Goal: Information Seeking & Learning: Learn about a topic

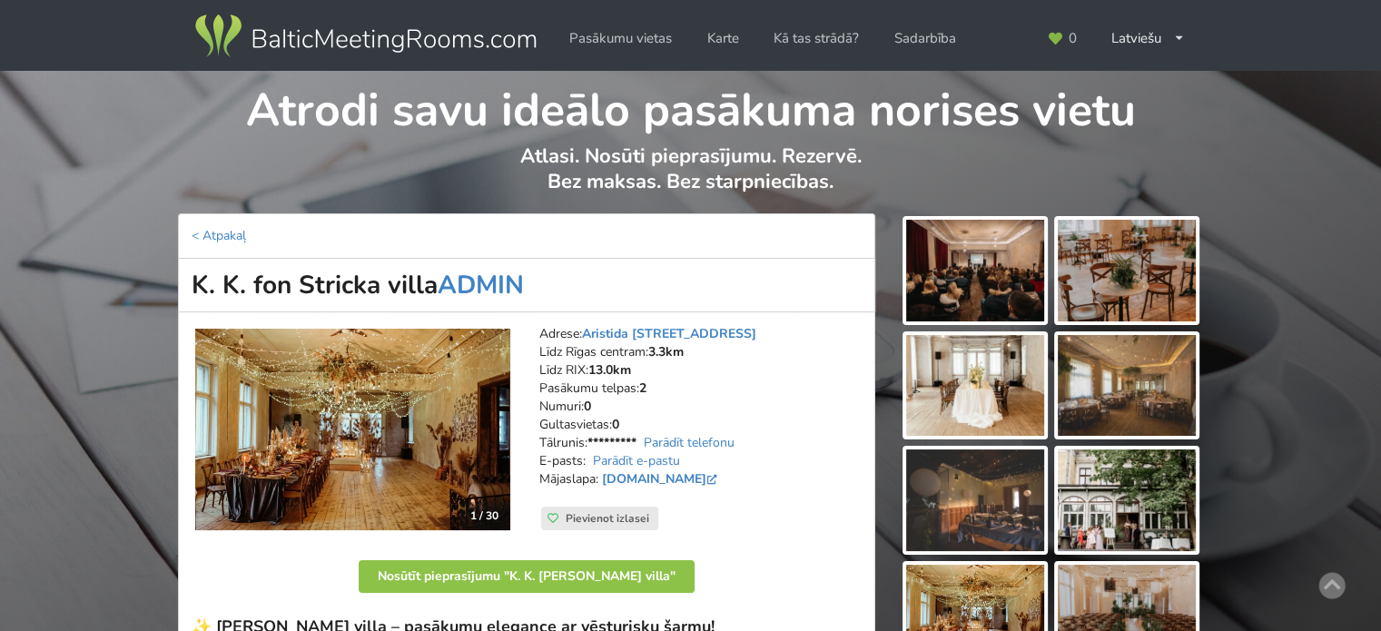
click at [335, 34] on img at bounding box center [366, 36] width 348 height 51
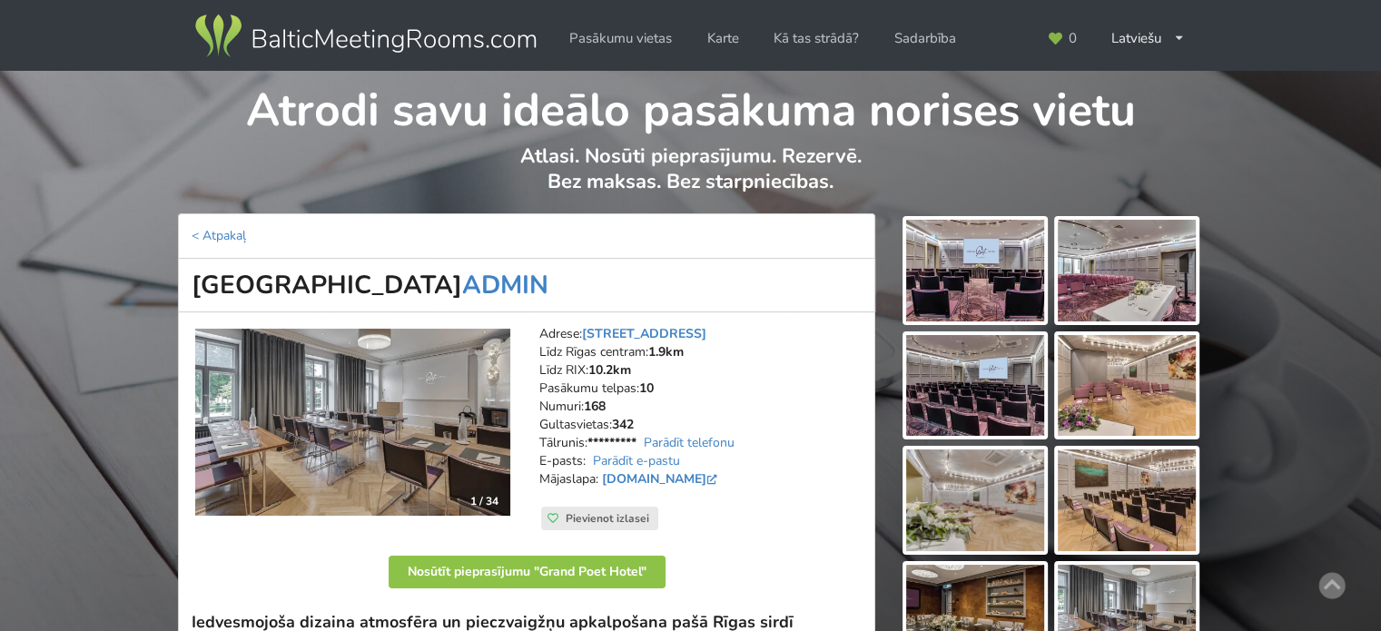
scroll to position [272, 0]
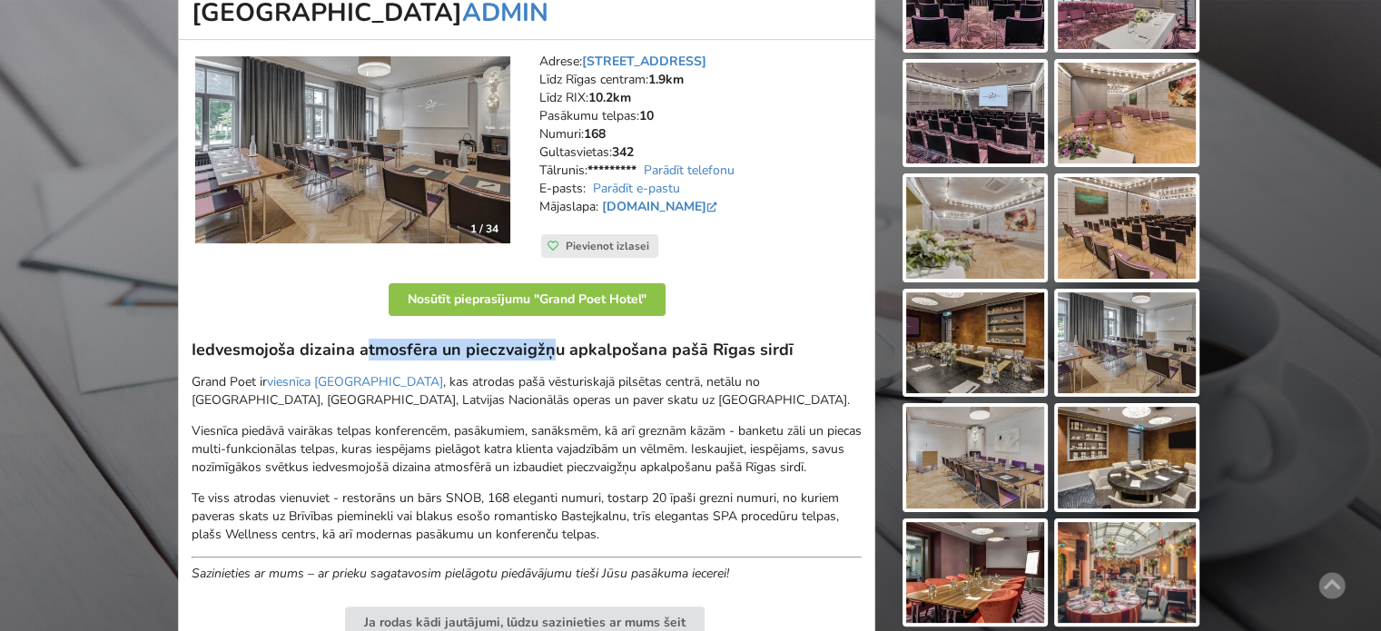
drag, startPoint x: 367, startPoint y: 345, endPoint x: 560, endPoint y: 351, distance: 193.5
click at [556, 351] on h3 "Iedvesmojoša dizaina atmosfēra un pieczvaigžņu apkalpošana pašā Rīgas sirdī" at bounding box center [527, 350] width 670 height 21
click at [560, 351] on h3 "Iedvesmojoša dizaina atmosfēra un pieczvaigžņu apkalpošana pašā Rīgas sirdī" at bounding box center [527, 350] width 670 height 21
drag, startPoint x: 440, startPoint y: 347, endPoint x: 789, endPoint y: 351, distance: 349.7
click at [702, 351] on h3 "Iedvesmojoša dizaina atmosfēra un pieczvaigžņu apkalpošana pašā Rīgas sirdī" at bounding box center [527, 350] width 670 height 21
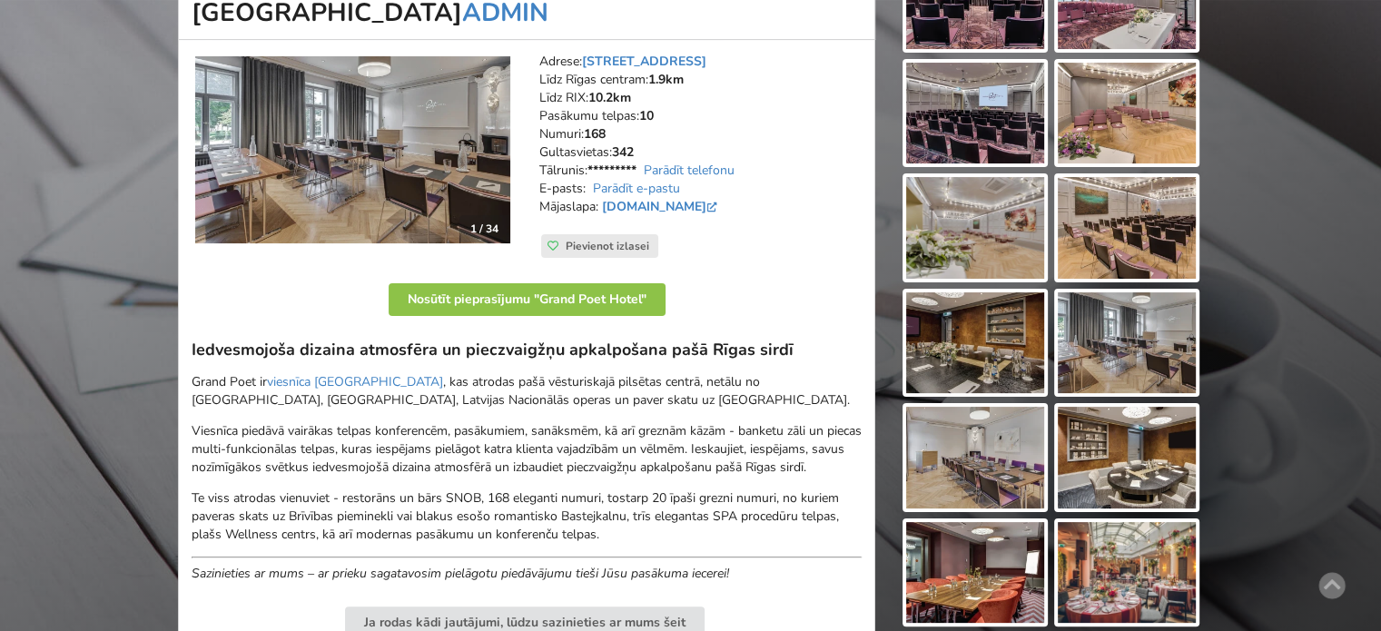
click at [798, 351] on h3 "Iedvesmojoša dizaina atmosfēra un pieczvaigžņu apkalpošana pašā Rīgas sirdī" at bounding box center [527, 350] width 670 height 21
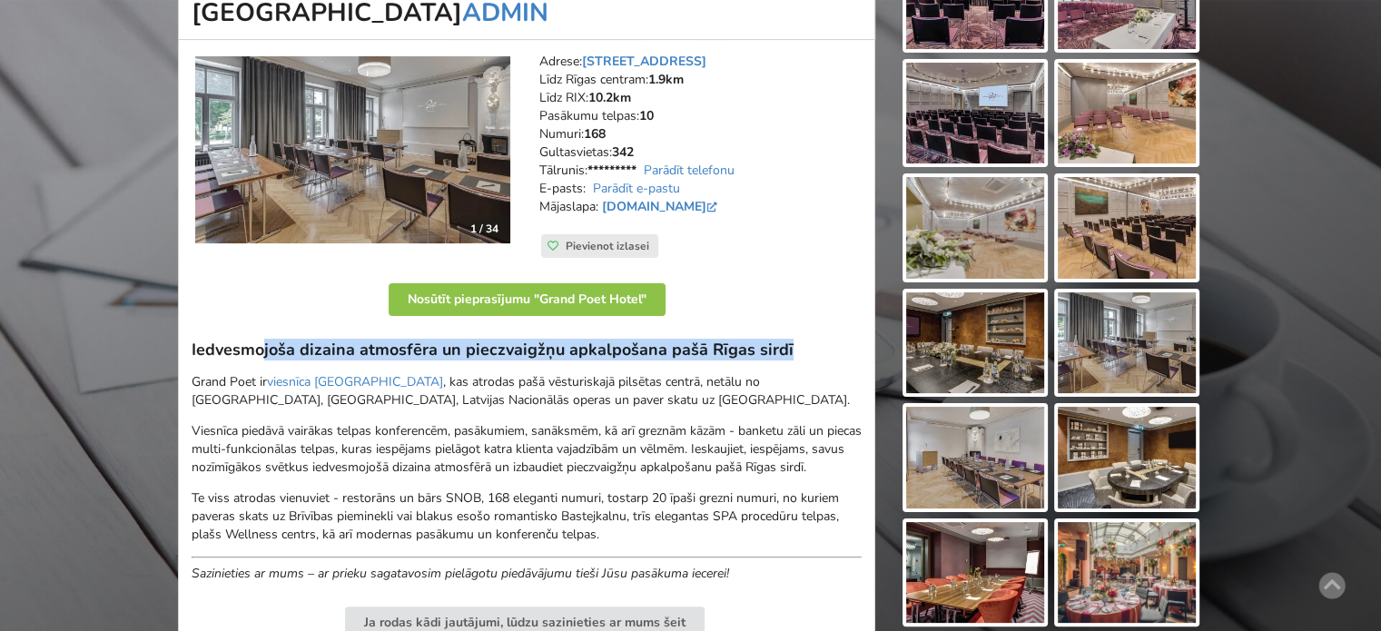
drag, startPoint x: 804, startPoint y: 350, endPoint x: 216, endPoint y: 352, distance: 587.6
click at [243, 352] on h3 "Iedvesmojoša dizaina atmosfēra un pieczvaigžņu apkalpošana pašā Rīgas sirdī" at bounding box center [527, 350] width 670 height 21
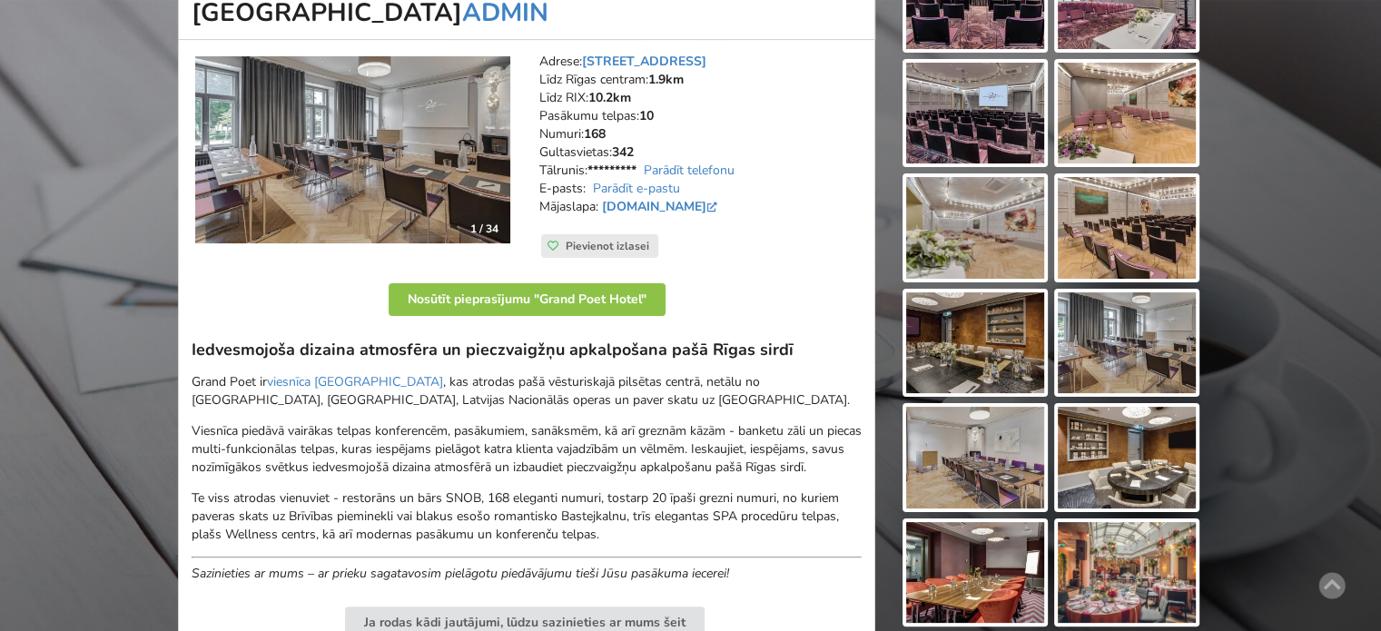
click at [216, 352] on h3 "Iedvesmojoša dizaina atmosfēra un pieczvaigžņu apkalpošana pašā Rīgas sirdī" at bounding box center [527, 350] width 670 height 21
drag, startPoint x: 190, startPoint y: 348, endPoint x: 435, endPoint y: 345, distance: 245.2
click at [435, 345] on h3 "Iedvesmojoša dizaina atmosfēra un pieczvaigžņu apkalpošana pašā Rīgas sirdī" at bounding box center [527, 350] width 670 height 21
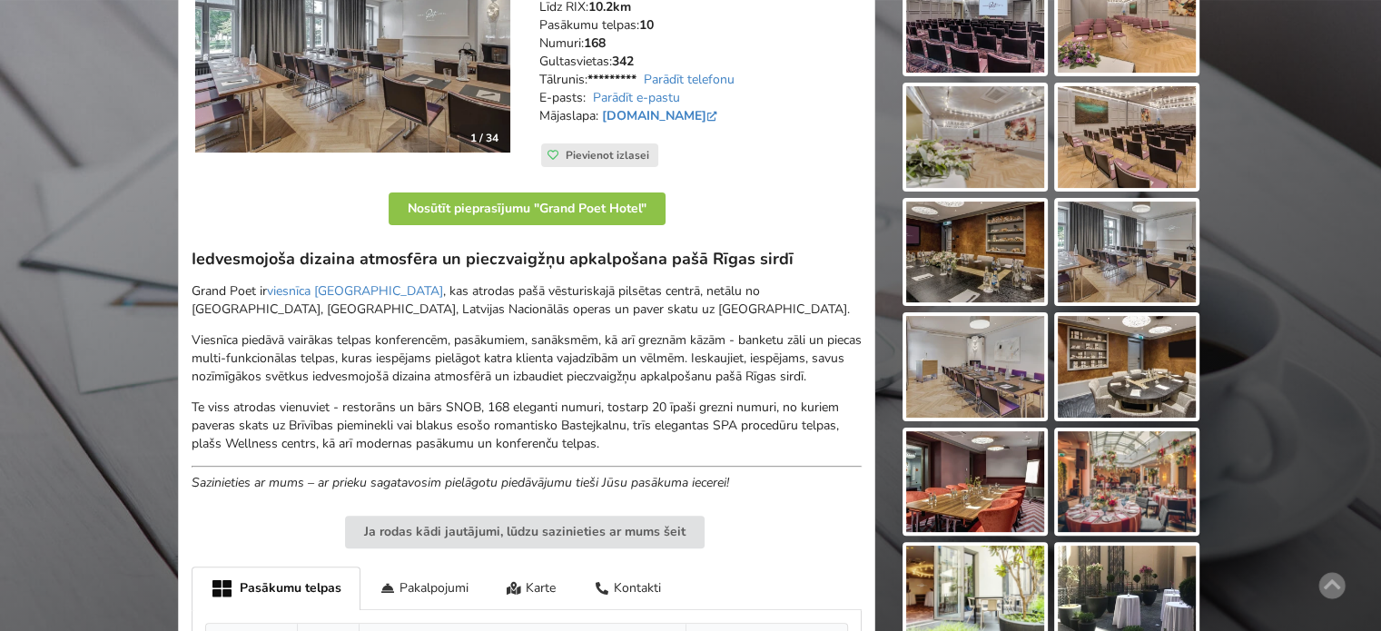
scroll to position [454, 0]
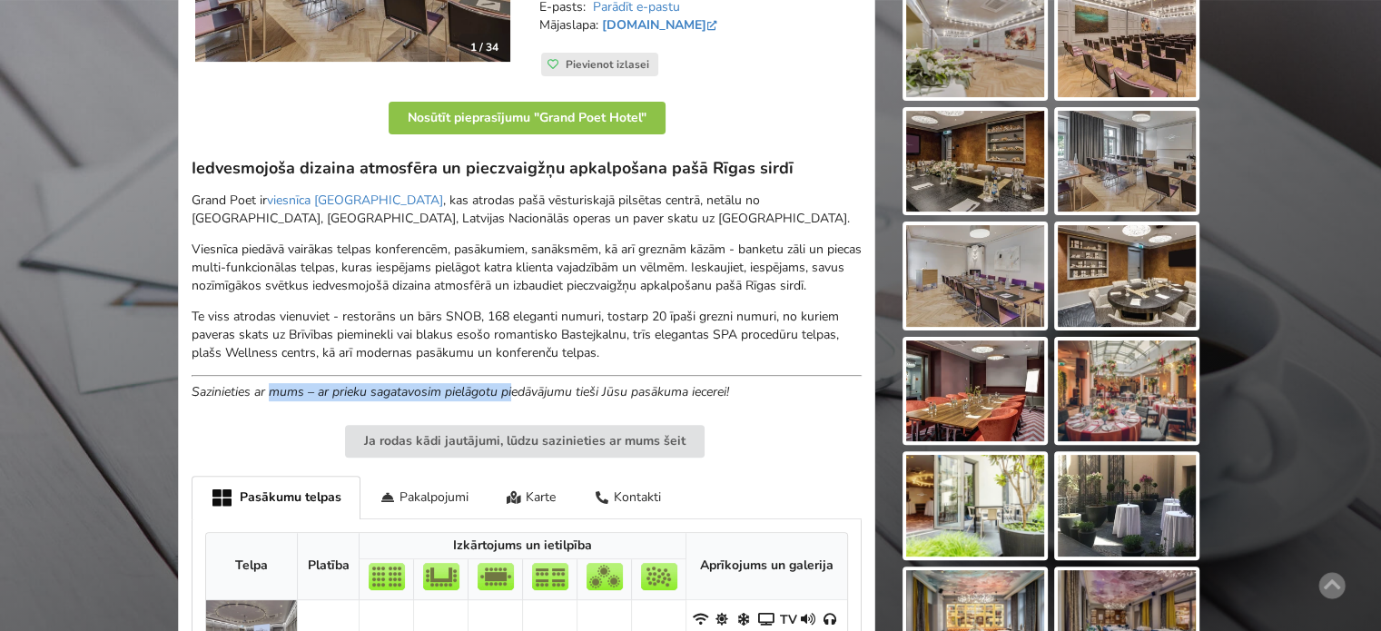
drag, startPoint x: 269, startPoint y: 393, endPoint x: 568, endPoint y: 390, distance: 298.8
click at [566, 390] on em "Sazinieties ar mums – ar prieku sagatavosim pielāgotu piedāvājumu tieši Jūsu pa…" at bounding box center [461, 391] width 538 height 17
click at [568, 390] on em "Sazinieties ar mums – ar prieku sagatavosim pielāgotu piedāvājumu tieši Jūsu pa…" at bounding box center [461, 391] width 538 height 17
drag, startPoint x: 420, startPoint y: 388, endPoint x: 726, endPoint y: 396, distance: 305.3
click at [726, 396] on em "Sazinieties ar mums – ar prieku sagatavosim pielāgotu piedāvājumu tieši Jūsu pa…" at bounding box center [461, 391] width 538 height 17
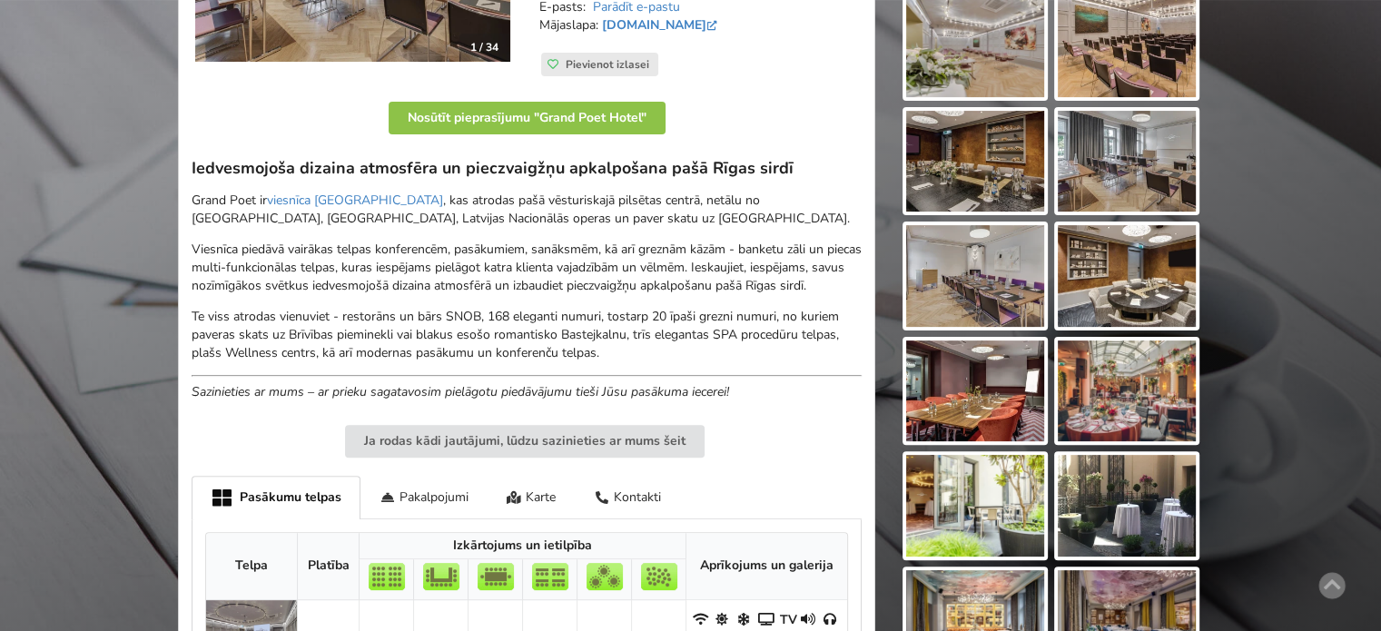
click at [746, 396] on p "Sazinieties ar mums – ar prieku sagatavosim pielāgotu piedāvājumu tieši Jūsu pa…" at bounding box center [527, 392] width 670 height 18
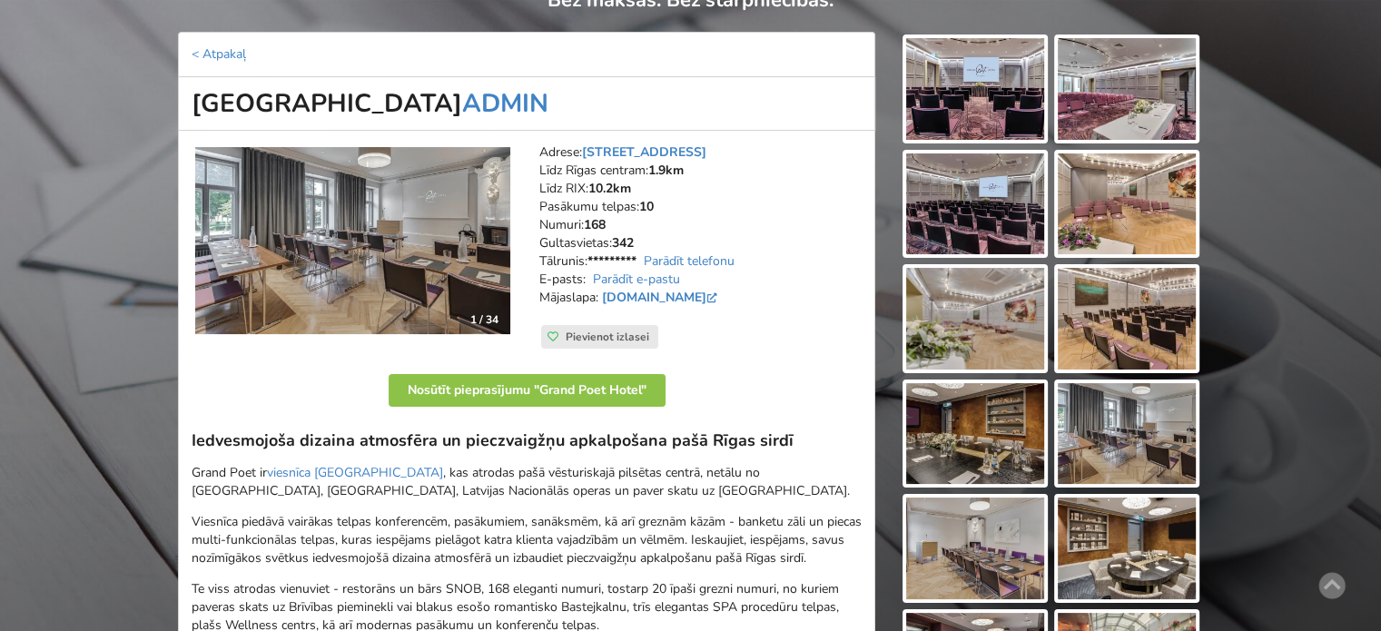
scroll to position [272, 0]
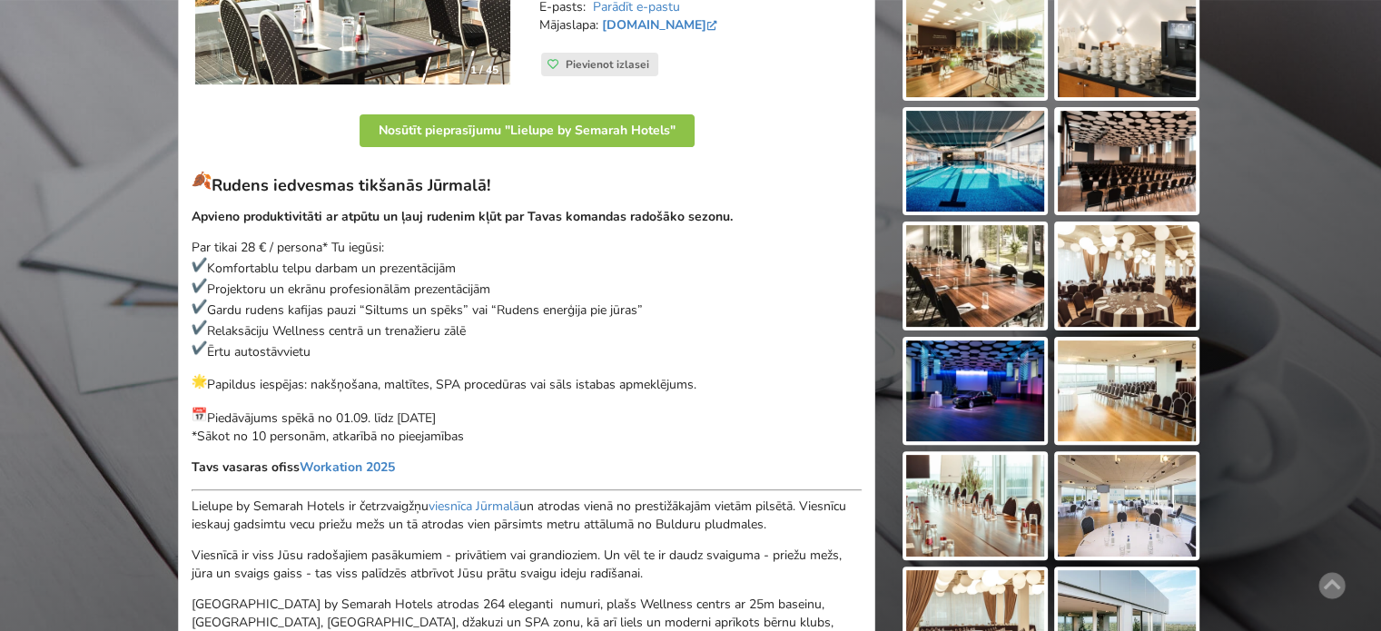
scroll to position [363, 0]
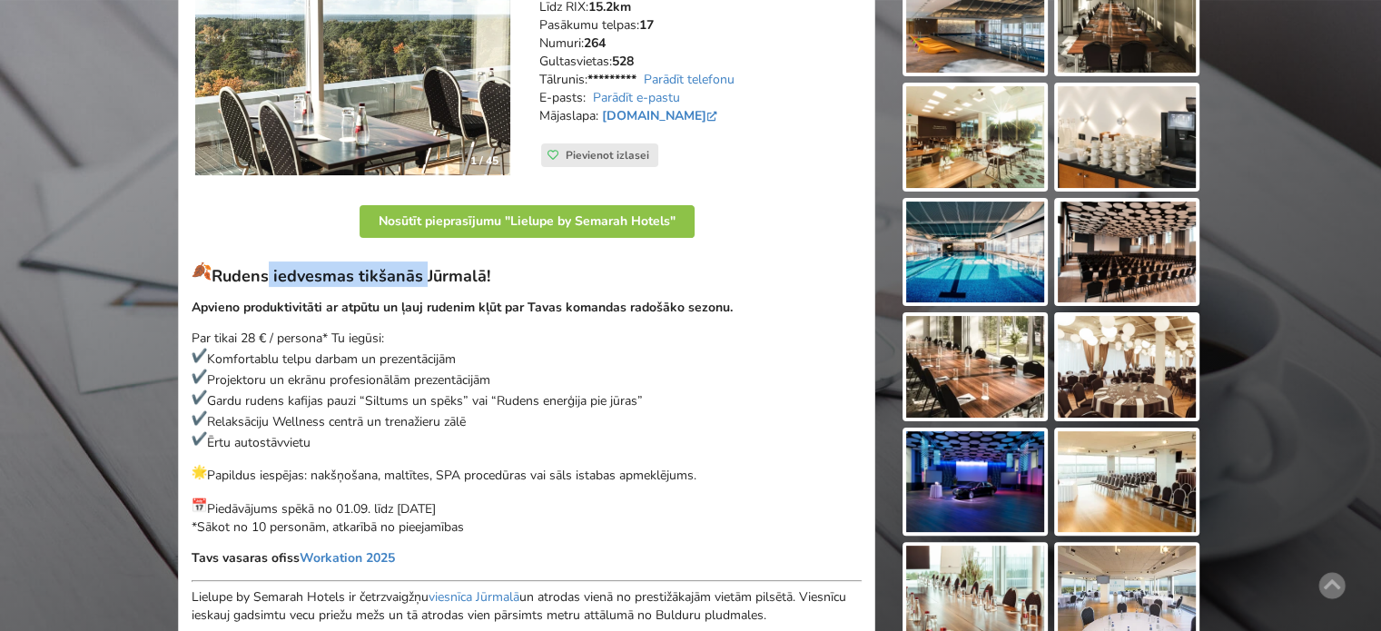
drag, startPoint x: 302, startPoint y: 278, endPoint x: 516, endPoint y: 278, distance: 213.4
click at [515, 277] on h3 "Rudens iedvesmas tikšanās Jūrmalā!" at bounding box center [527, 274] width 670 height 25
click at [523, 279] on h3 "Rudens iedvesmas tikšanās Jūrmalā!" at bounding box center [527, 274] width 670 height 25
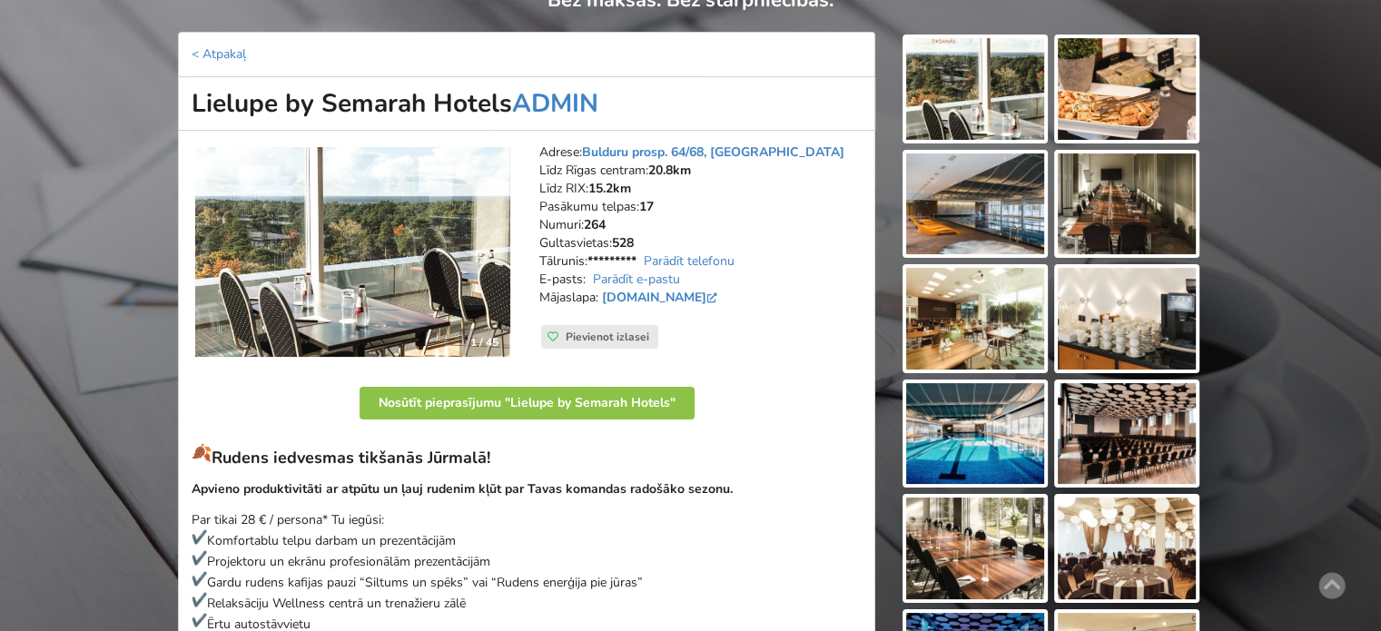
scroll to position [0, 0]
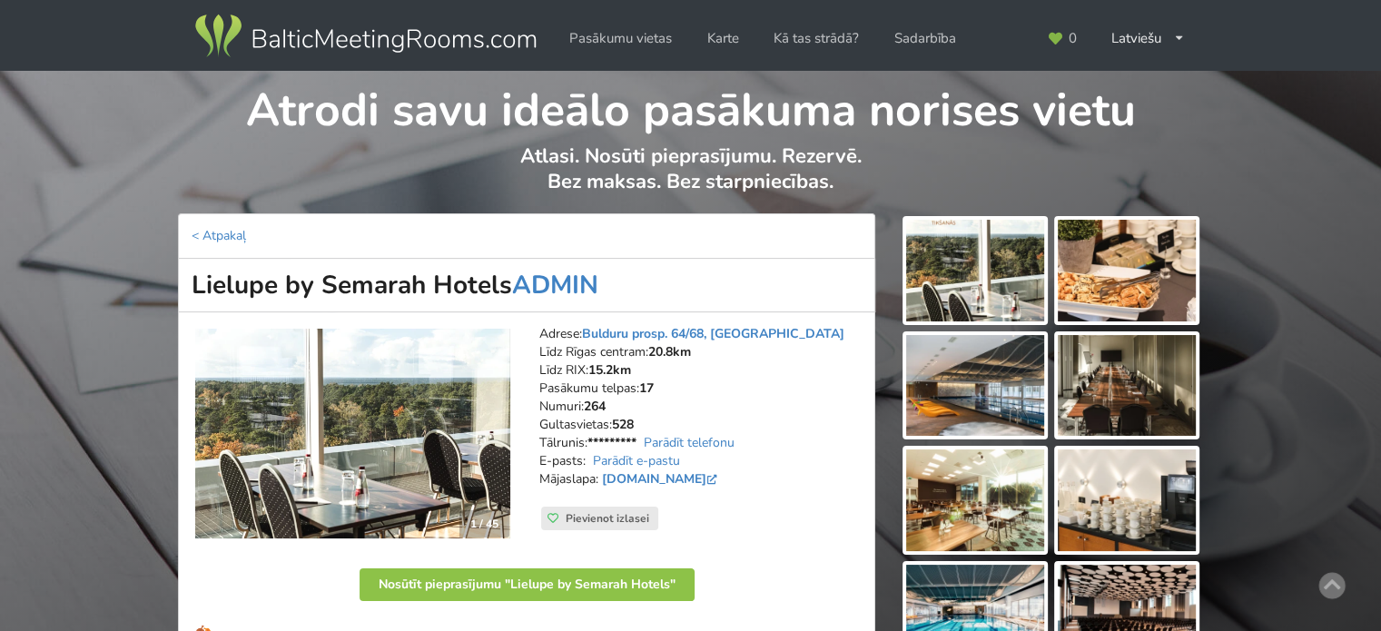
click at [284, 41] on img at bounding box center [366, 36] width 348 height 51
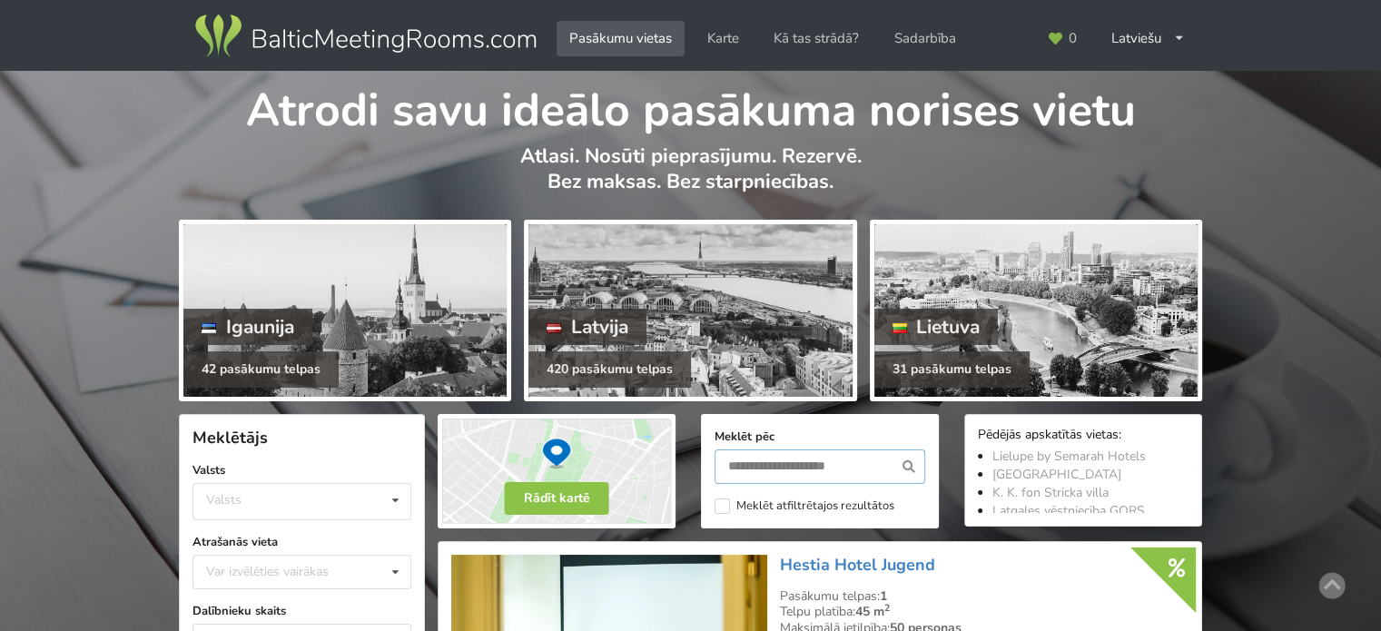
click at [774, 463] on input "text" at bounding box center [820, 467] width 211 height 35
type input "*******"
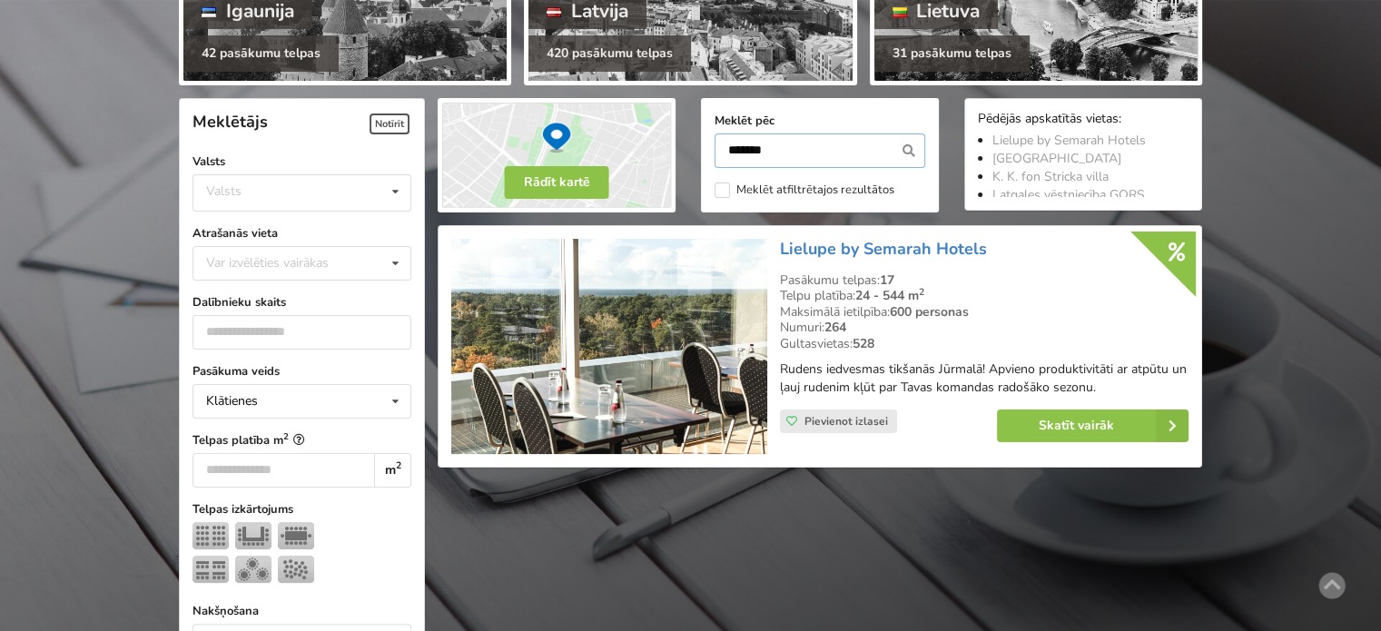
scroll to position [225, 0]
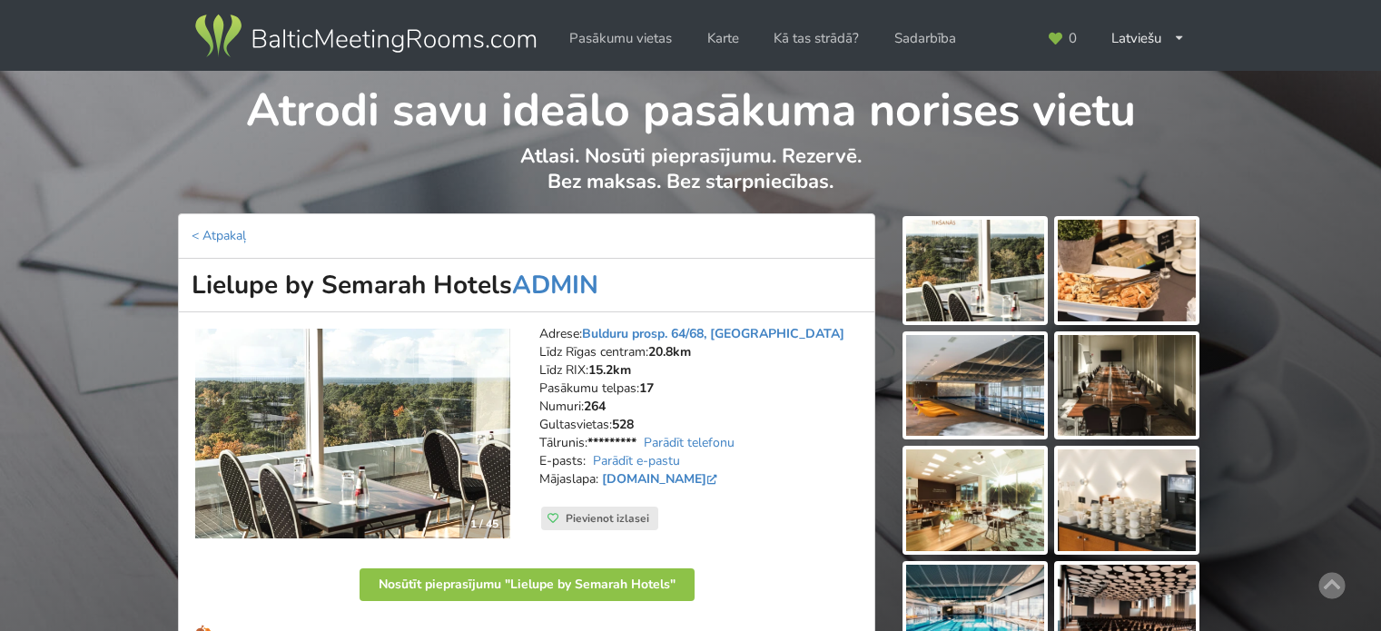
scroll to position [363, 0]
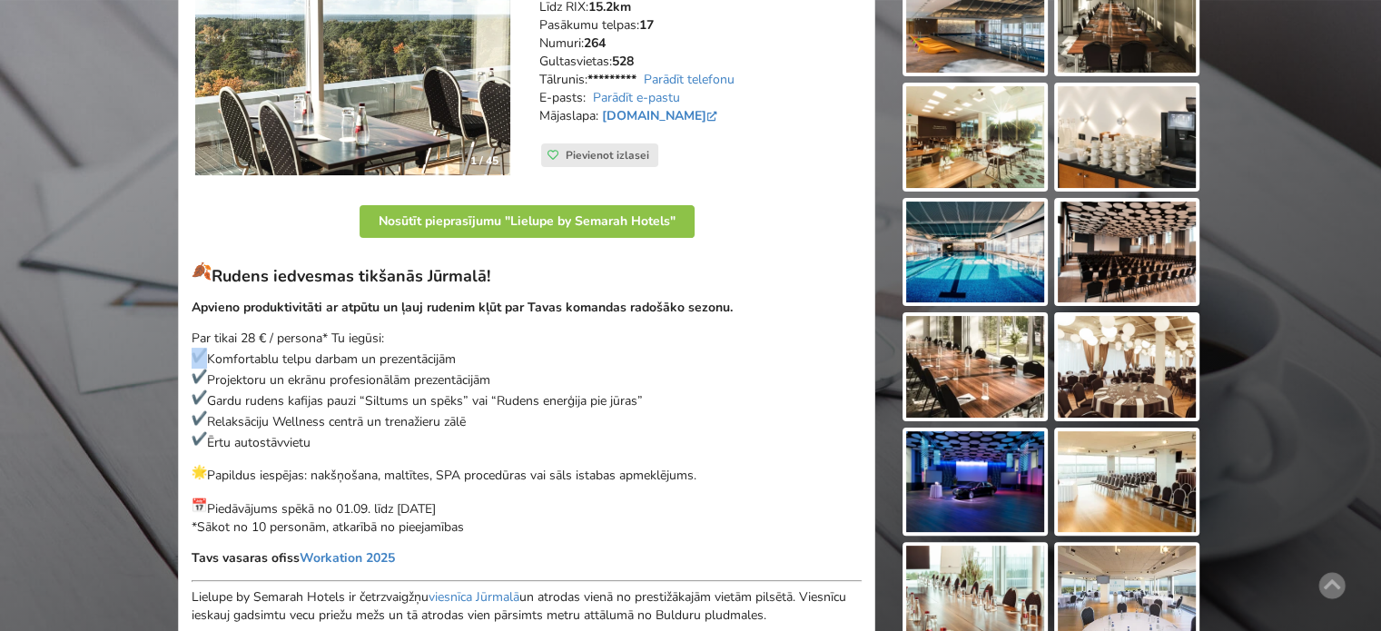
drag, startPoint x: 207, startPoint y: 350, endPoint x: 195, endPoint y: 352, distance: 12.1
click at [195, 352] on p "Par tikai 28 € / persona* Tu iegūsi: Komfortablu telpu darbam un prezentācijām …" at bounding box center [527, 391] width 670 height 122
copy p
drag, startPoint x: 206, startPoint y: 469, endPoint x: 193, endPoint y: 472, distance: 14.1
click at [193, 472] on p "Papildus iespējas: nakšņošana, maltītes, SPA procedūras vai sāls istabas apmekl…" at bounding box center [527, 474] width 670 height 21
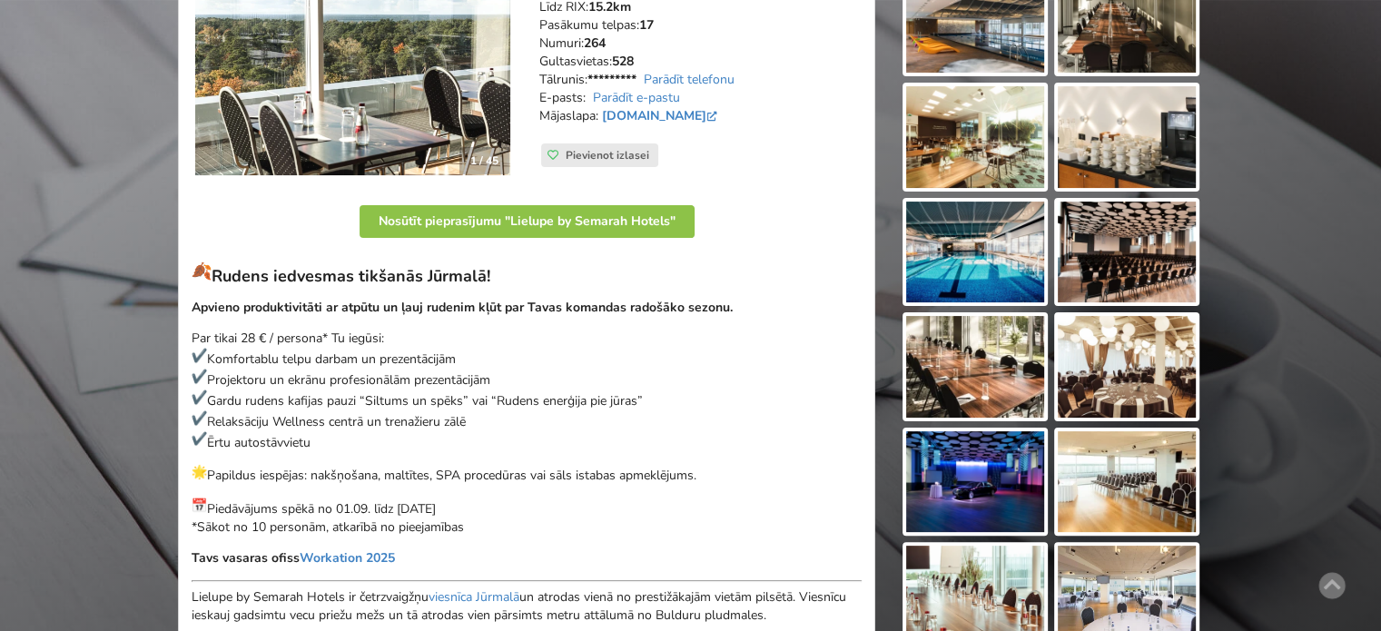
click at [269, 476] on p "Papildus iespējas: nakšņošana, maltītes, SPA procedūras vai sāls istabas apmekl…" at bounding box center [527, 474] width 670 height 21
drag, startPoint x: 210, startPoint y: 470, endPoint x: 193, endPoint y: 472, distance: 17.4
click at [193, 472] on p "Papildus iespējas: nakšņošana, maltītes, SPA procedūras vai sāls istabas apmekl…" at bounding box center [527, 474] width 670 height 21
copy p
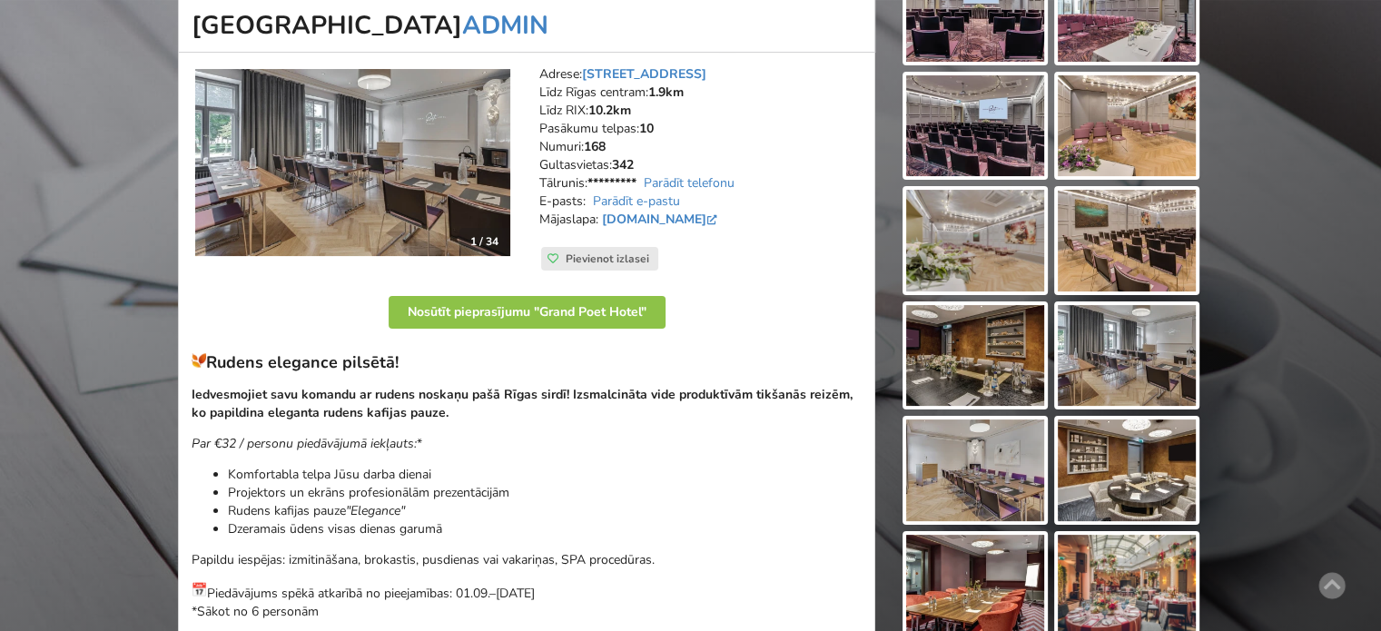
scroll to position [351, 0]
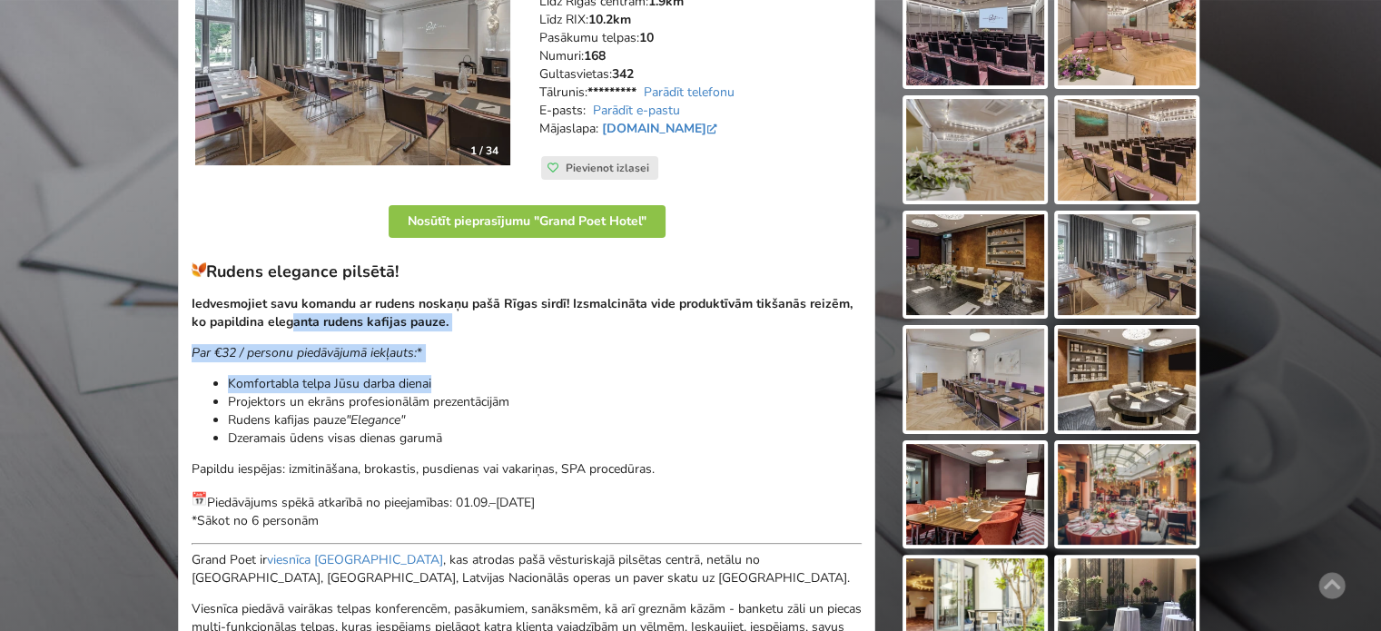
drag, startPoint x: 289, startPoint y: 313, endPoint x: 530, endPoint y: 439, distance: 272.2
click at [525, 434] on div "Rudens elegance pilsētā! Iedvesmojiet savu komandu ar rudens noskaņu pašā Rīgas…" at bounding box center [527, 511] width 670 height 499
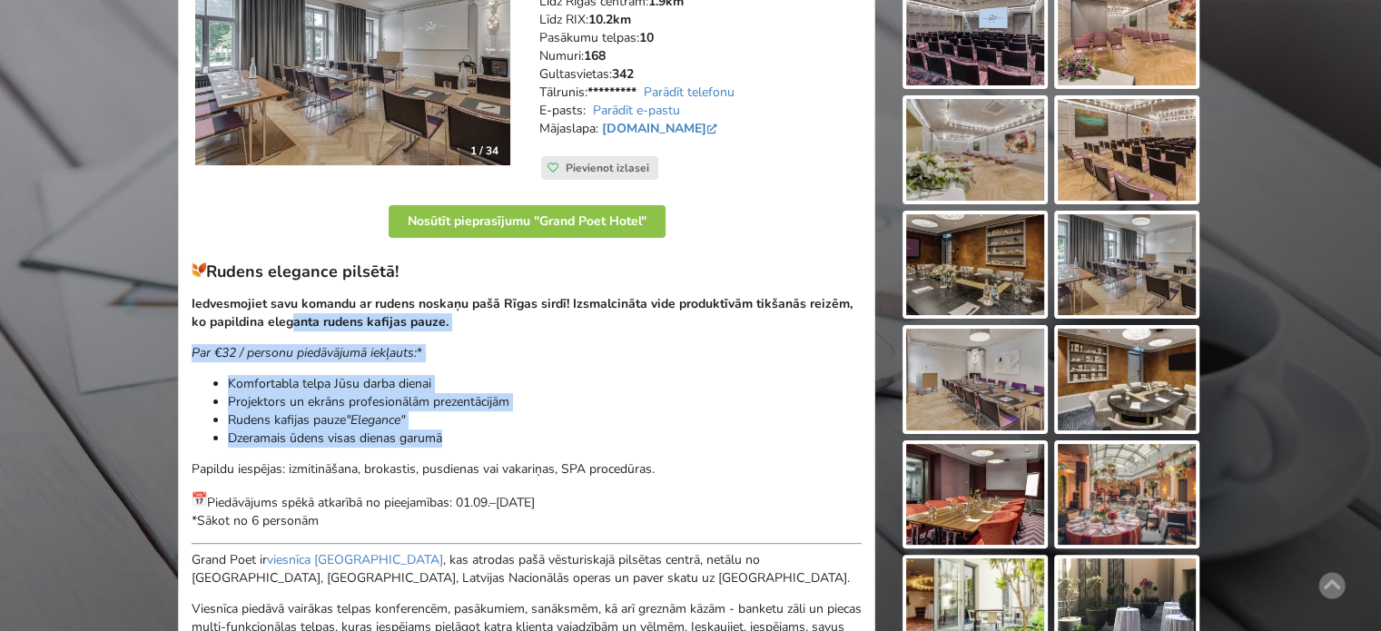
click at [530, 439] on li "Dzeramais ūdens visas dienas garumā" at bounding box center [545, 439] width 634 height 18
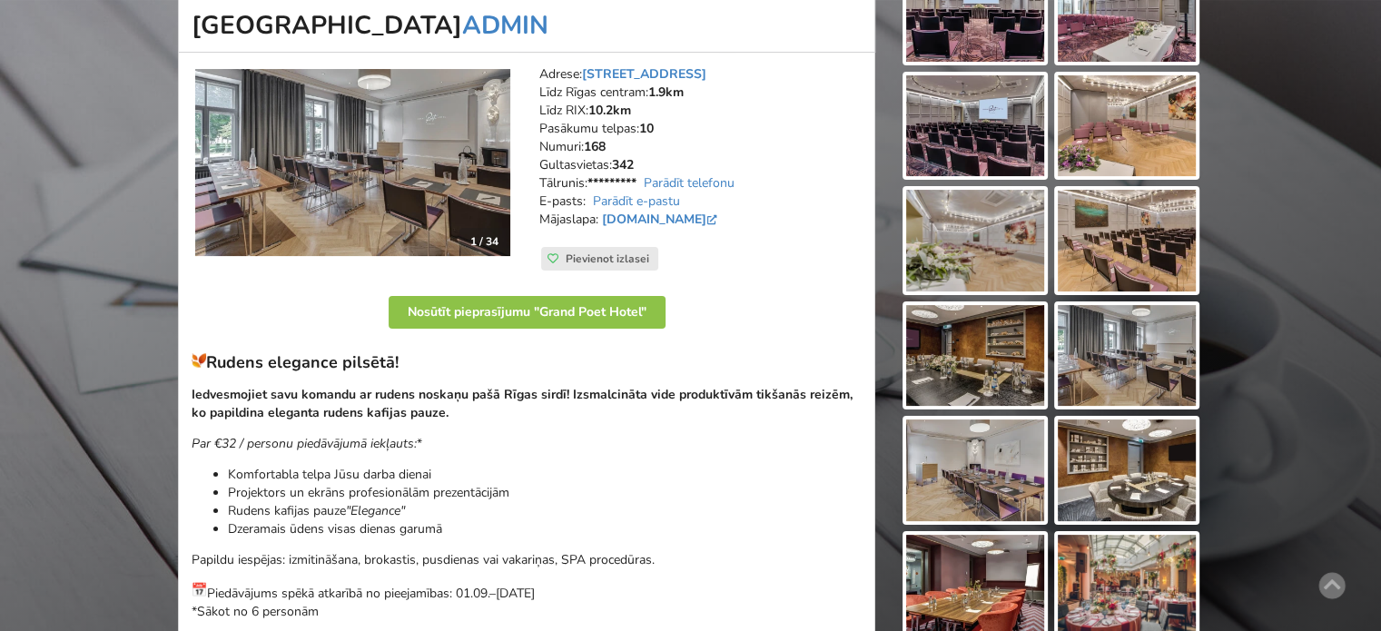
scroll to position [169, 0]
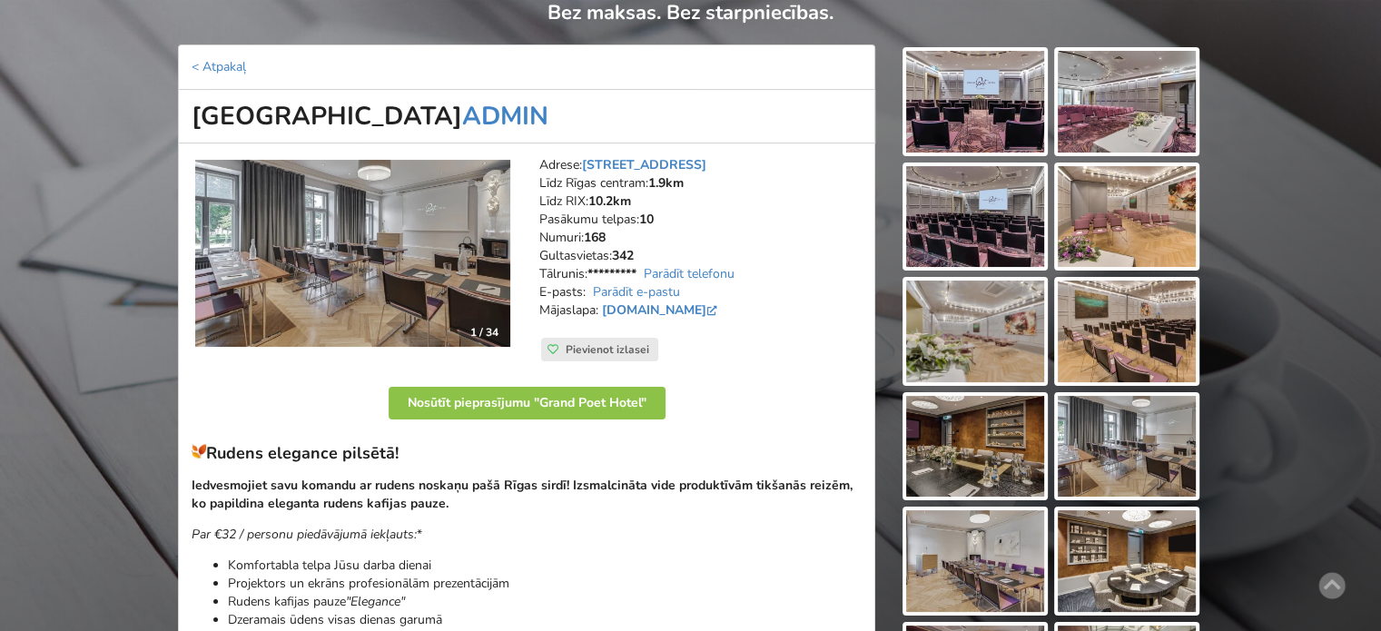
click at [1149, 121] on img at bounding box center [1127, 102] width 138 height 102
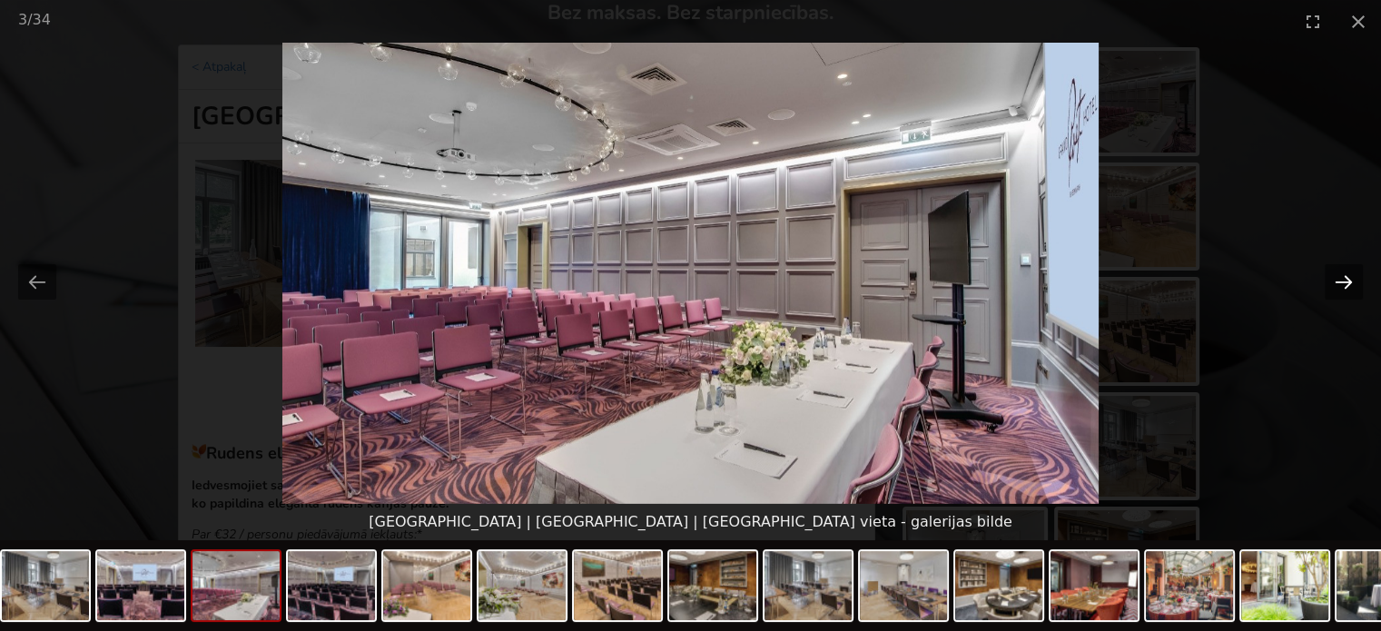
click at [1350, 293] on button "Next slide" at bounding box center [1344, 281] width 38 height 35
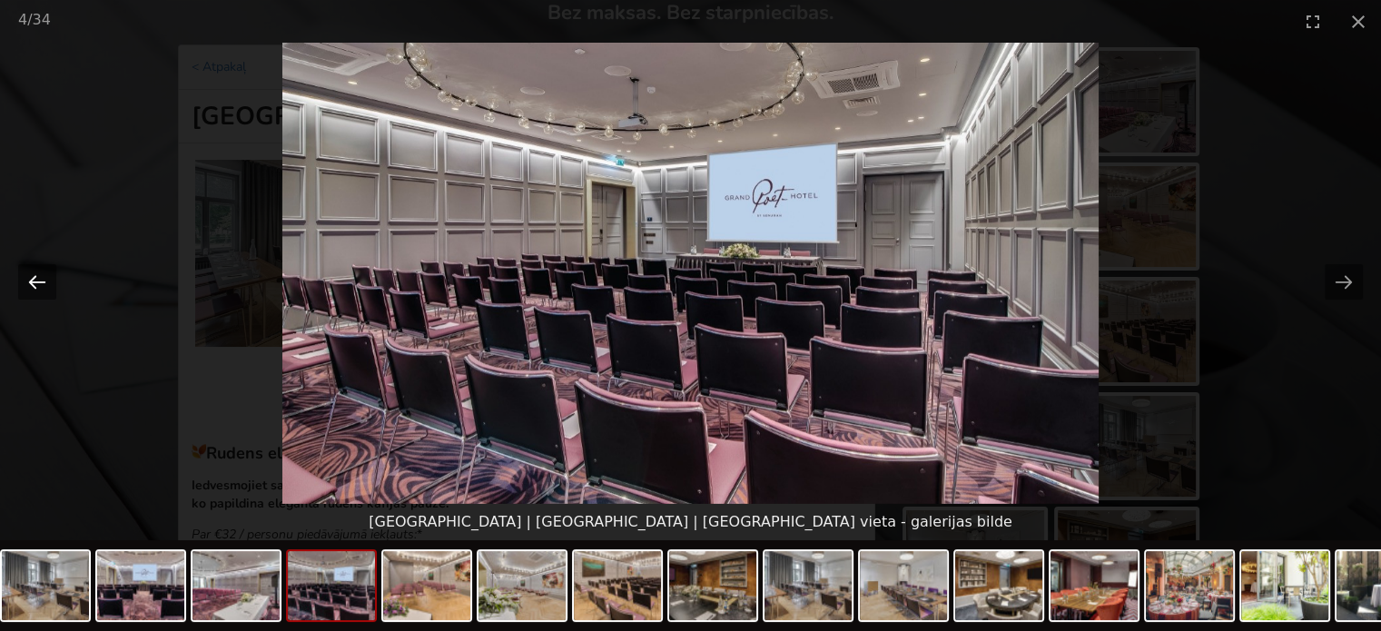
click at [44, 283] on button "Previous slide" at bounding box center [37, 281] width 38 height 35
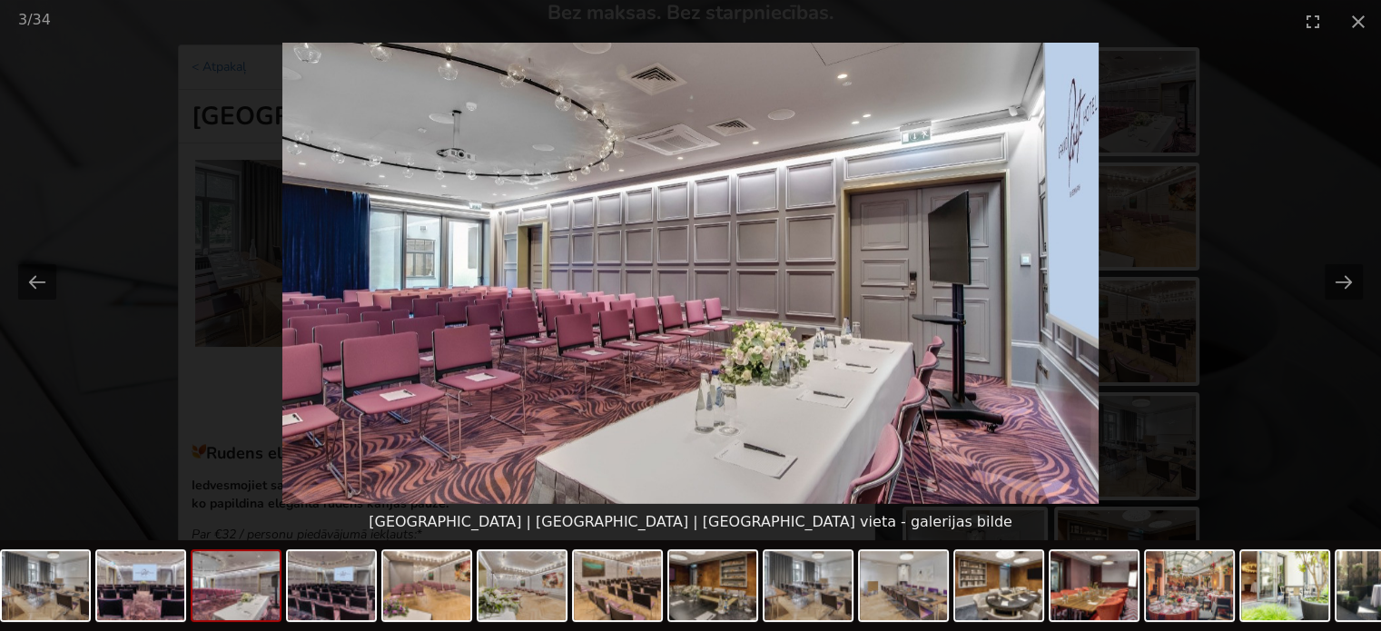
click at [1366, 390] on picture at bounding box center [690, 273] width 1381 height 461
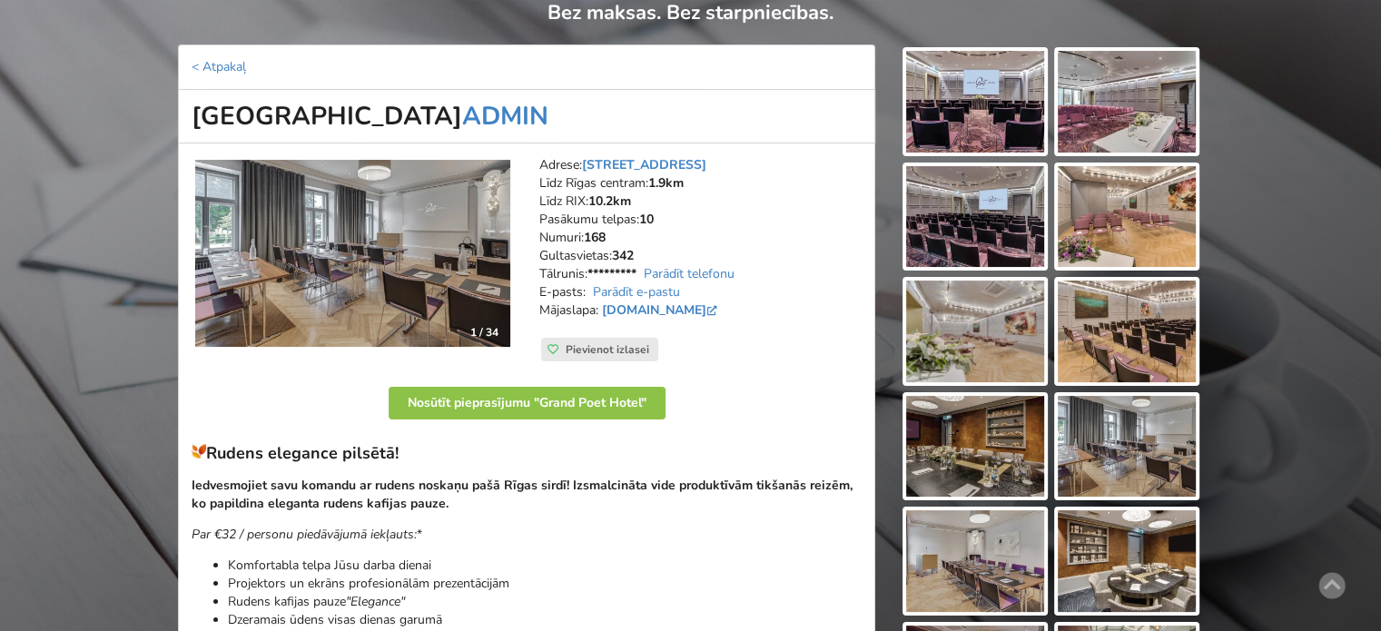
click at [998, 112] on img at bounding box center [975, 102] width 138 height 102
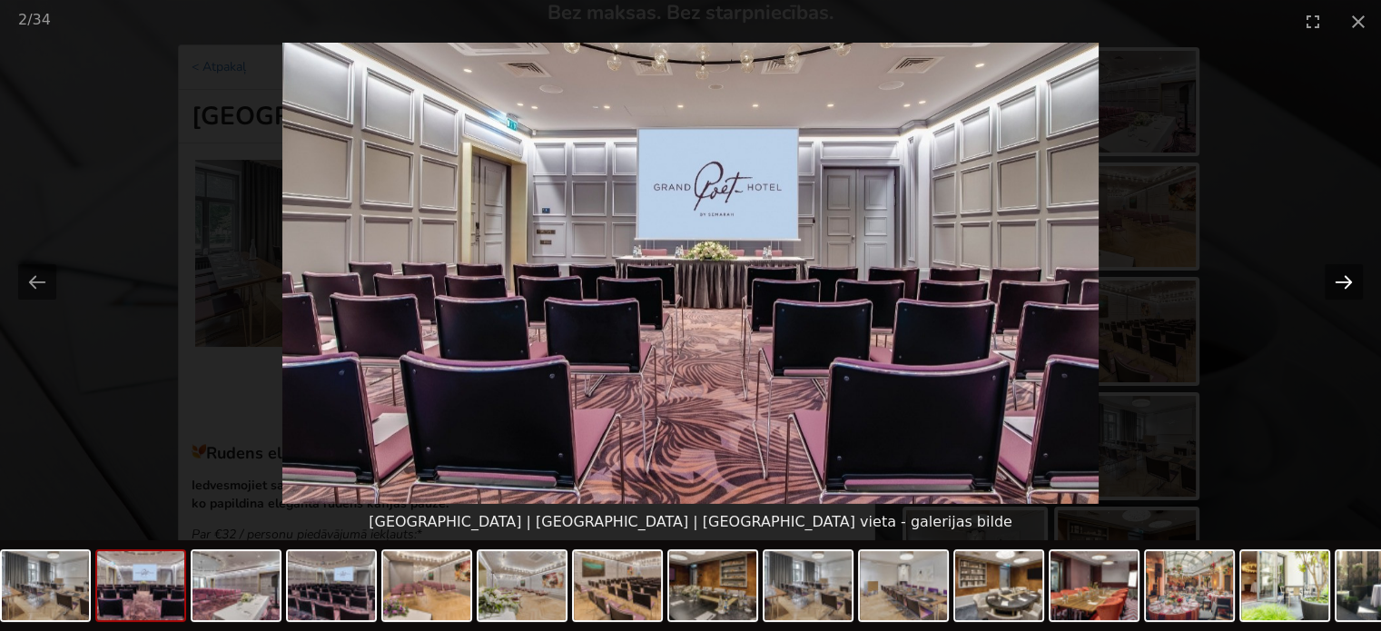
click at [1338, 279] on button "Next slide" at bounding box center [1344, 281] width 38 height 35
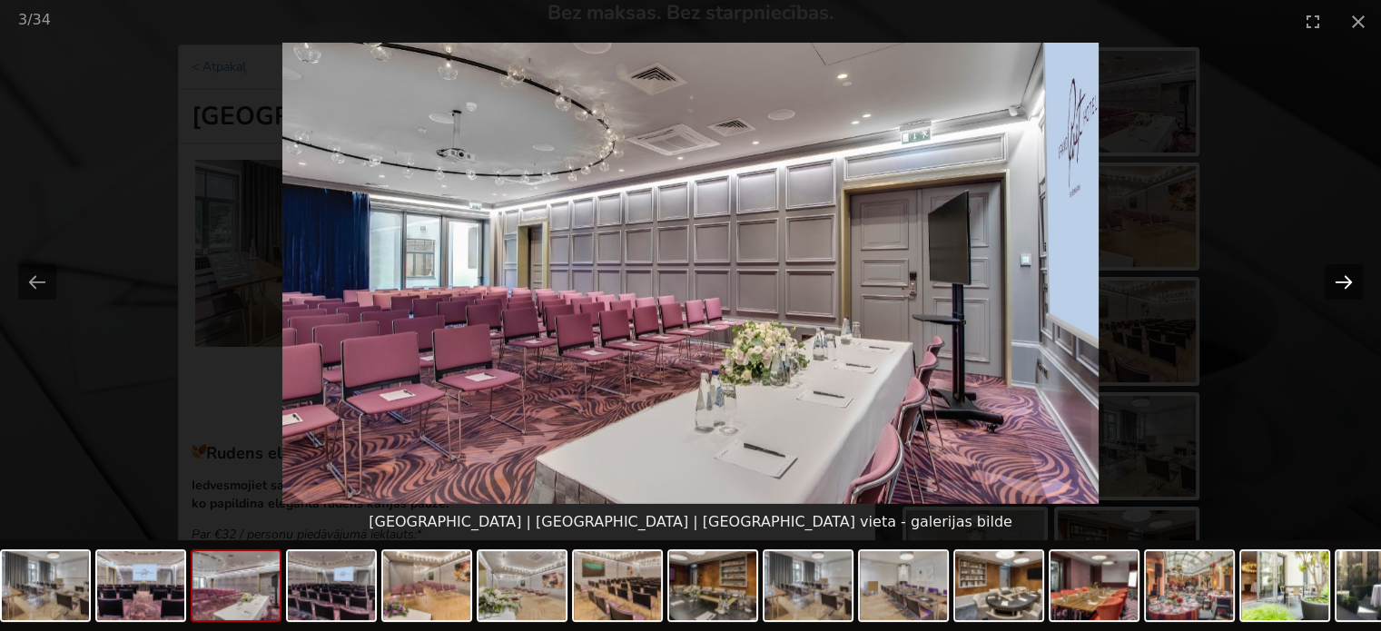
click at [1338, 279] on button "Next slide" at bounding box center [1344, 281] width 38 height 35
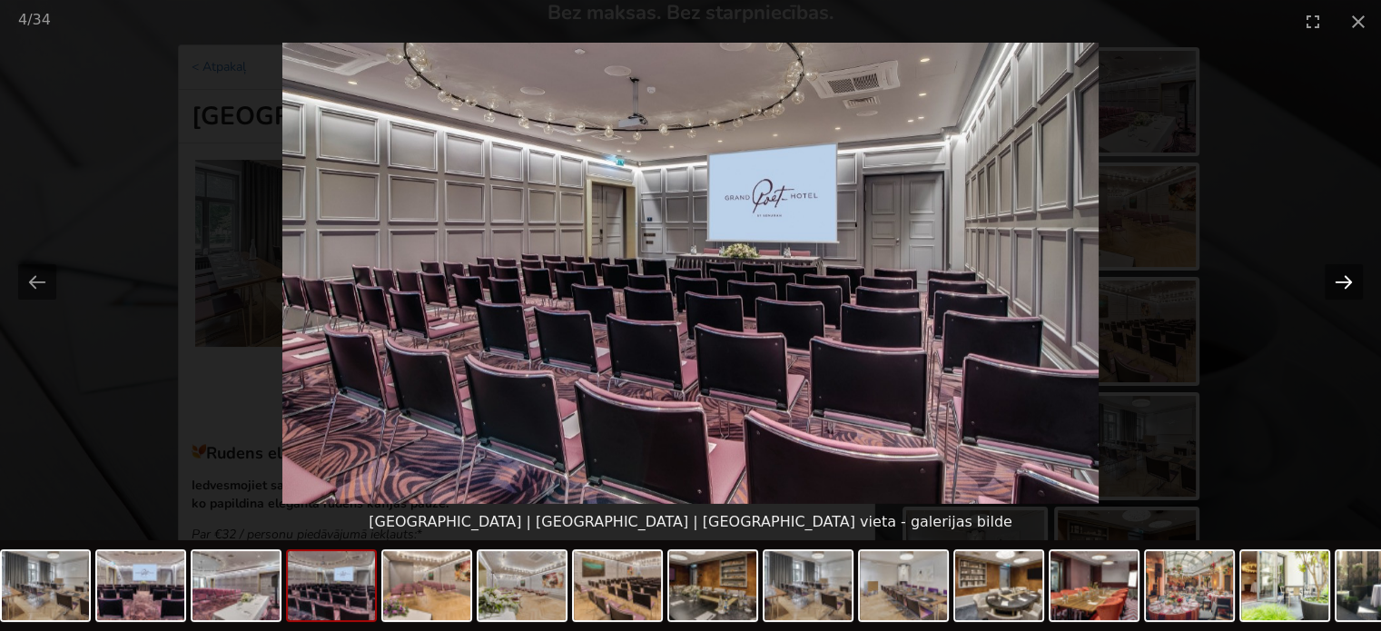
click at [1338, 279] on button "Next slide" at bounding box center [1344, 281] width 38 height 35
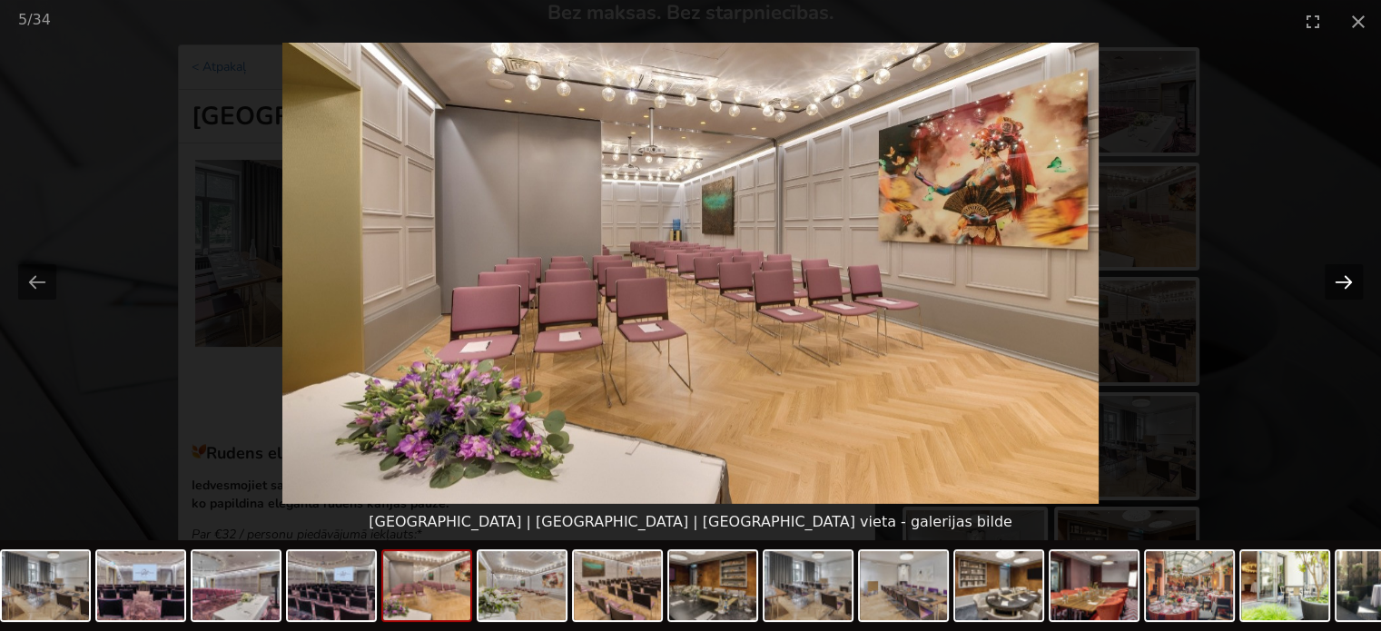
click at [1338, 279] on button "Next slide" at bounding box center [1344, 281] width 38 height 35
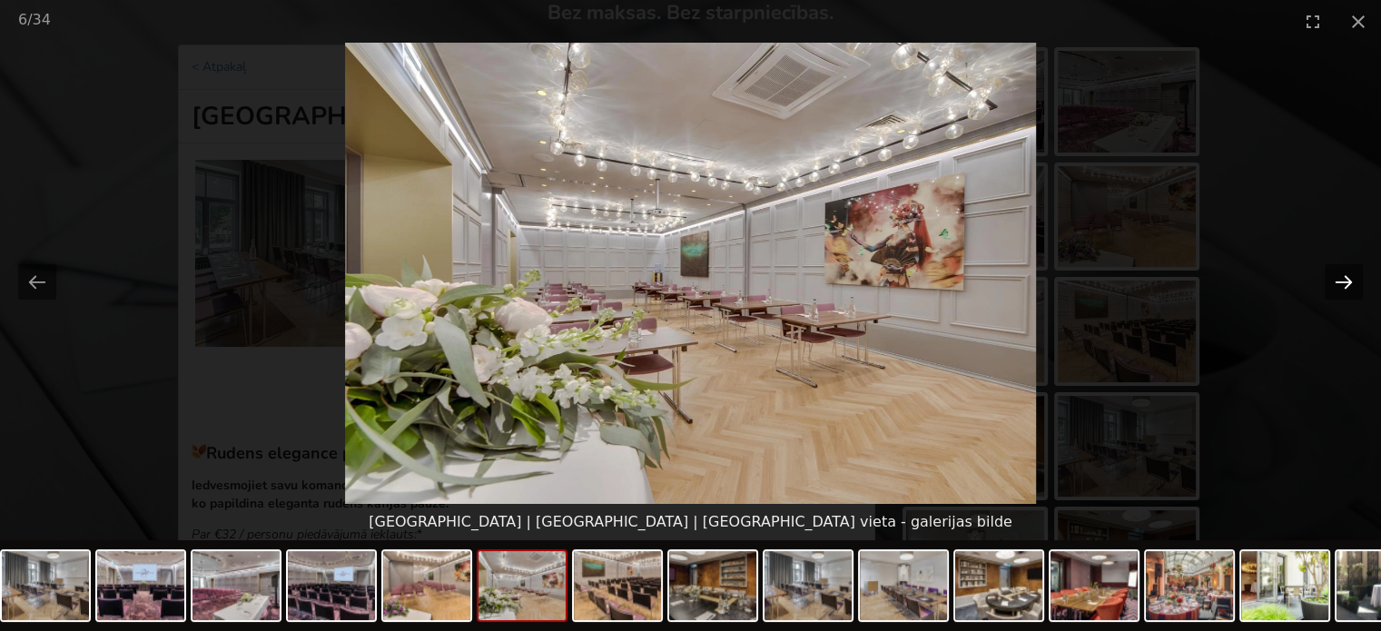
click at [1338, 279] on button "Next slide" at bounding box center [1344, 281] width 38 height 35
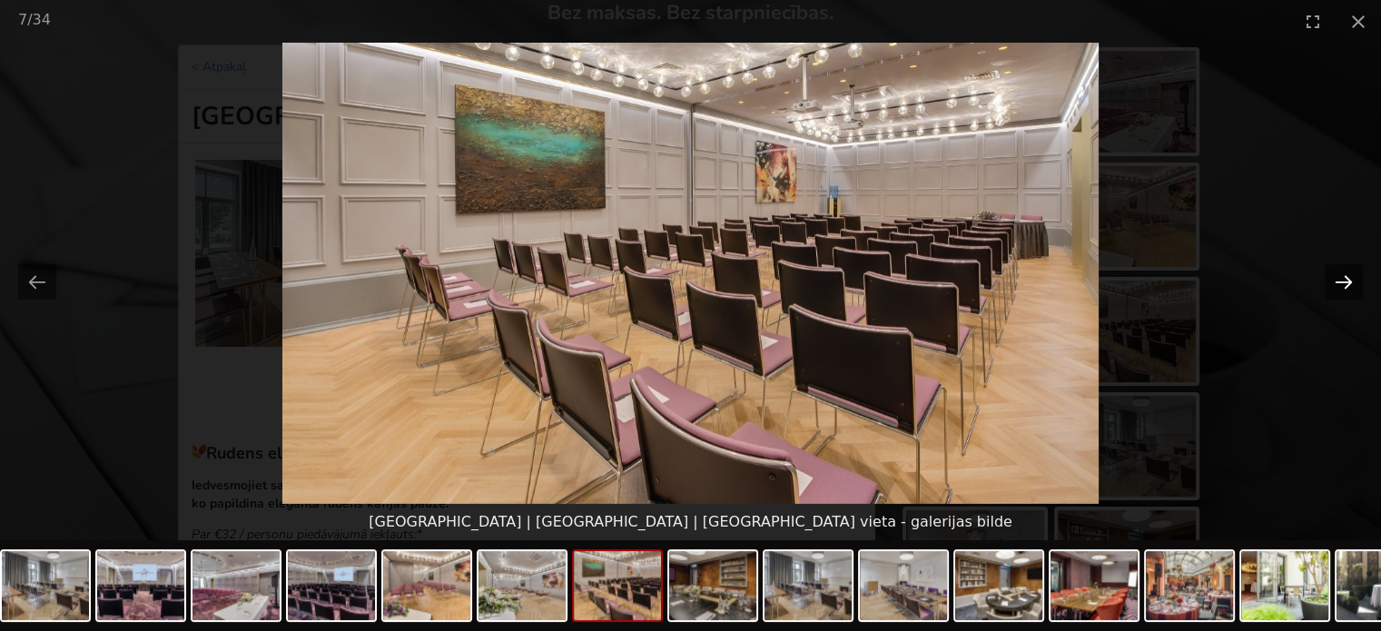
click at [1338, 279] on button "Next slide" at bounding box center [1344, 281] width 38 height 35
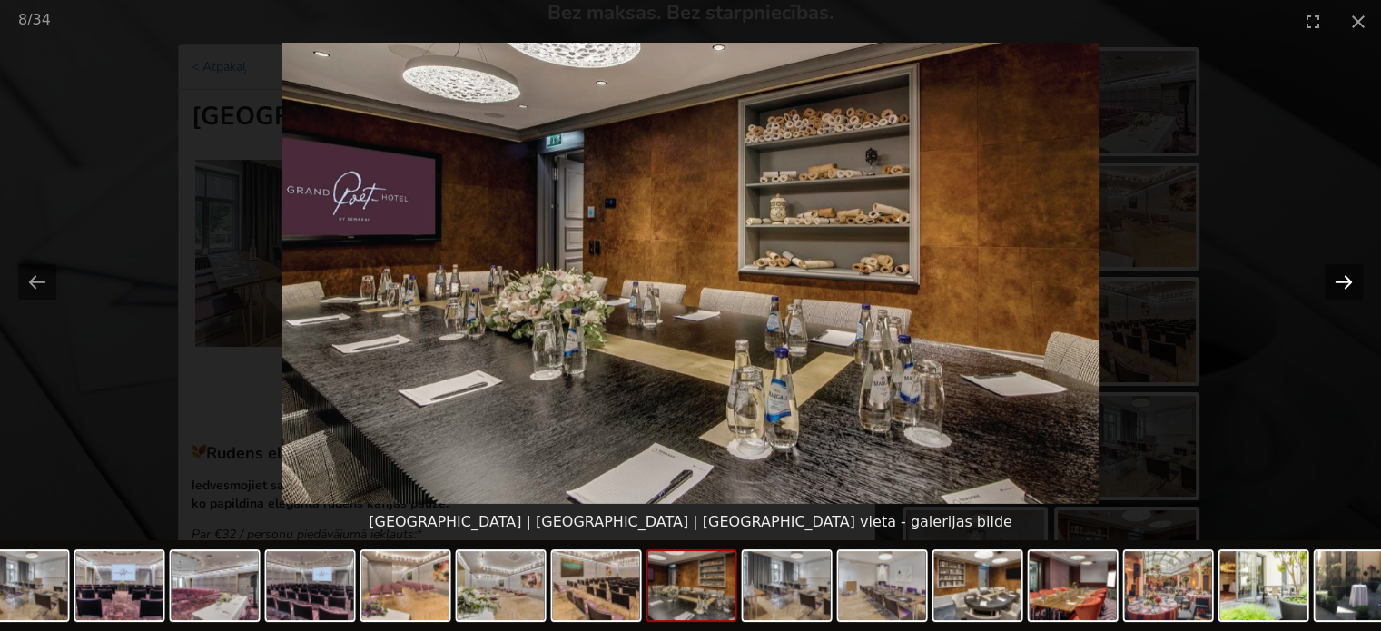
click at [1338, 279] on button "Next slide" at bounding box center [1344, 281] width 38 height 35
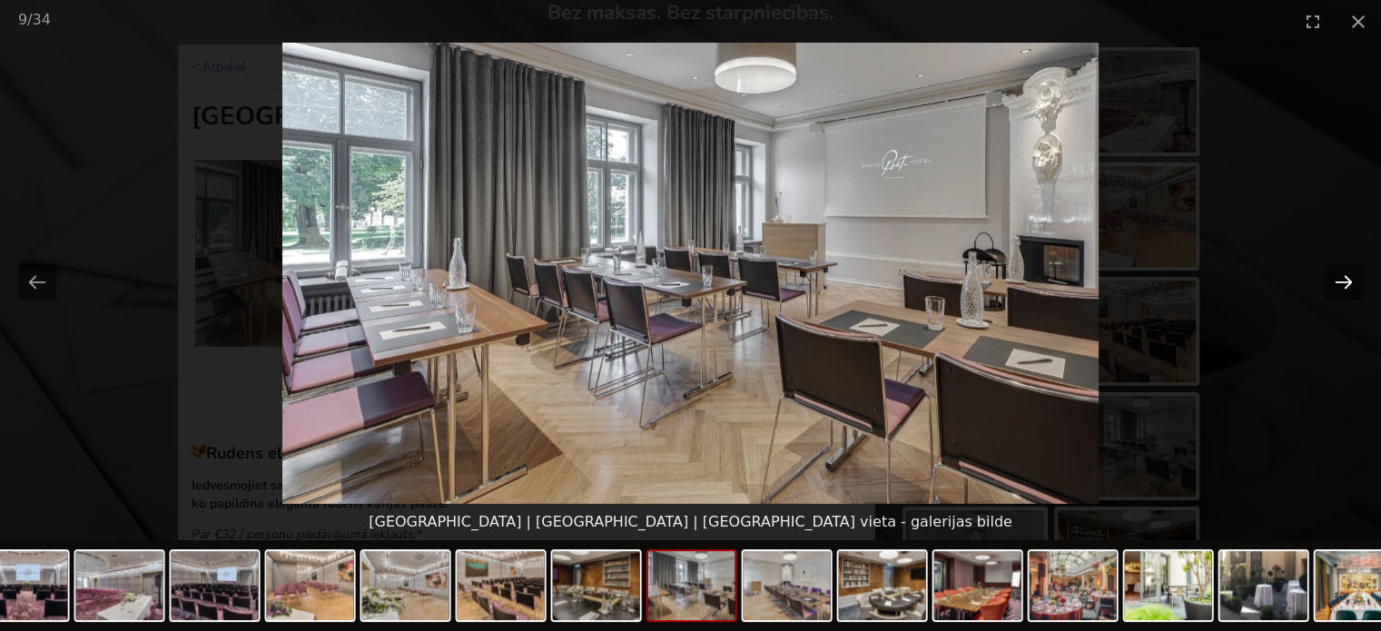
click at [1338, 279] on button "Next slide" at bounding box center [1344, 281] width 38 height 35
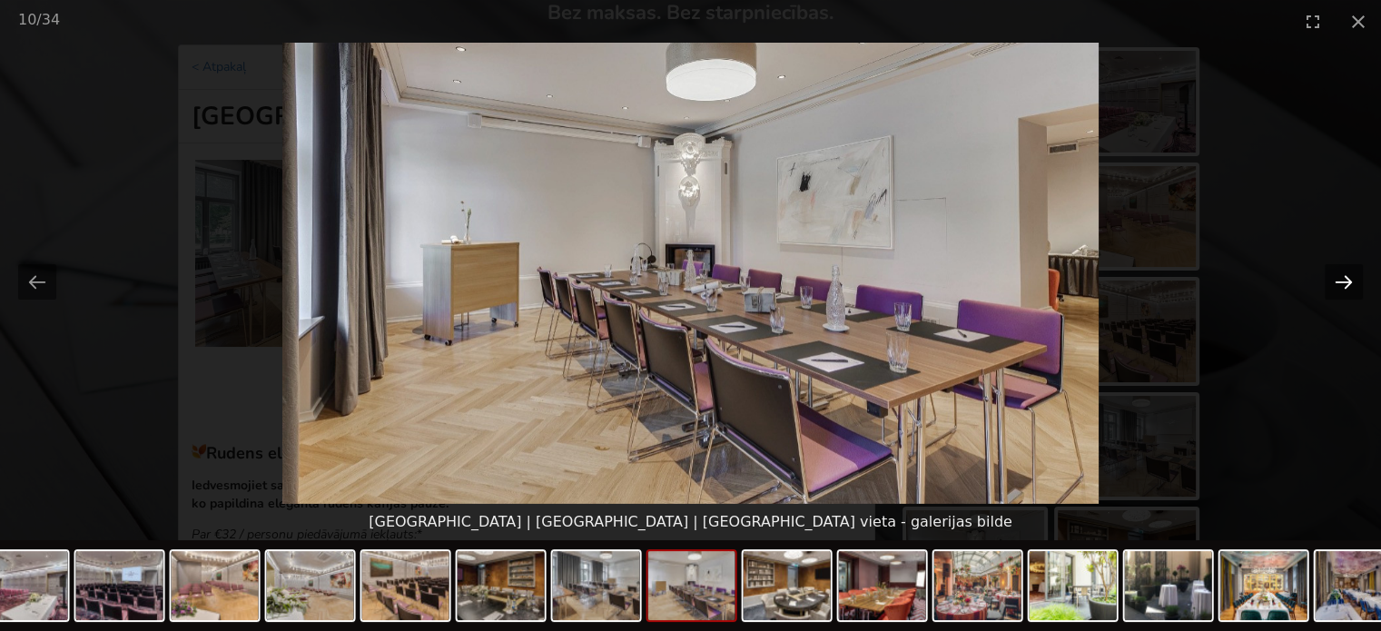
click at [1338, 279] on button "Next slide" at bounding box center [1344, 281] width 38 height 35
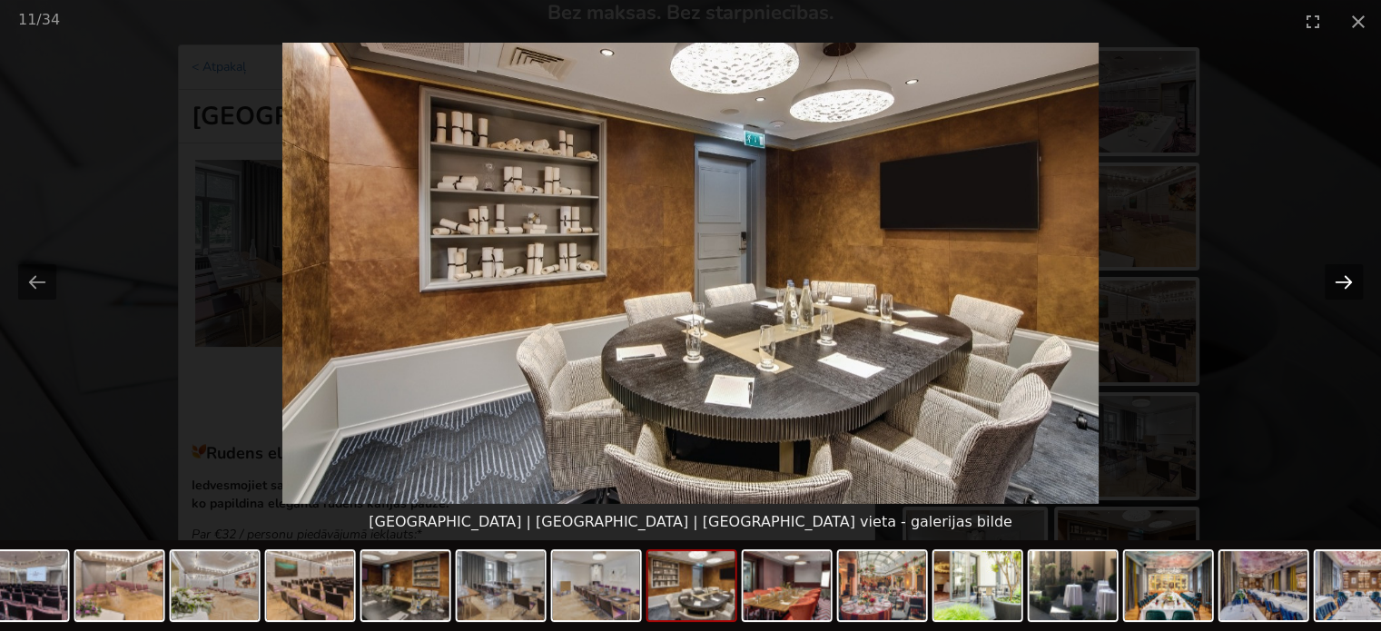
click at [1338, 279] on button "Next slide" at bounding box center [1344, 281] width 38 height 35
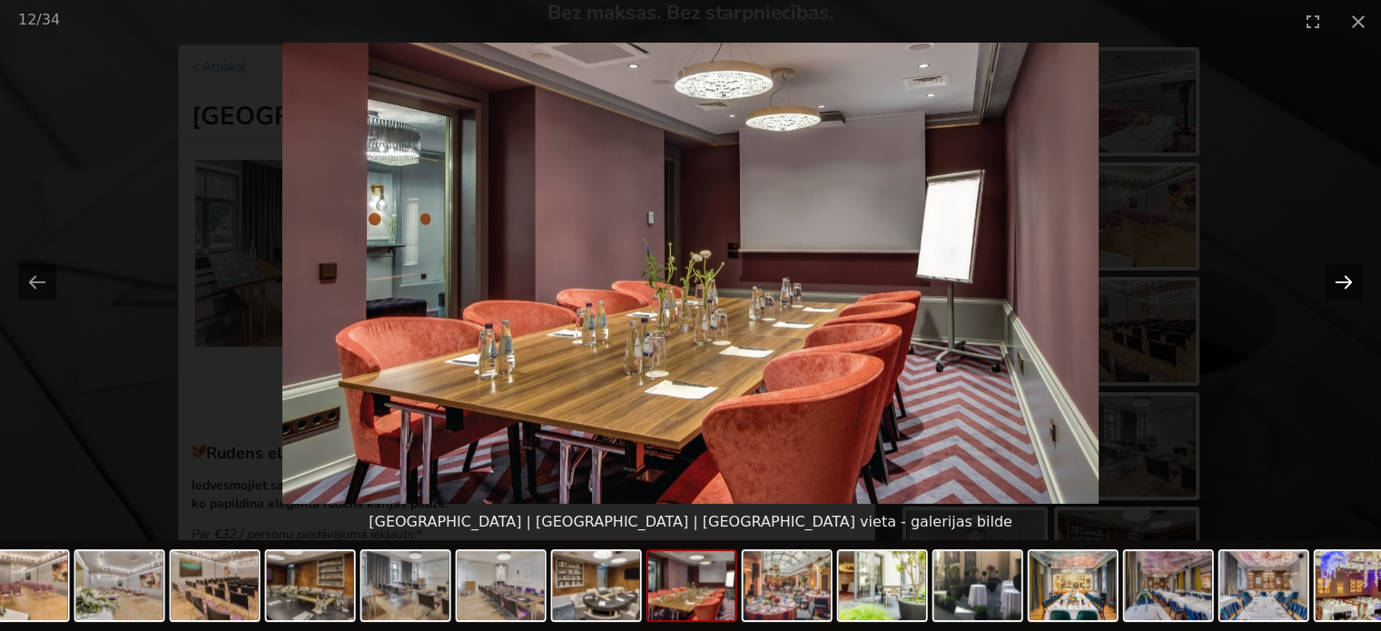
click at [1338, 279] on button "Next slide" at bounding box center [1344, 281] width 38 height 35
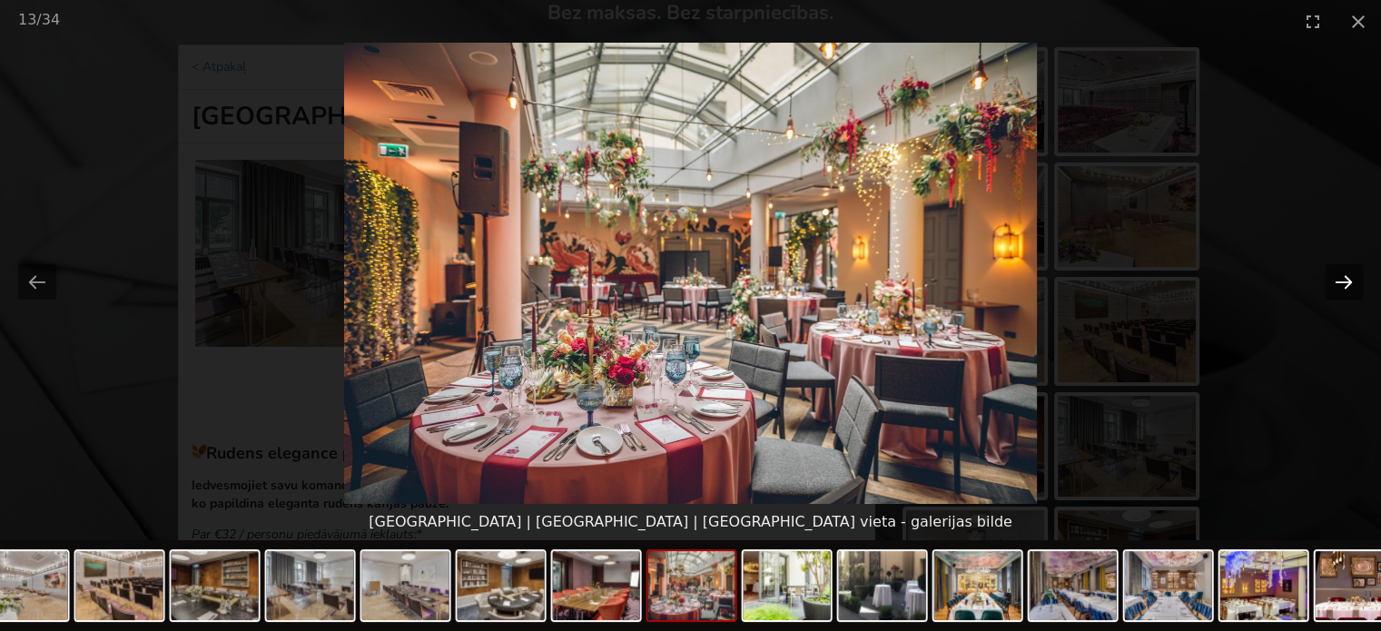
click at [1338, 279] on button "Next slide" at bounding box center [1344, 281] width 38 height 35
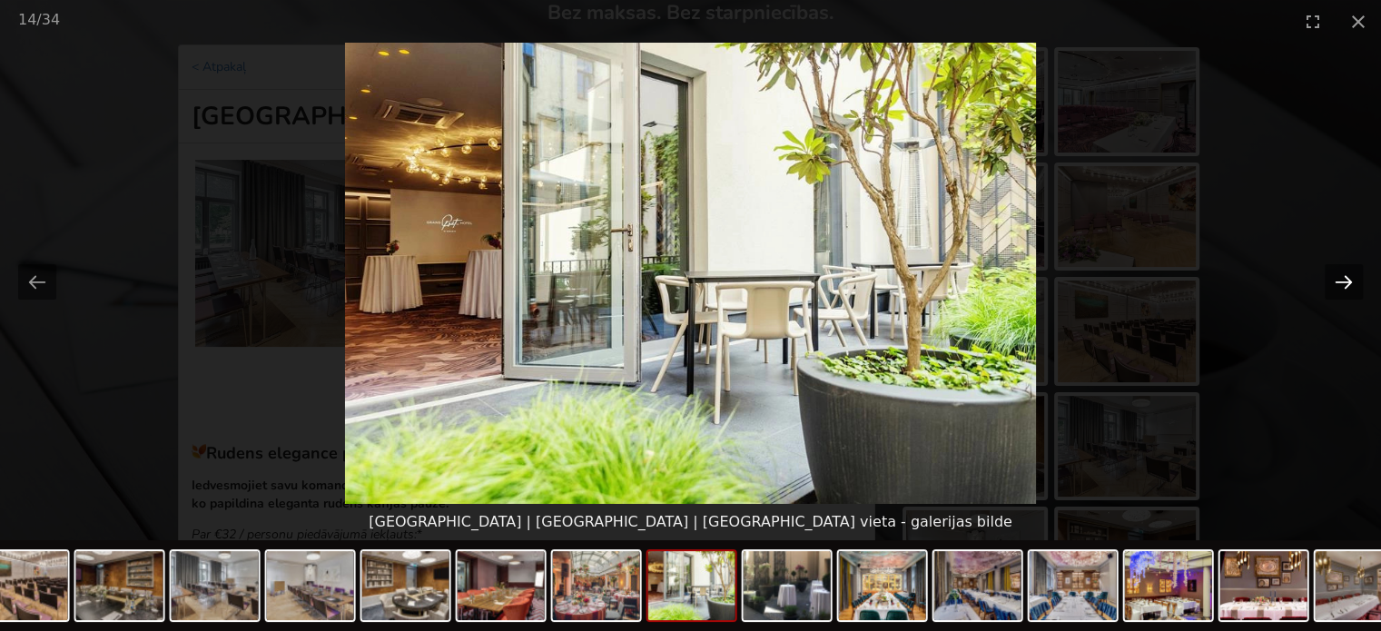
click at [1338, 279] on button "Next slide" at bounding box center [1344, 281] width 38 height 35
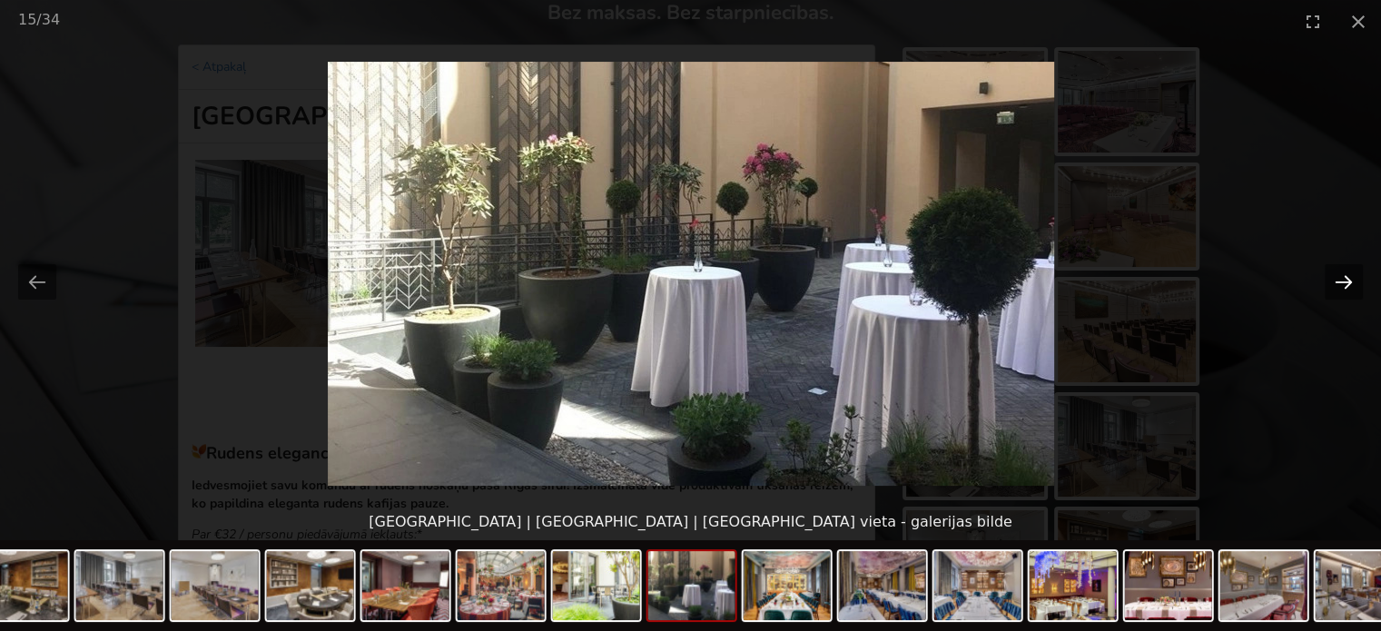
click at [1338, 279] on button "Next slide" at bounding box center [1344, 281] width 38 height 35
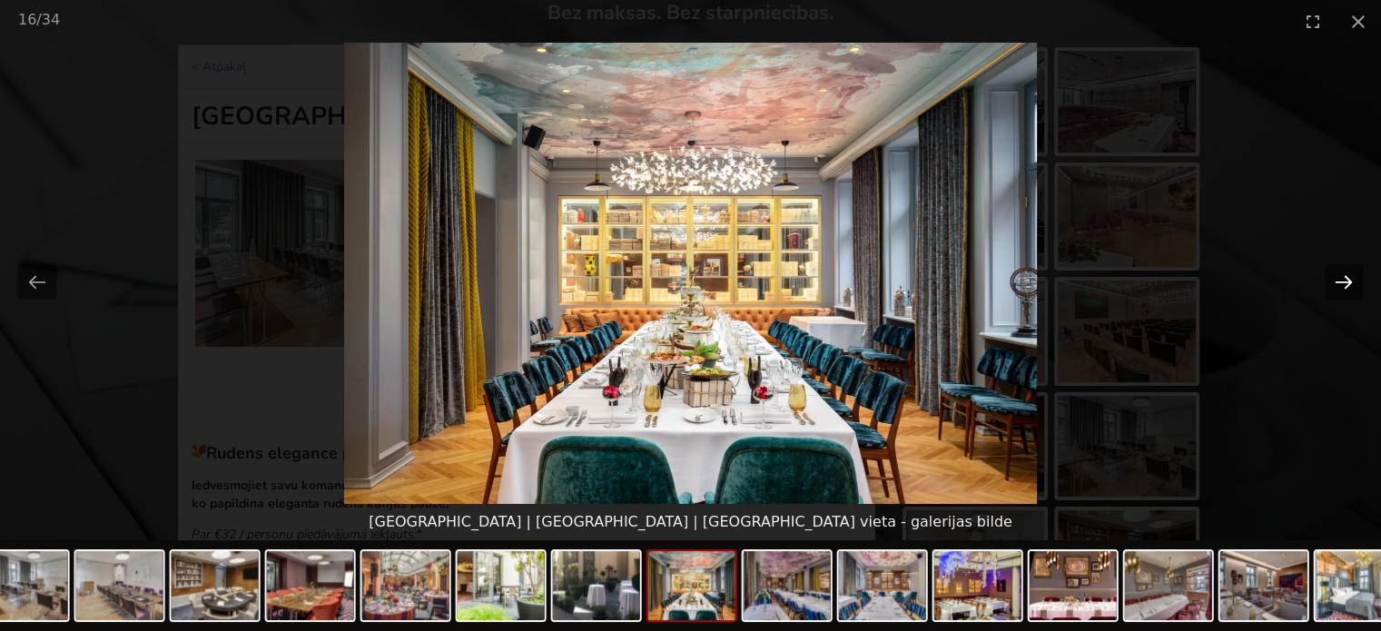
click at [1338, 279] on button "Next slide" at bounding box center [1344, 281] width 38 height 35
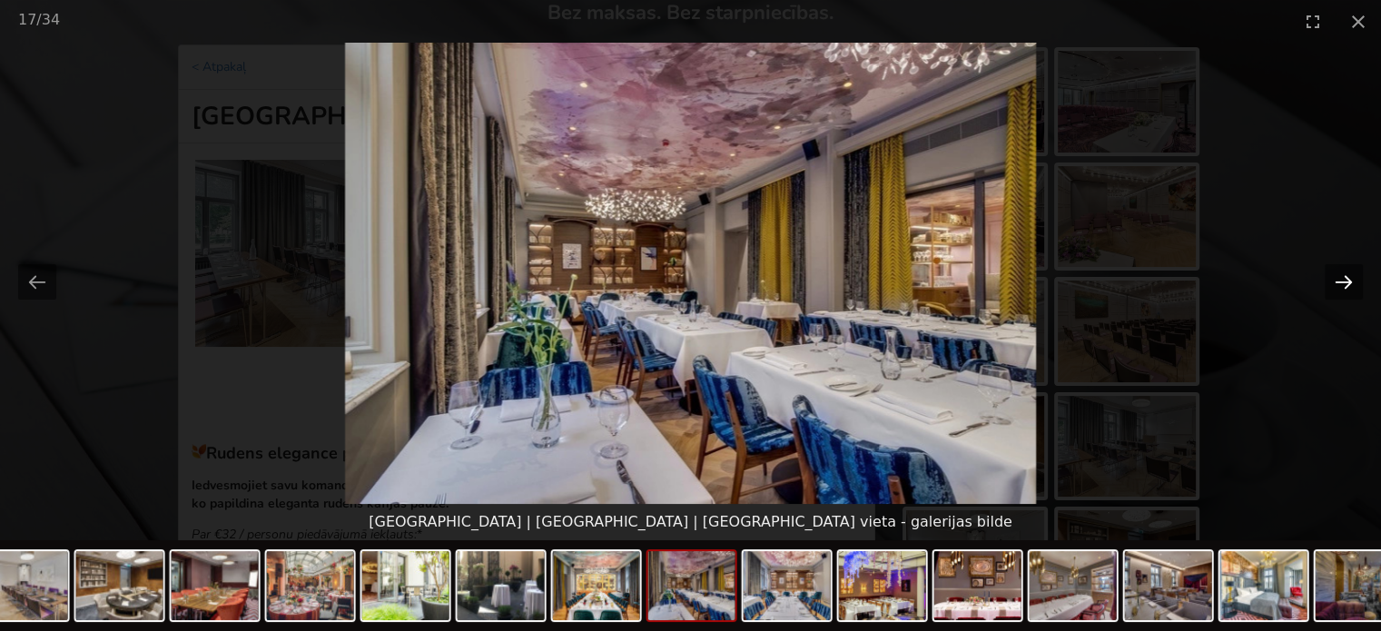
click at [1338, 279] on button "Next slide" at bounding box center [1344, 281] width 38 height 35
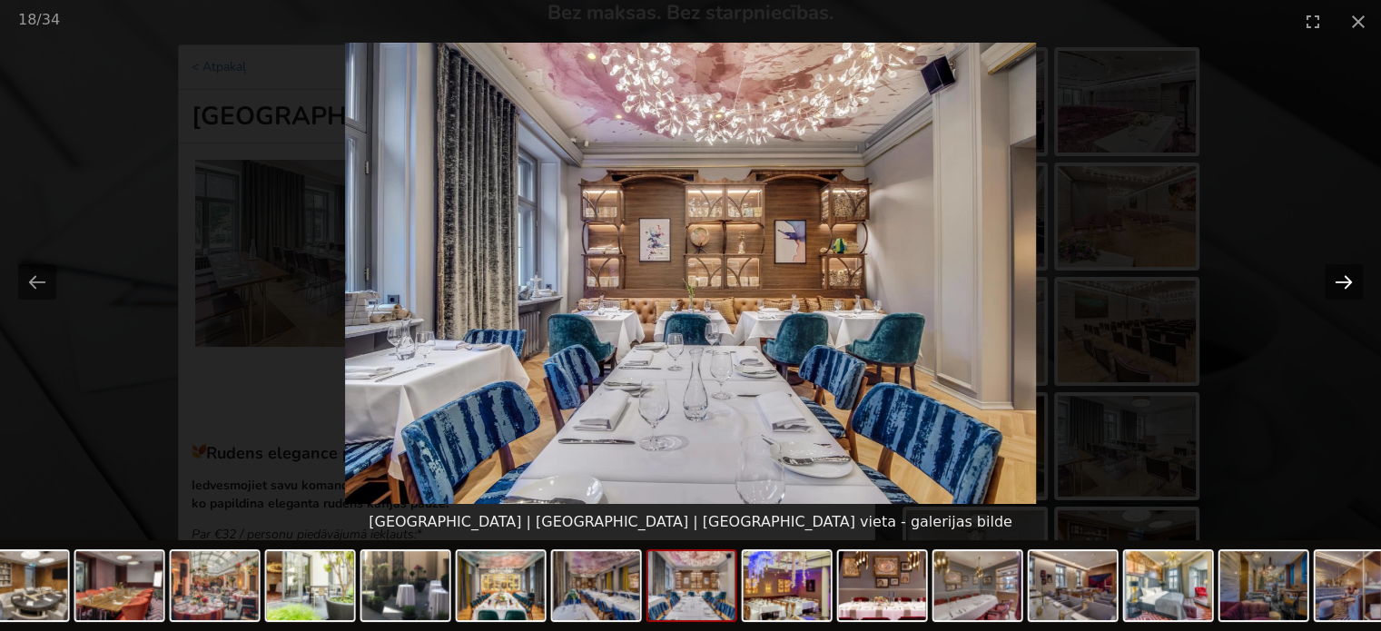
click at [1338, 279] on button "Next slide" at bounding box center [1344, 281] width 38 height 35
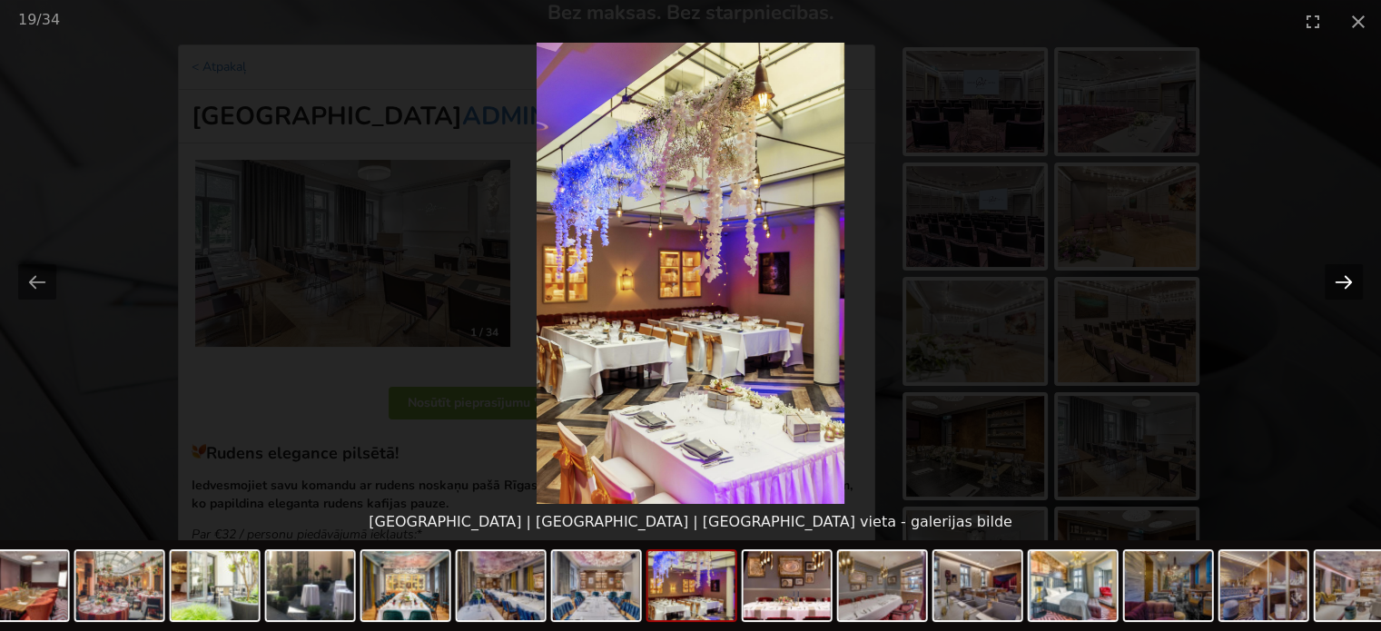
click at [1338, 279] on button "Next slide" at bounding box center [1344, 281] width 38 height 35
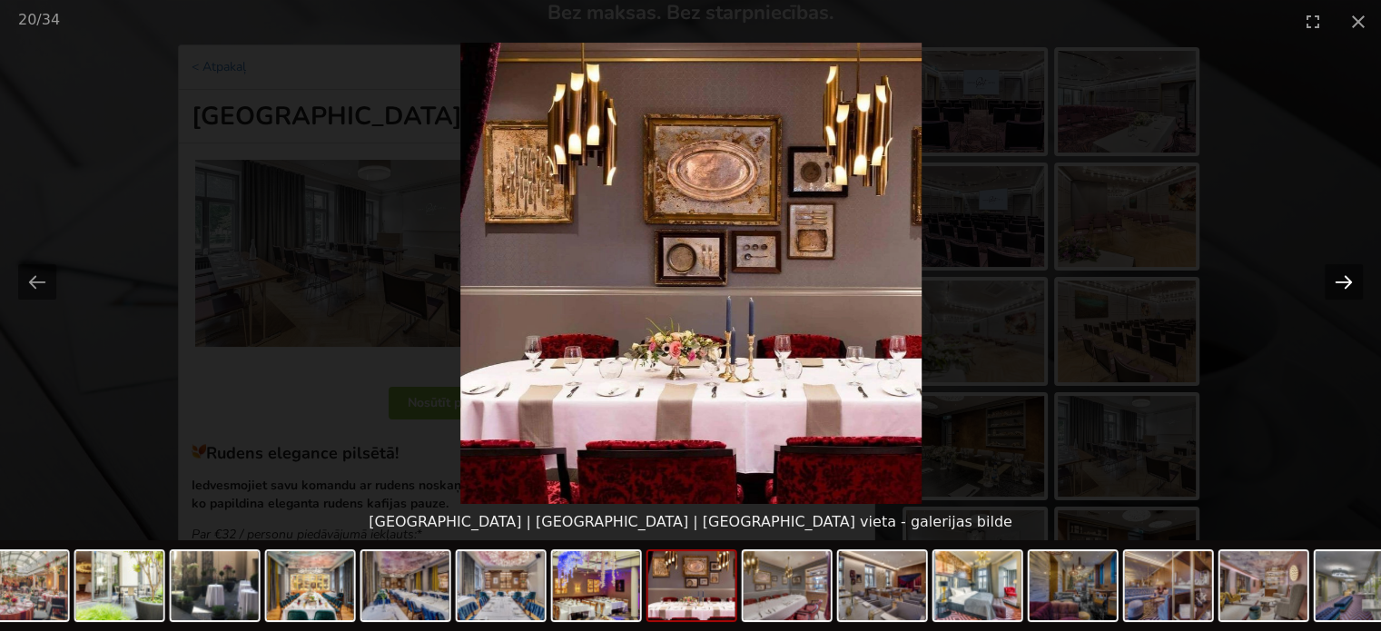
click at [1338, 279] on button "Next slide" at bounding box center [1344, 281] width 38 height 35
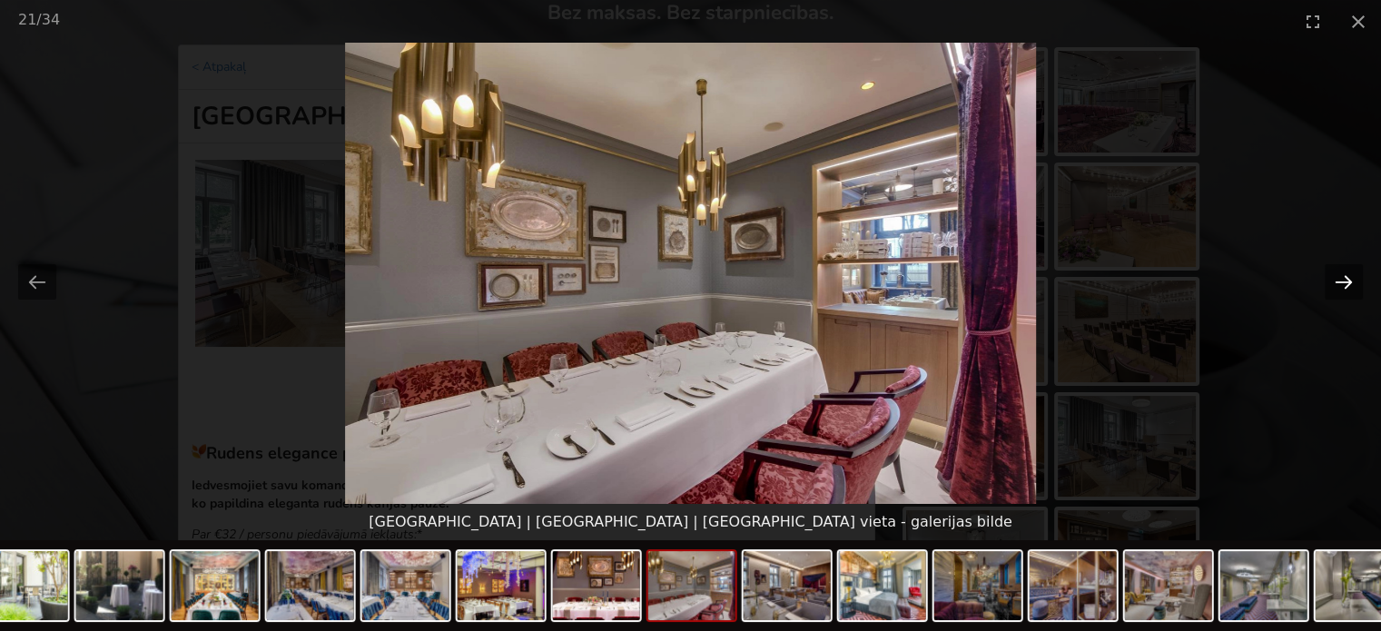
click at [1338, 279] on button "Next slide" at bounding box center [1344, 281] width 38 height 35
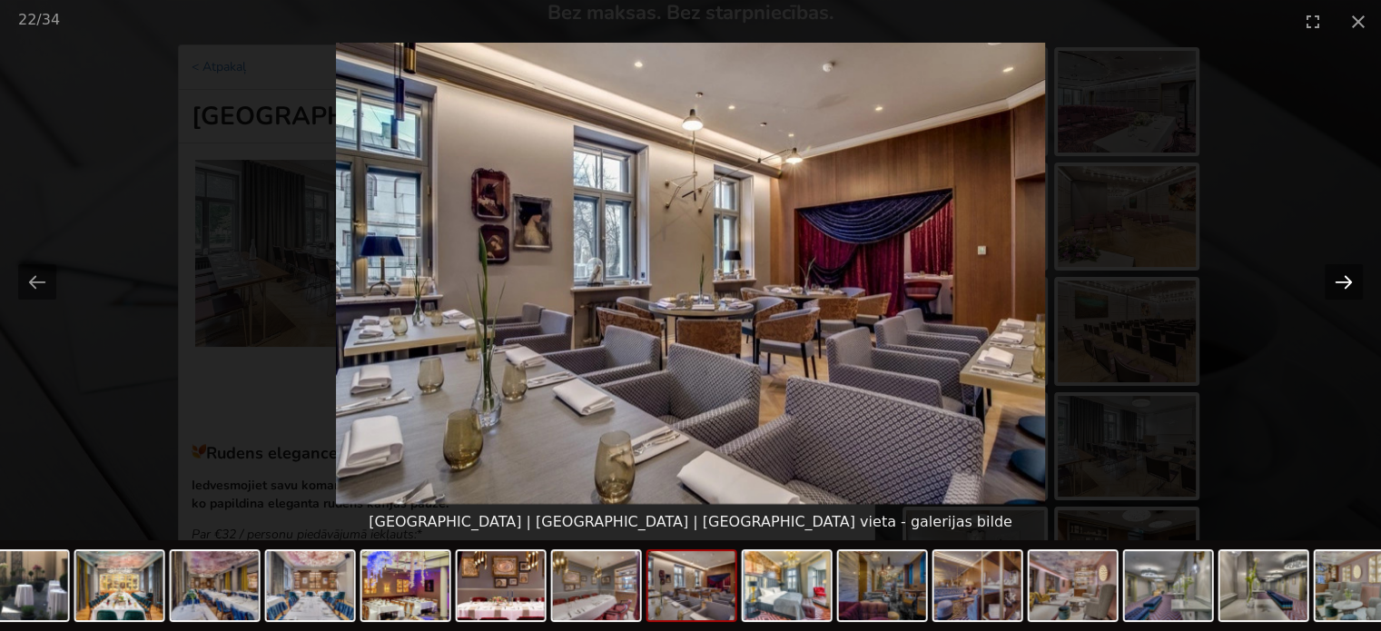
click at [1338, 279] on button "Next slide" at bounding box center [1344, 281] width 38 height 35
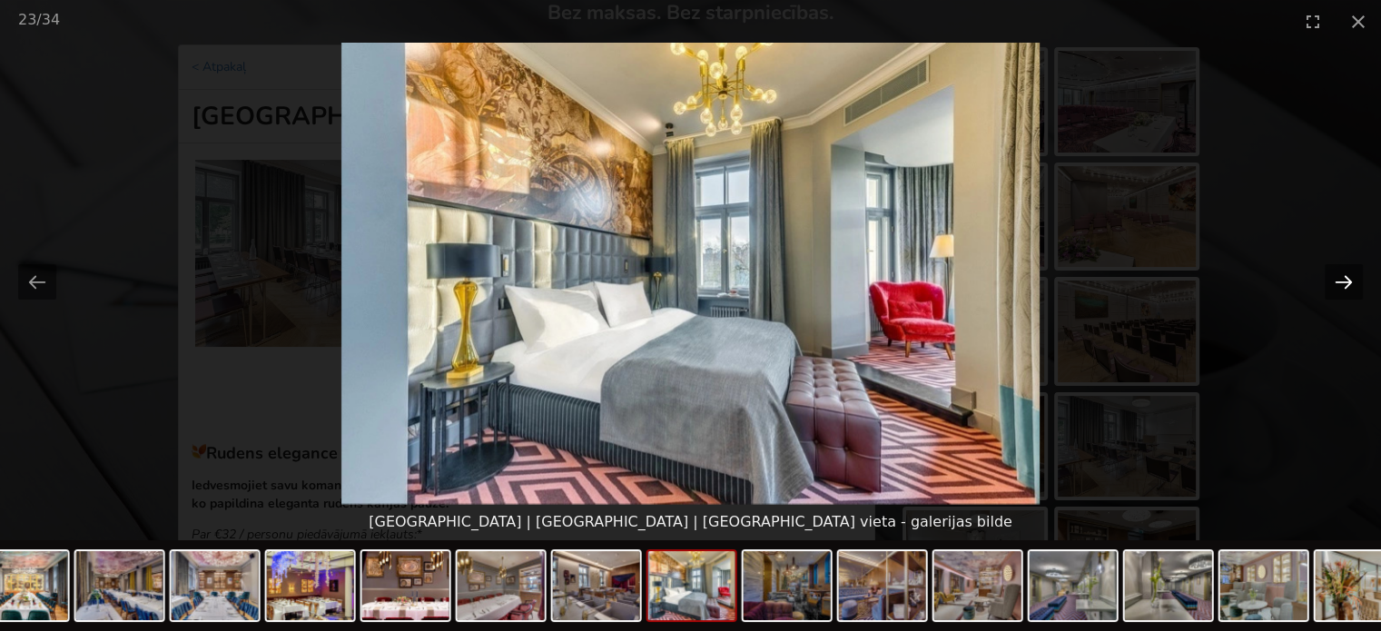
click at [1338, 279] on button "Next slide" at bounding box center [1344, 281] width 38 height 35
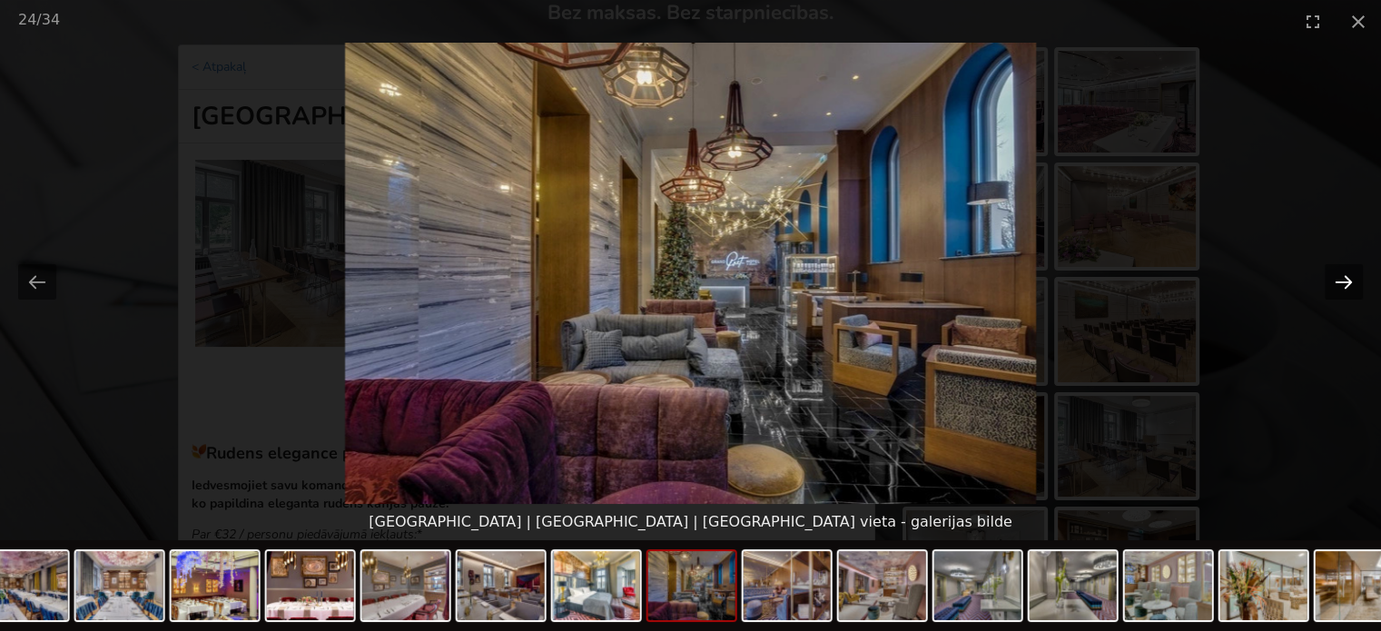
click at [1338, 279] on button "Next slide" at bounding box center [1344, 281] width 38 height 35
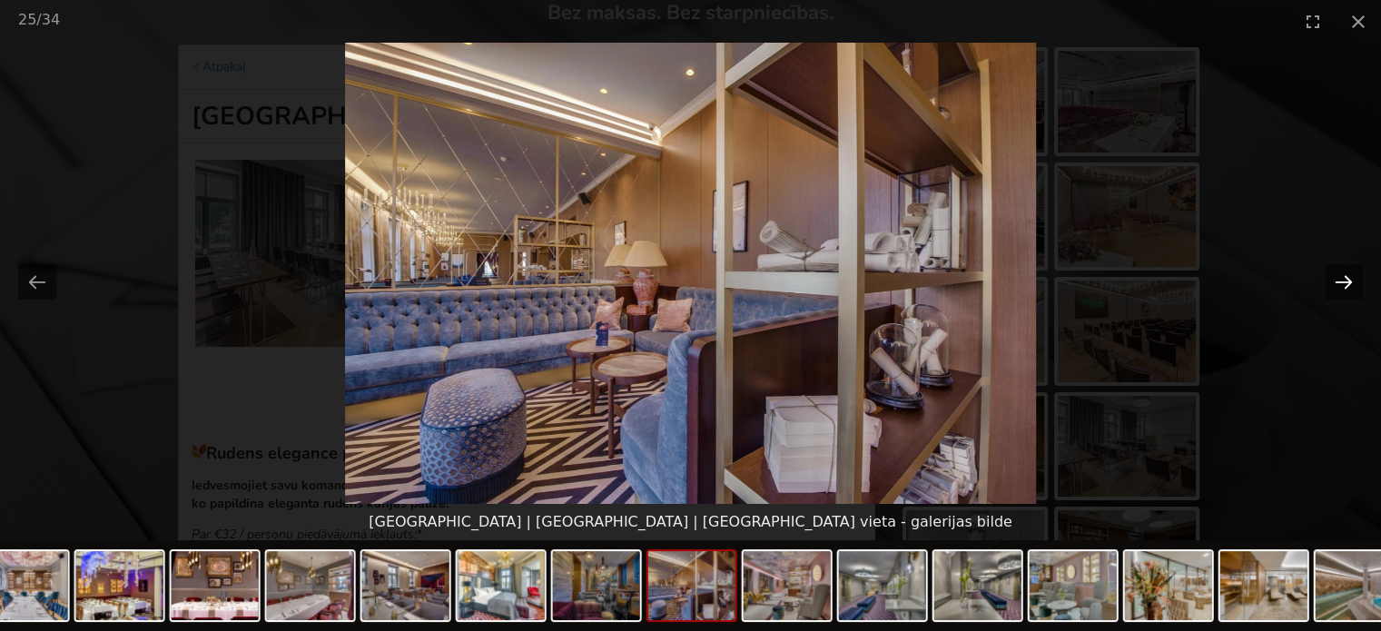
click at [1338, 279] on button "Next slide" at bounding box center [1344, 281] width 38 height 35
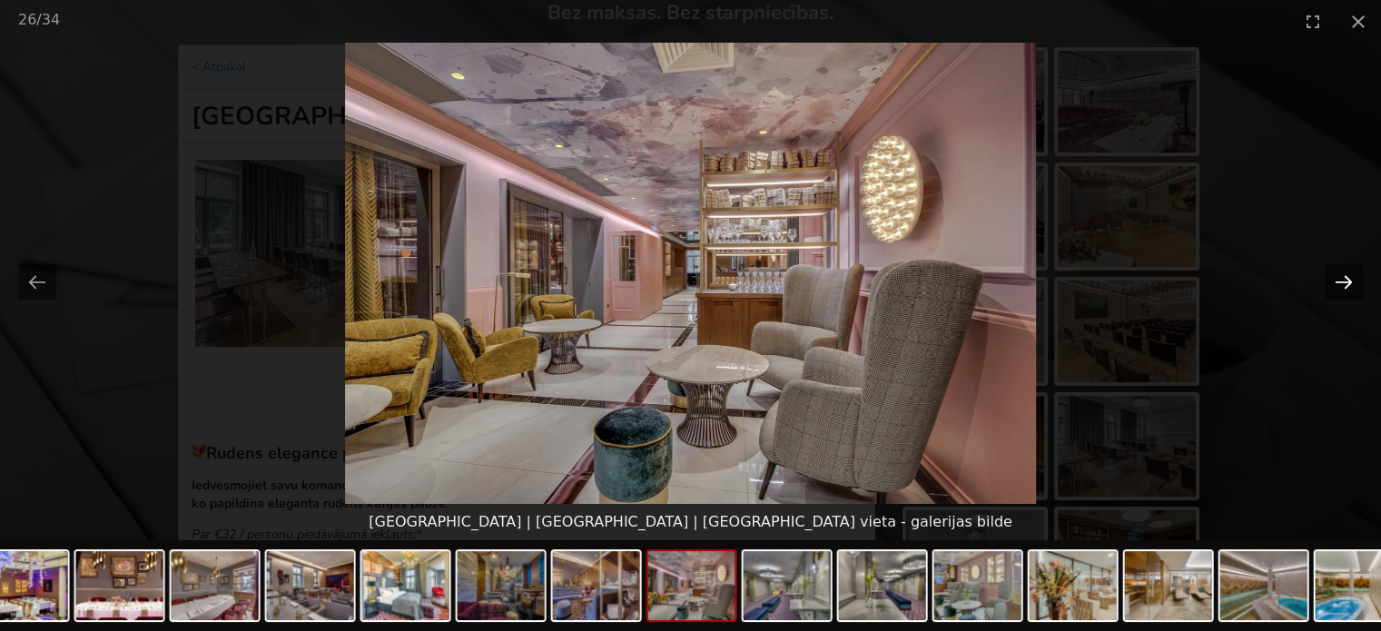
click at [1338, 279] on button "Next slide" at bounding box center [1344, 281] width 38 height 35
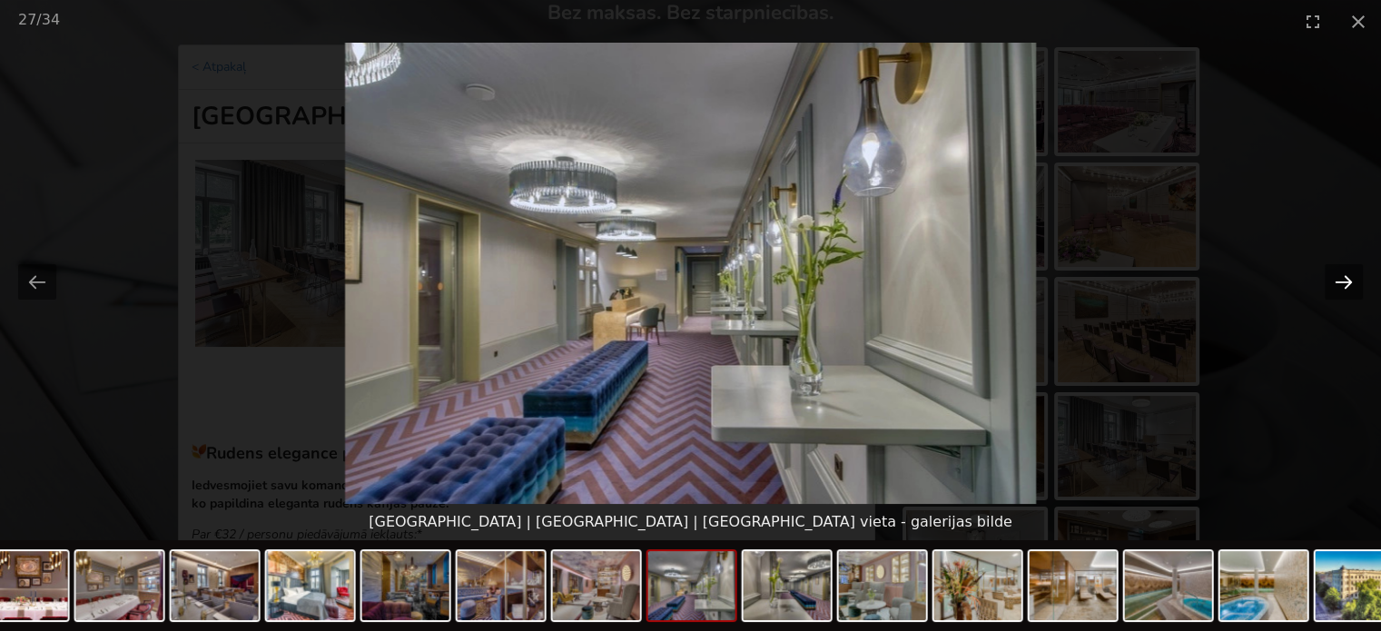
click at [1338, 279] on button "Next slide" at bounding box center [1344, 281] width 38 height 35
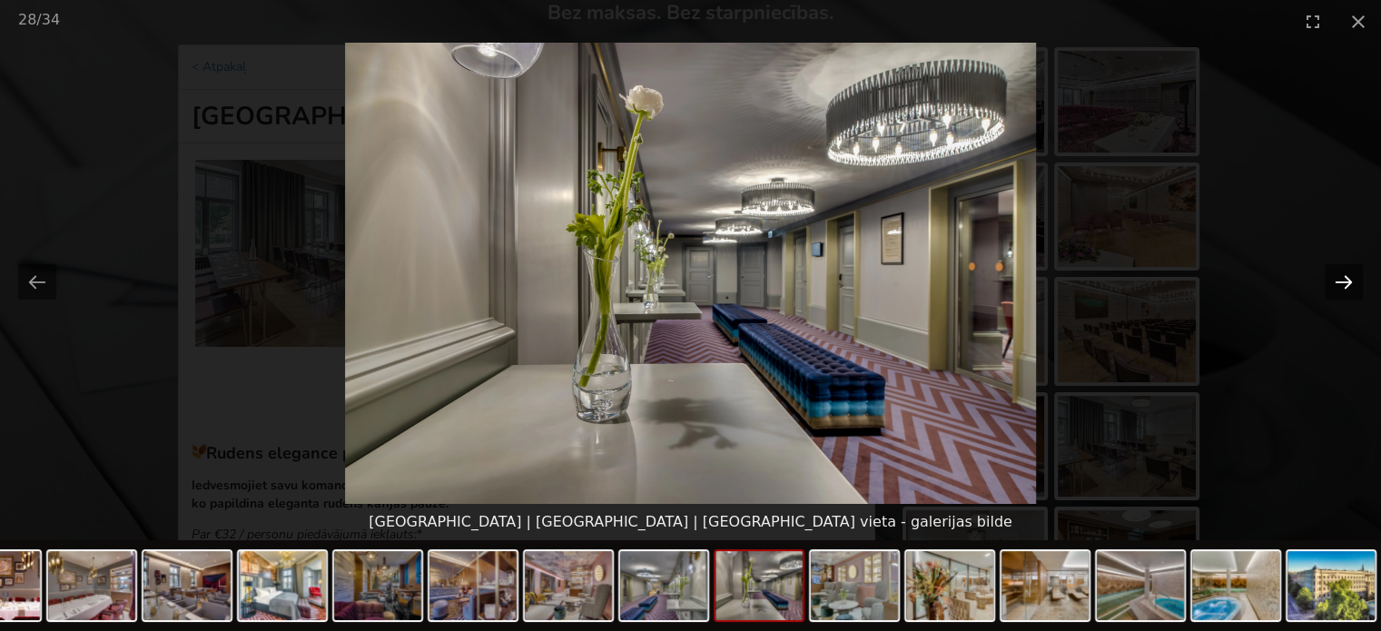
click at [1338, 279] on button "Next slide" at bounding box center [1344, 281] width 38 height 35
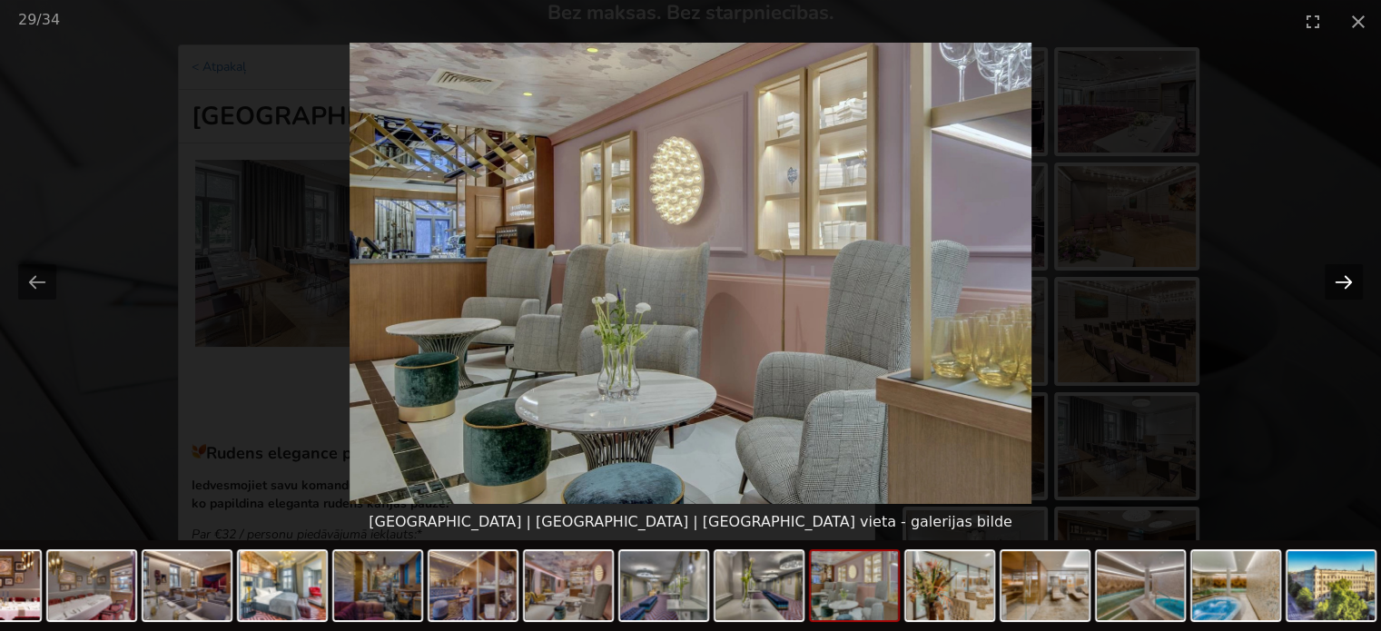
click at [1338, 279] on button "Next slide" at bounding box center [1344, 281] width 38 height 35
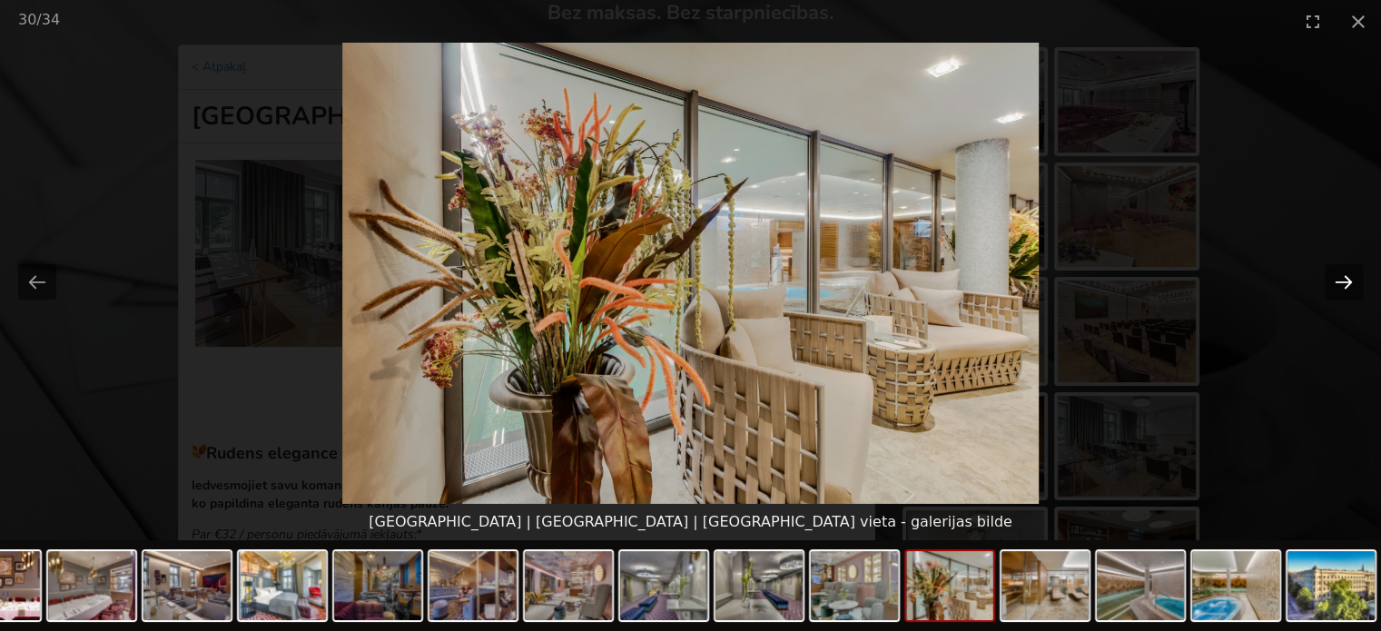
click at [1338, 279] on button "Next slide" at bounding box center [1344, 281] width 38 height 35
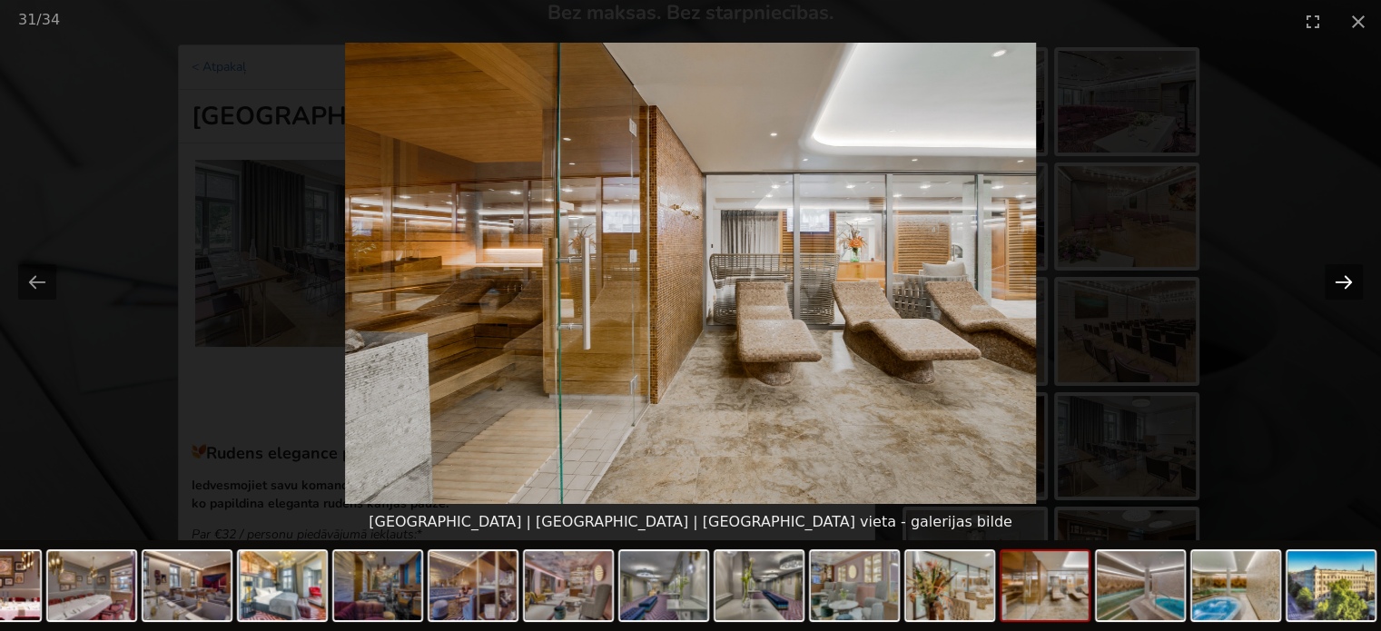
click at [1338, 279] on button "Next slide" at bounding box center [1344, 281] width 38 height 35
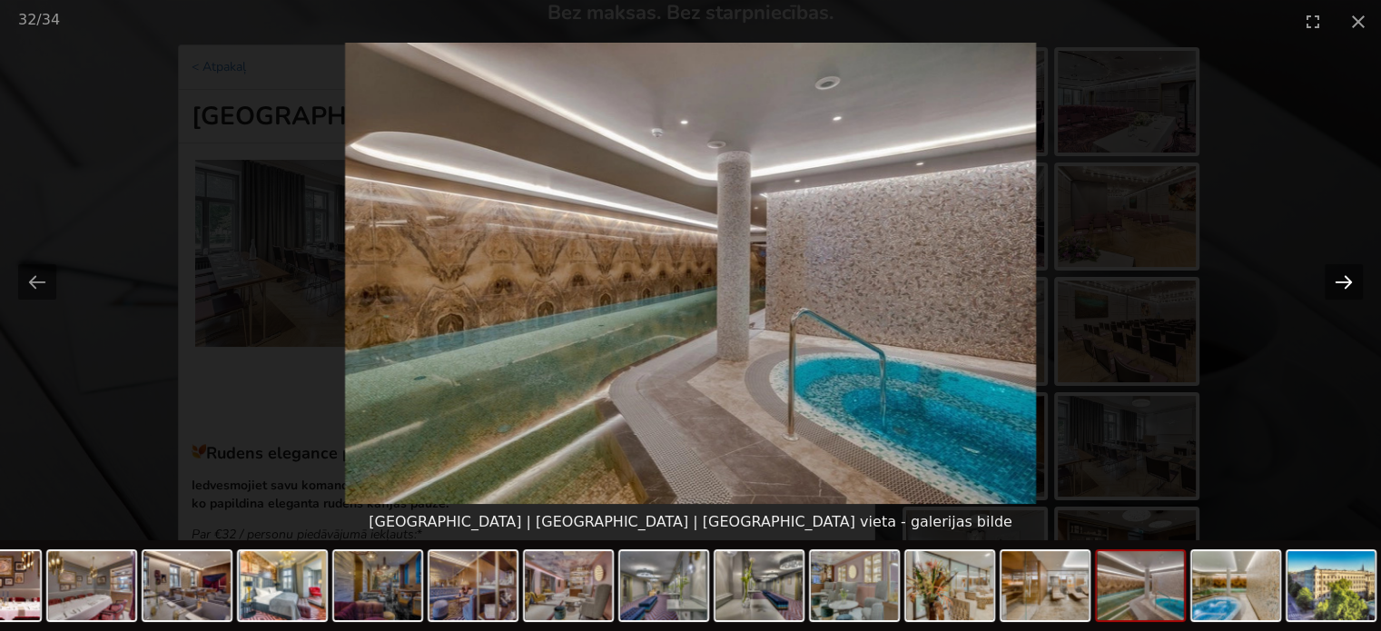
click at [1338, 279] on button "Next slide" at bounding box center [1344, 281] width 38 height 35
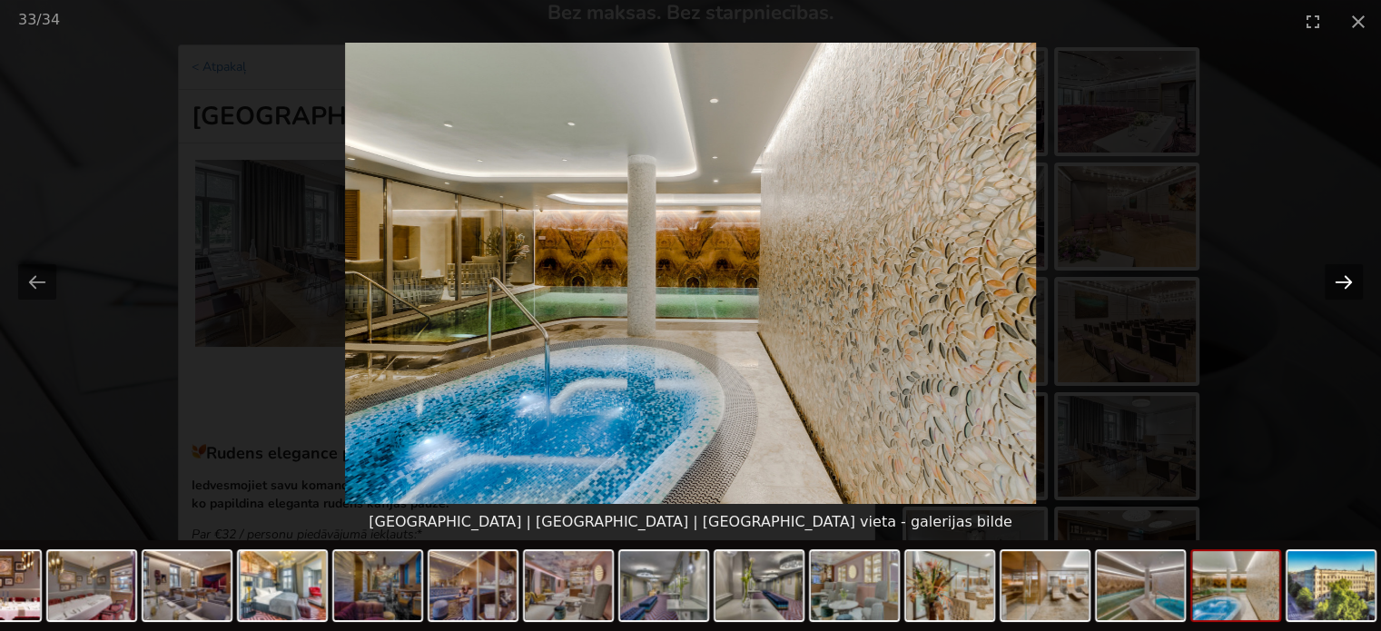
click at [1338, 279] on button "Next slide" at bounding box center [1344, 281] width 38 height 35
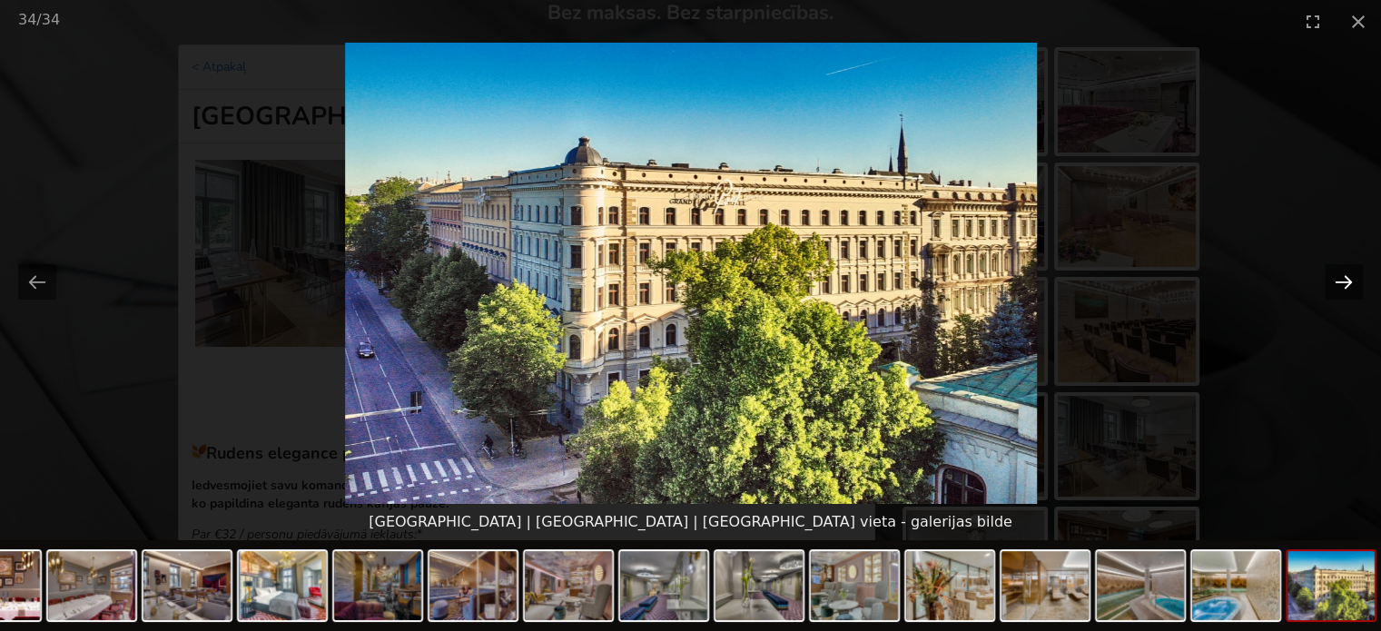
click at [1338, 279] on button "Next slide" at bounding box center [1344, 281] width 38 height 35
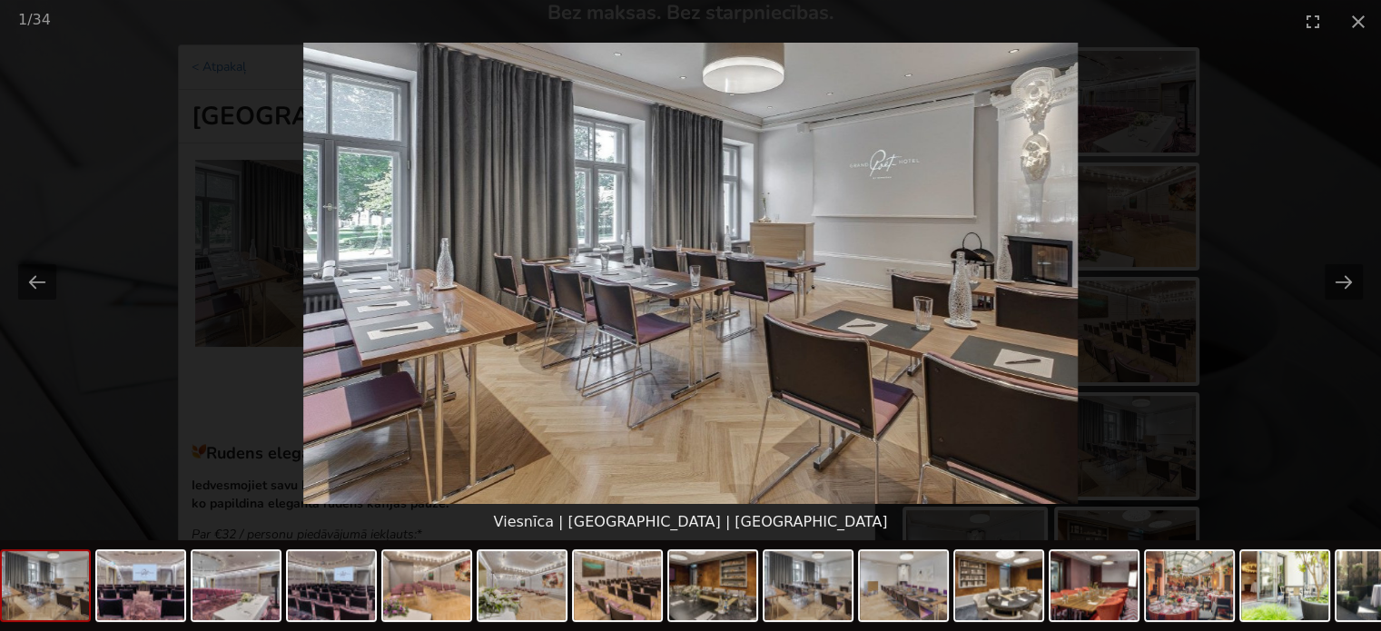
click at [1281, 371] on picture at bounding box center [690, 273] width 1381 height 461
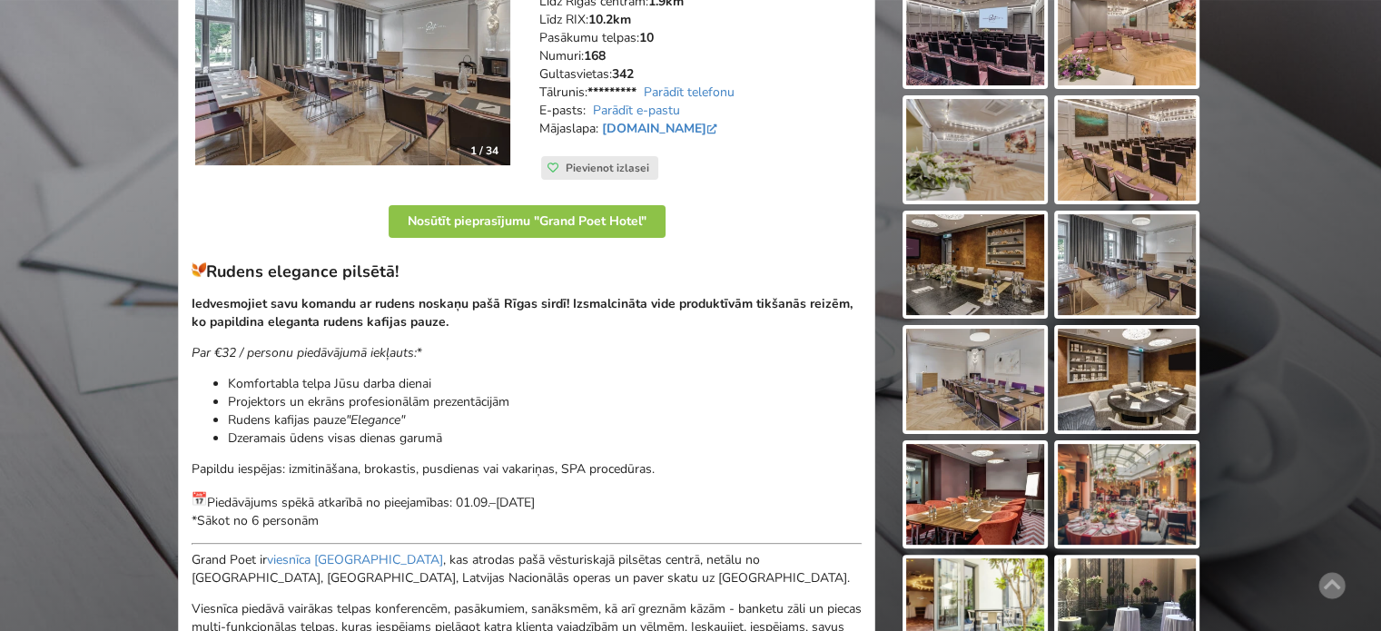
scroll to position [441, 0]
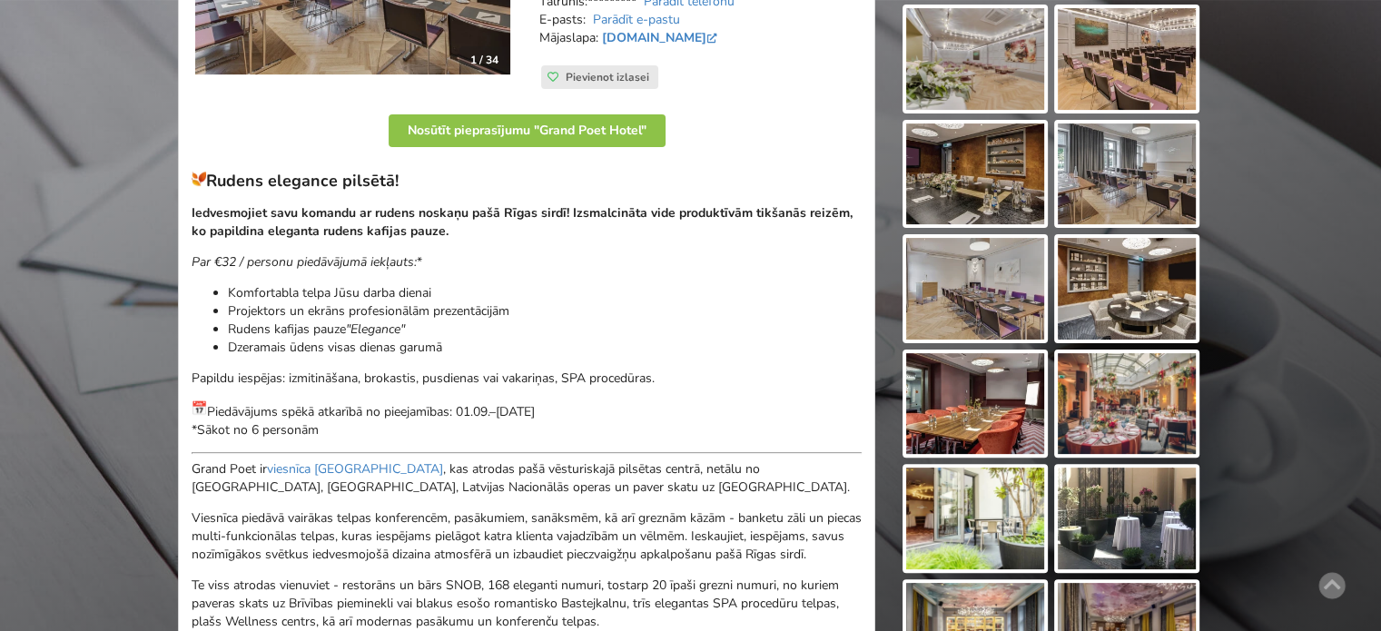
drag, startPoint x: 356, startPoint y: 432, endPoint x: 189, endPoint y: 182, distance: 301.3
copy div "Rudens elegance pilsētā! Iedvesmojiet savu komandu ar rudens noskaņu pašā Rīgas…"
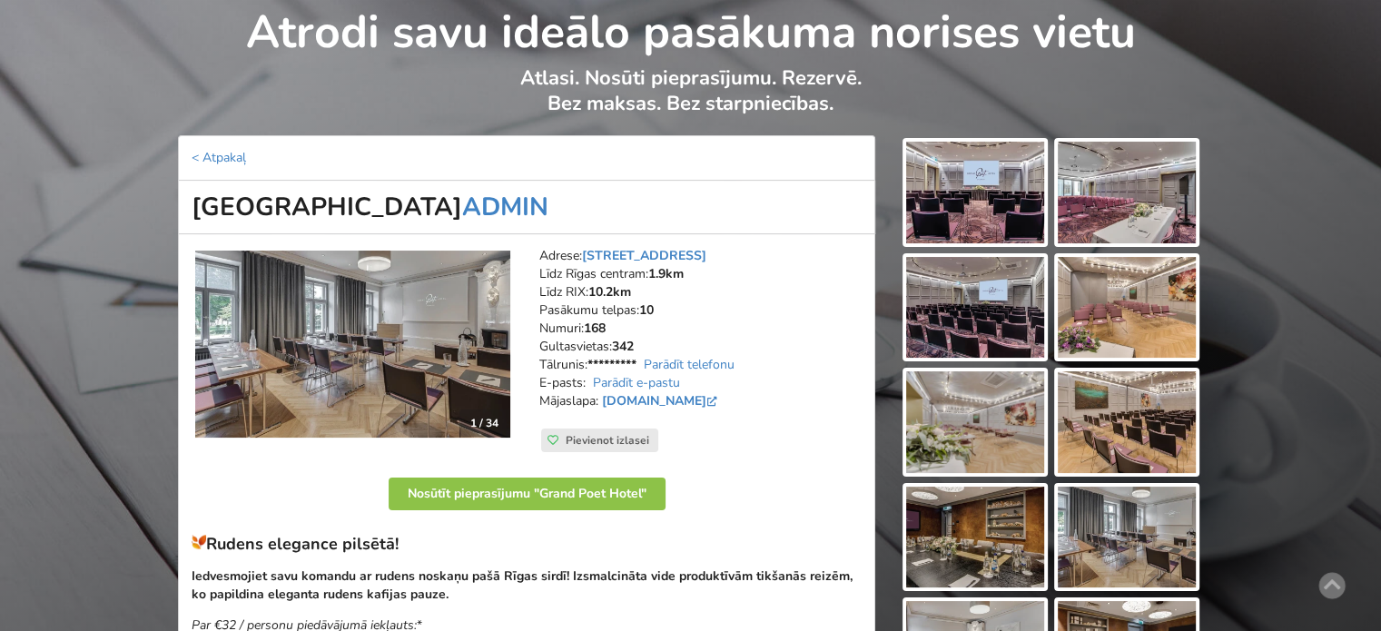
scroll to position [0, 0]
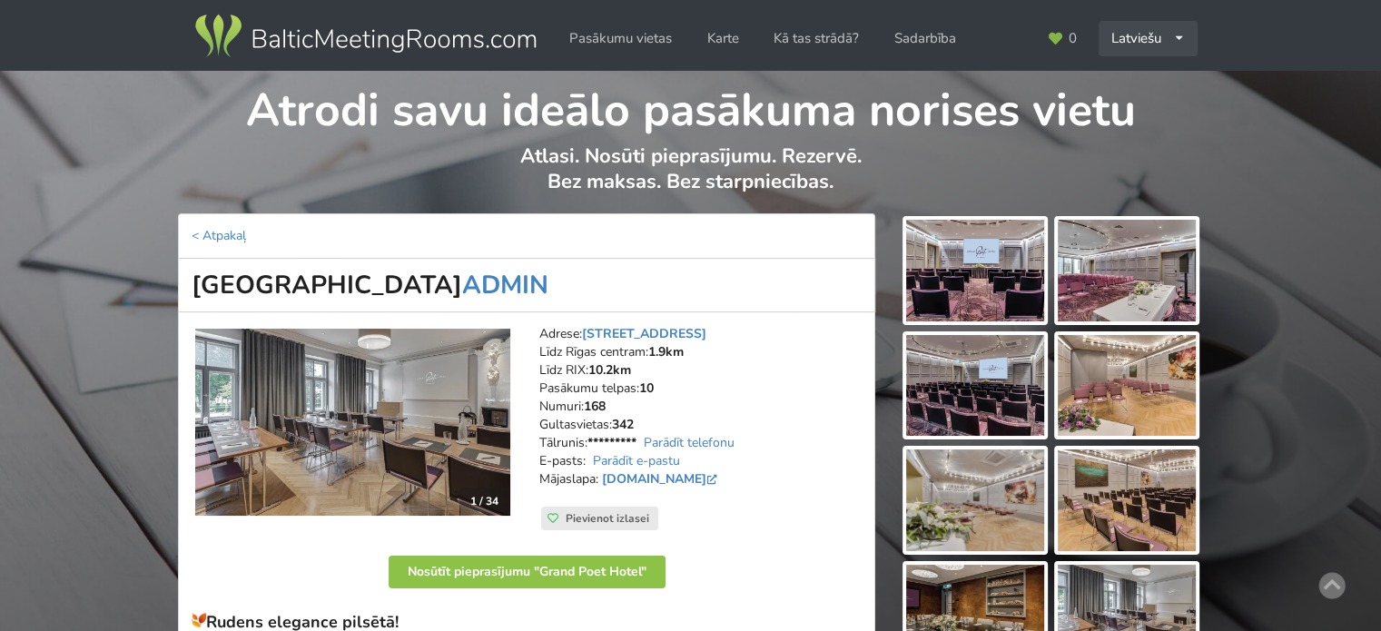
click at [1126, 32] on div "Latviešu English Русский" at bounding box center [1148, 38] width 99 height 35
click at [1141, 85] on link "English" at bounding box center [1149, 79] width 96 height 35
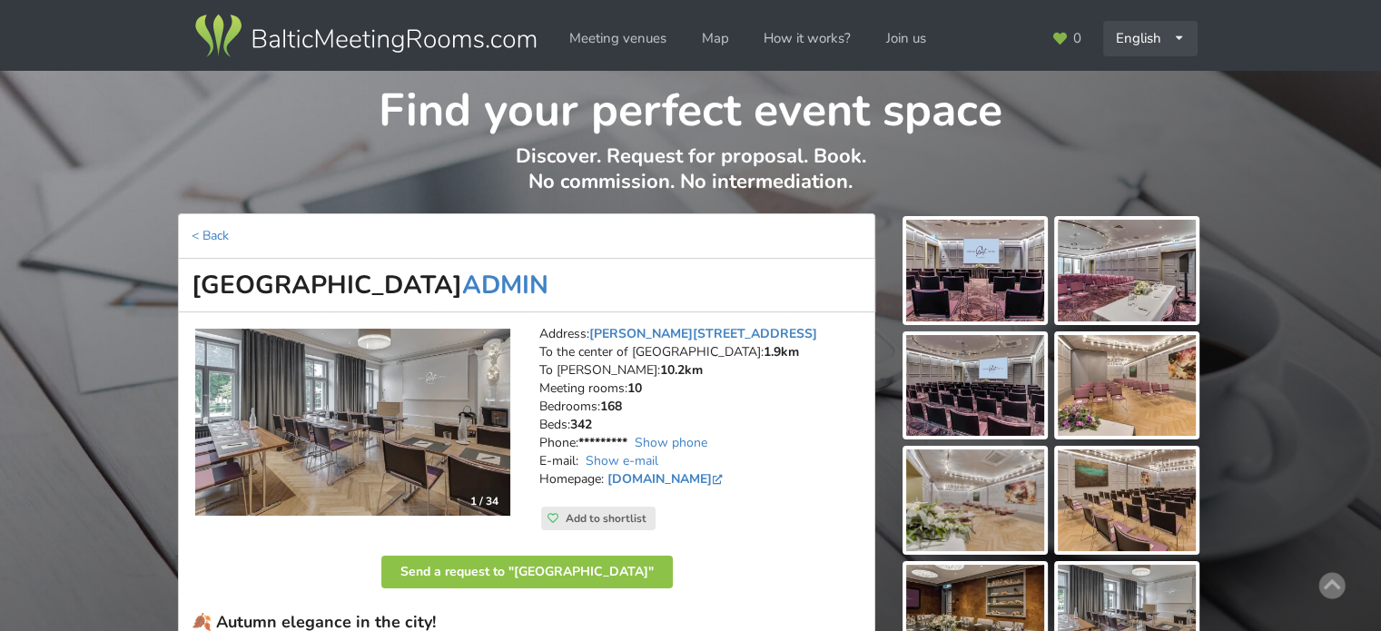
click at [1156, 40] on div "English Русский Latviešu" at bounding box center [1150, 38] width 94 height 35
click at [1155, 88] on link "Русский" at bounding box center [1151, 79] width 92 height 35
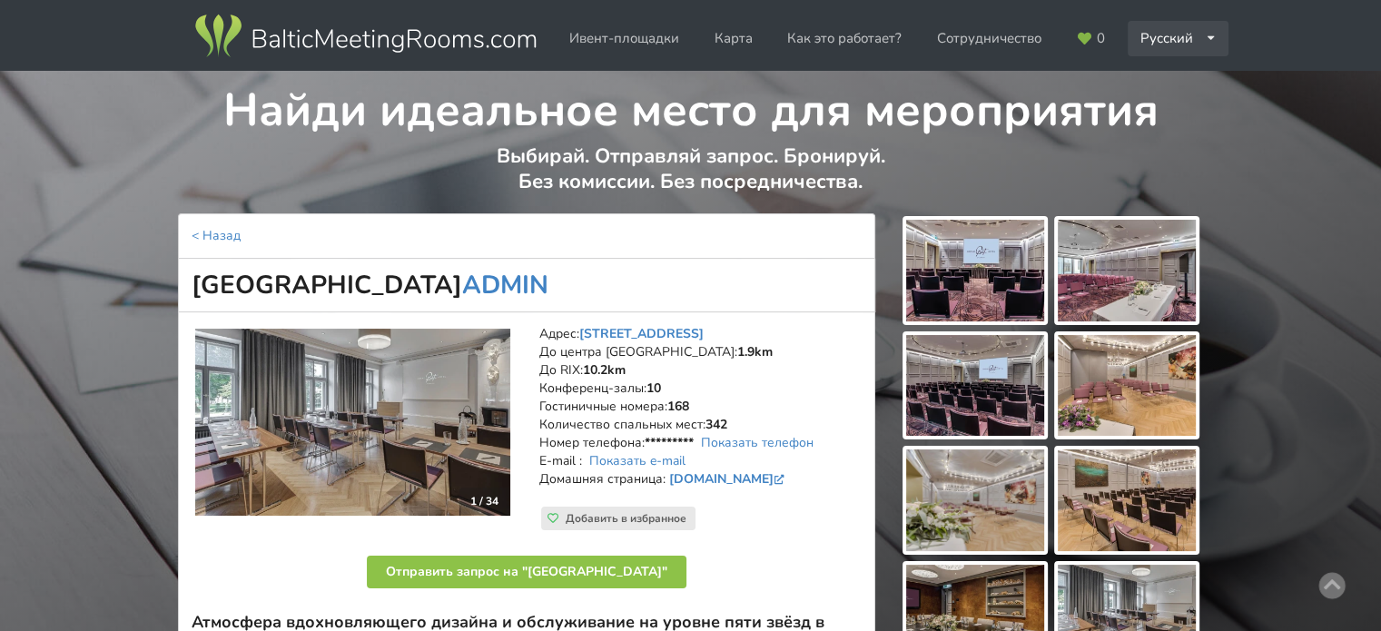
click at [1166, 40] on div "Русский English Latviešu" at bounding box center [1179, 38] width 102 height 35
click at [1159, 90] on link "English" at bounding box center [1179, 79] width 99 height 35
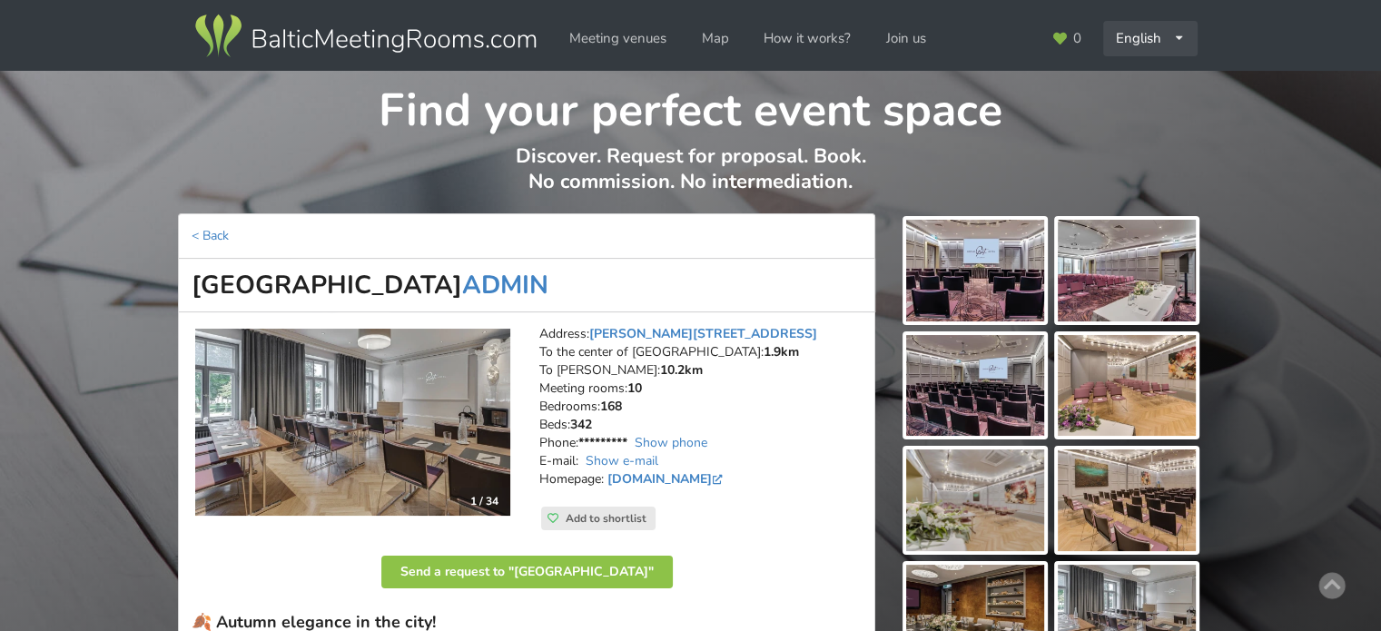
click at [1150, 33] on div "English Русский Latviešu" at bounding box center [1150, 38] width 94 height 35
click at [1143, 117] on link "Latviešu" at bounding box center [1151, 114] width 92 height 35
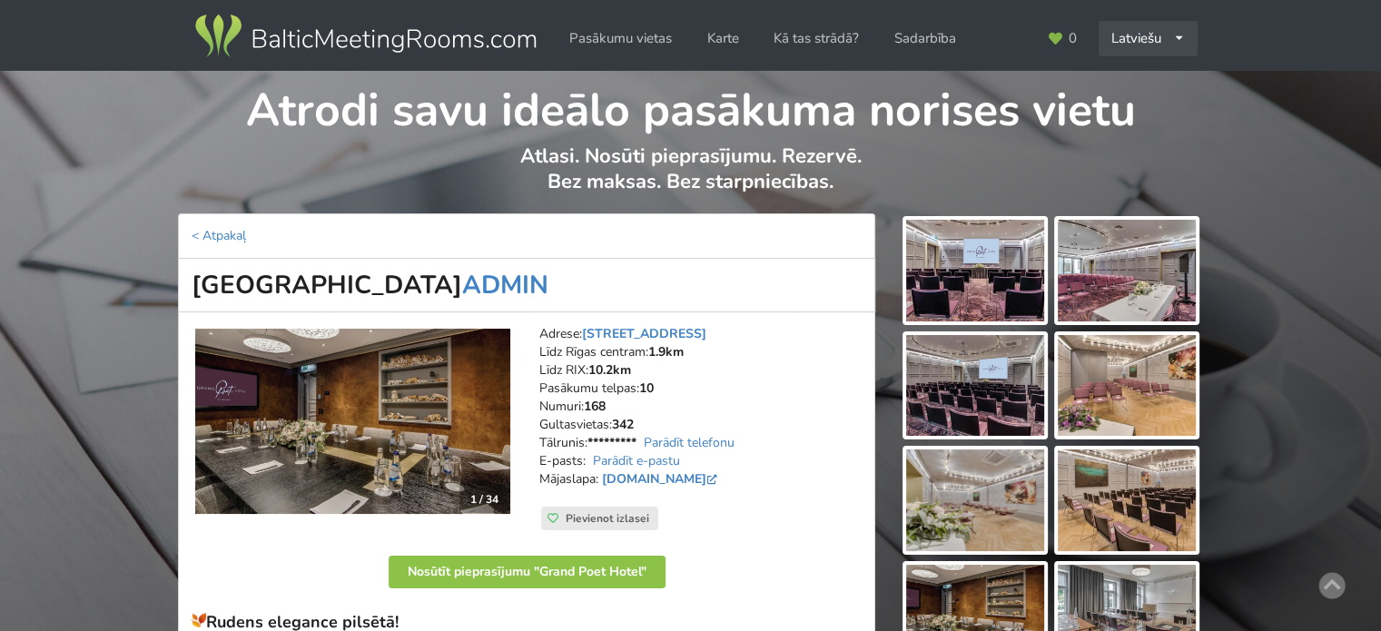
click at [1160, 35] on div "Latviešu English Русский" at bounding box center [1148, 38] width 99 height 35
click at [1156, 90] on link "English" at bounding box center [1149, 79] width 96 height 35
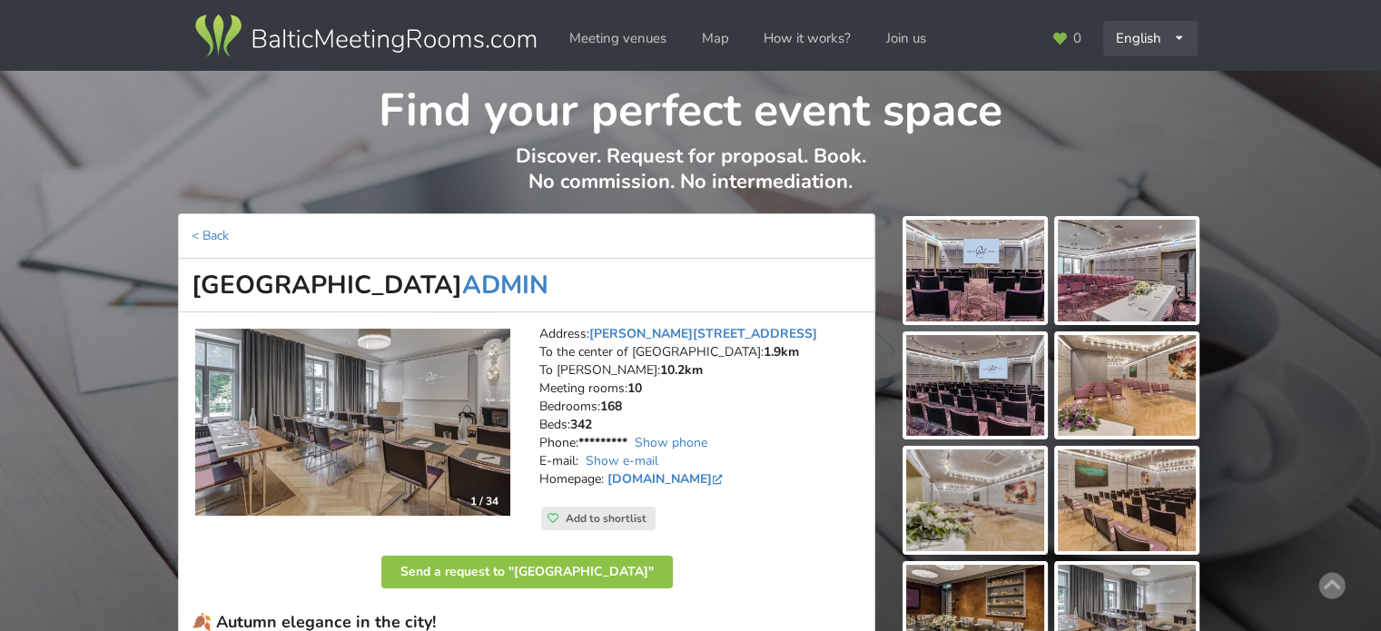
drag, startPoint x: 1141, startPoint y: 32, endPoint x: 1144, endPoint y: 65, distance: 33.8
click at [1141, 32] on div "English Русский Latviešu" at bounding box center [1150, 38] width 94 height 35
click at [1144, 80] on link "Русский" at bounding box center [1151, 79] width 92 height 35
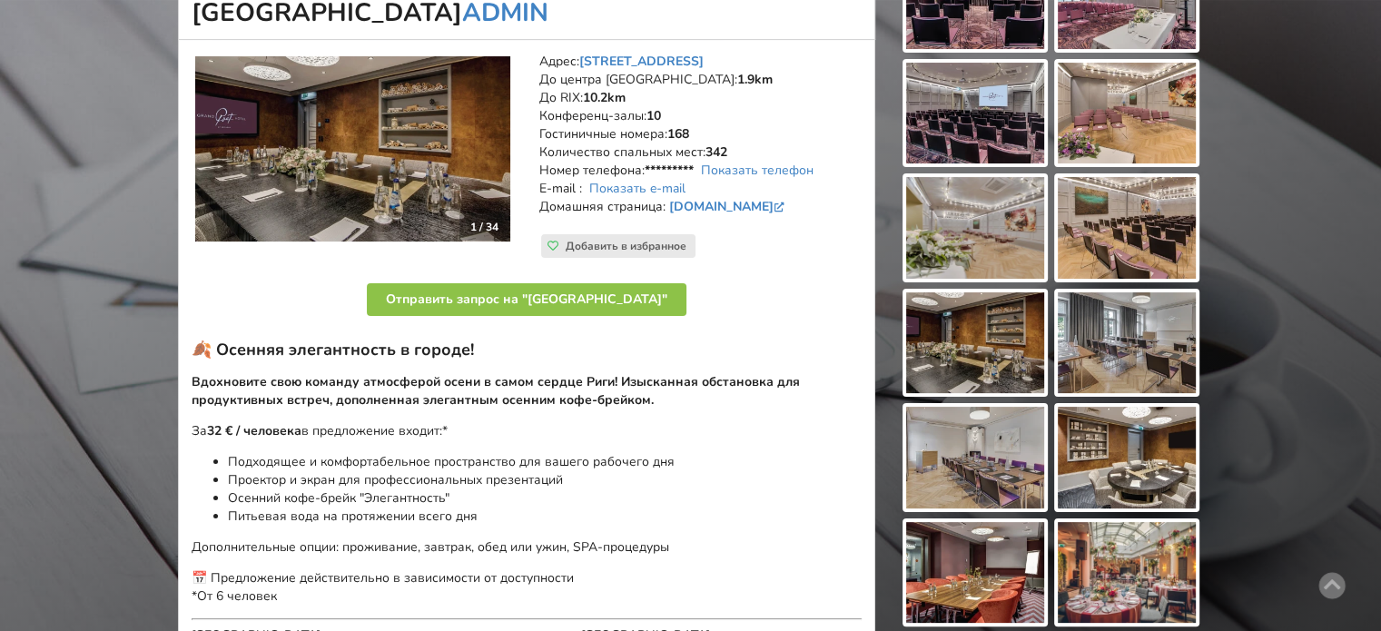
scroll to position [363, 0]
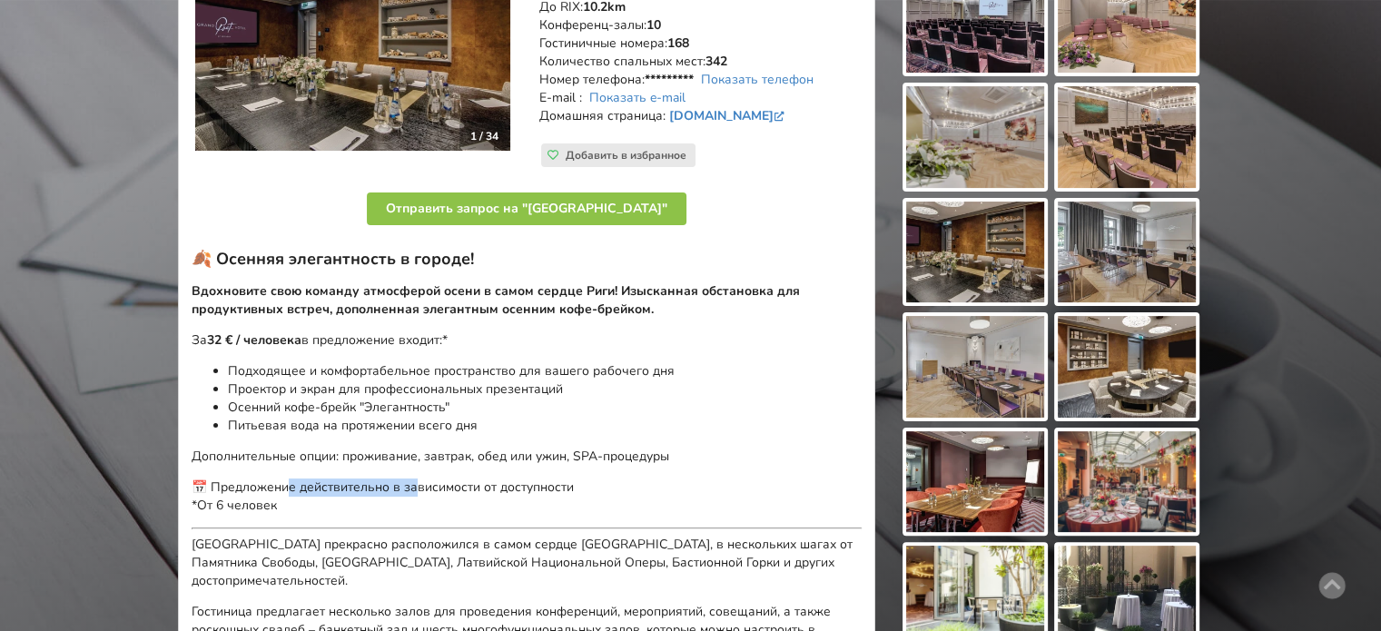
drag, startPoint x: 291, startPoint y: 505, endPoint x: 541, endPoint y: 508, distance: 250.7
click at [519, 508] on p "📅 Предложение действительно в зависимости от доступности *От 6 человек" at bounding box center [527, 497] width 670 height 36
click at [529, 466] on p "Дополнительные опции: проживание, завтрак, обед или ужин, SPA-процедуры" at bounding box center [527, 457] width 670 height 18
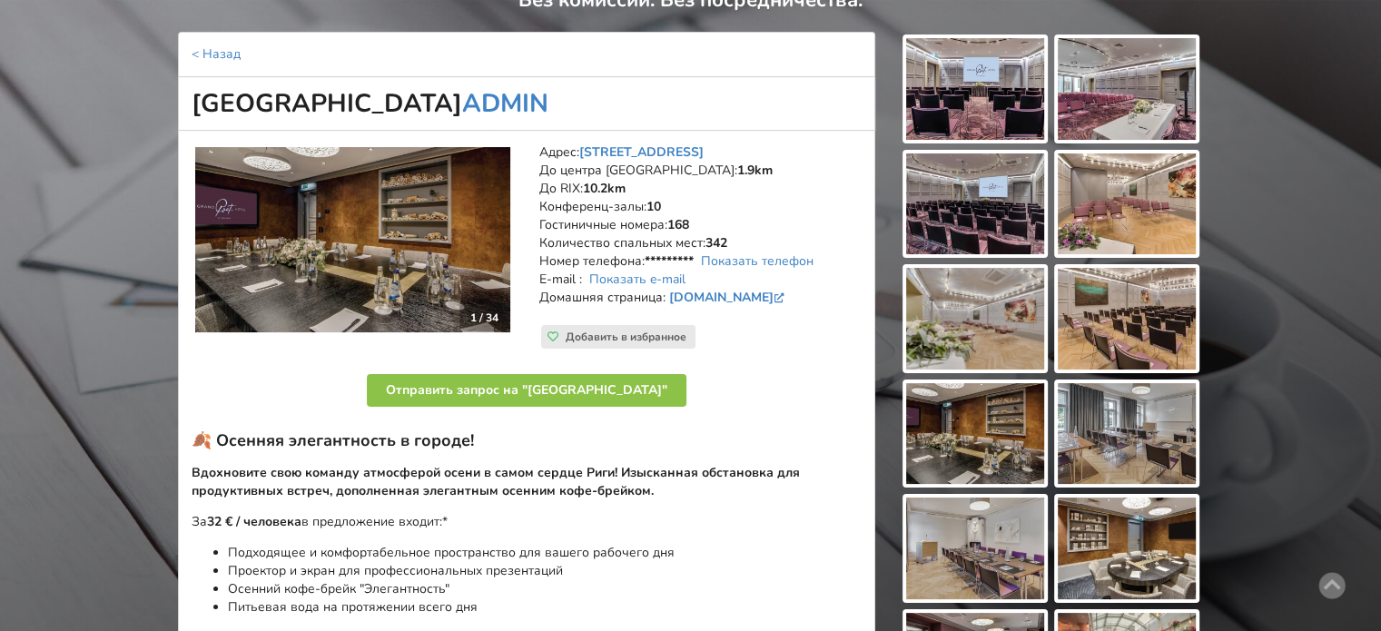
scroll to position [0, 0]
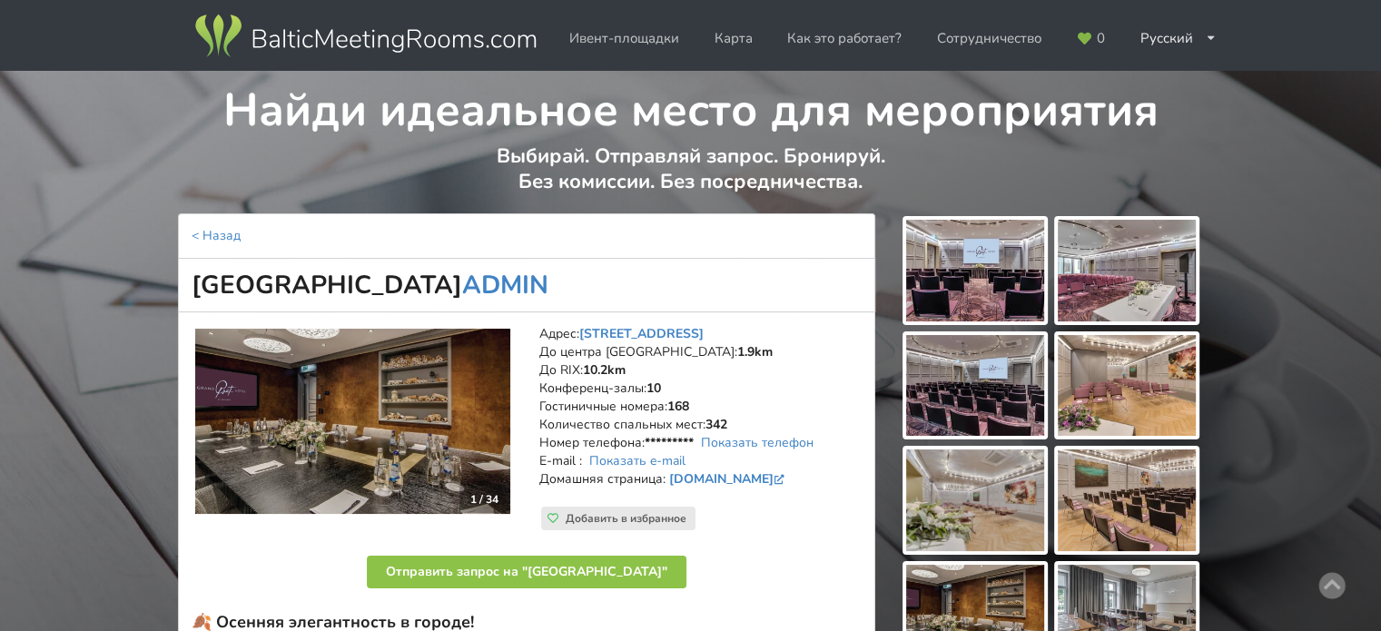
click at [1186, 58] on div "0 Русский English Latviešu" at bounding box center [1146, 38] width 175 height 77
click at [1181, 44] on div "Русский English Latviešu" at bounding box center [1179, 38] width 102 height 35
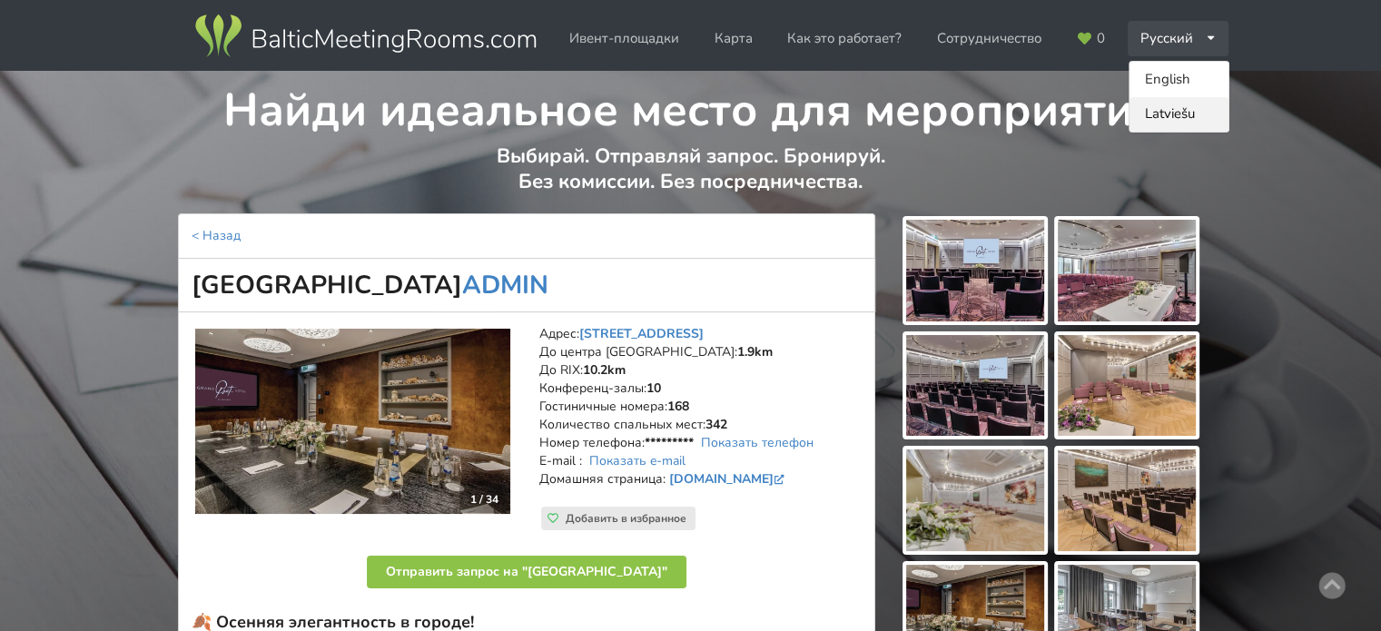
click at [1169, 110] on link "Latviešu" at bounding box center [1179, 114] width 99 height 35
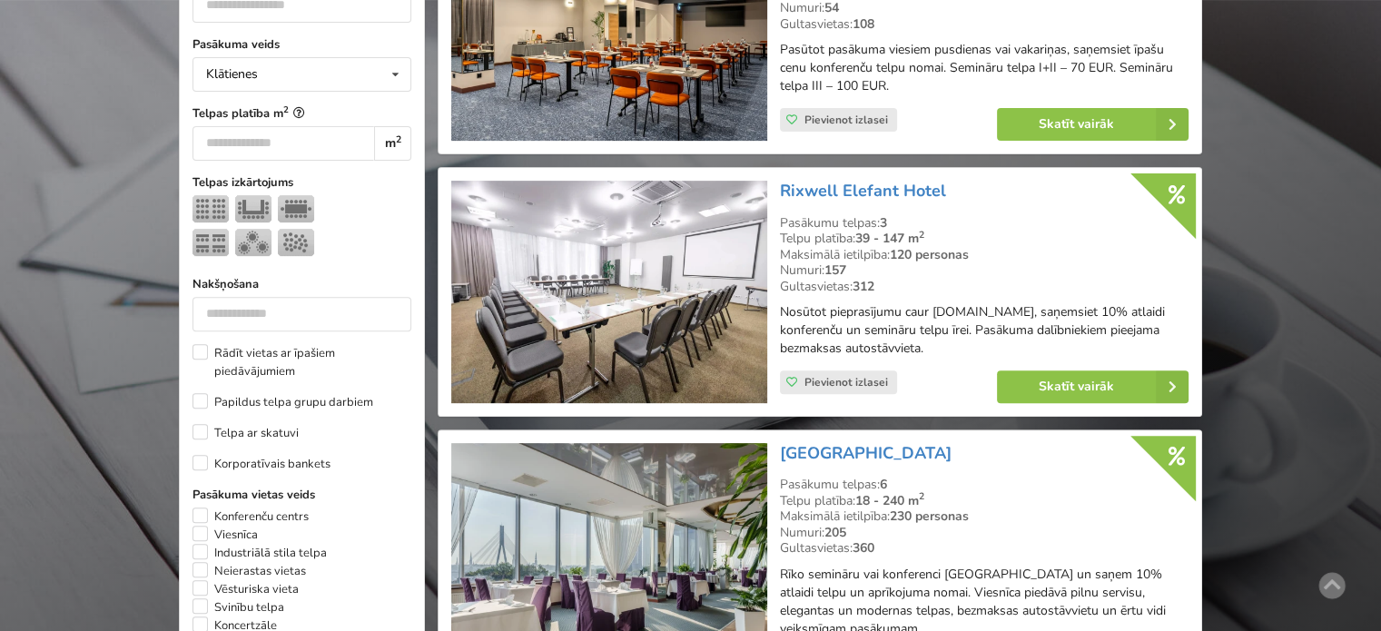
scroll to position [272, 0]
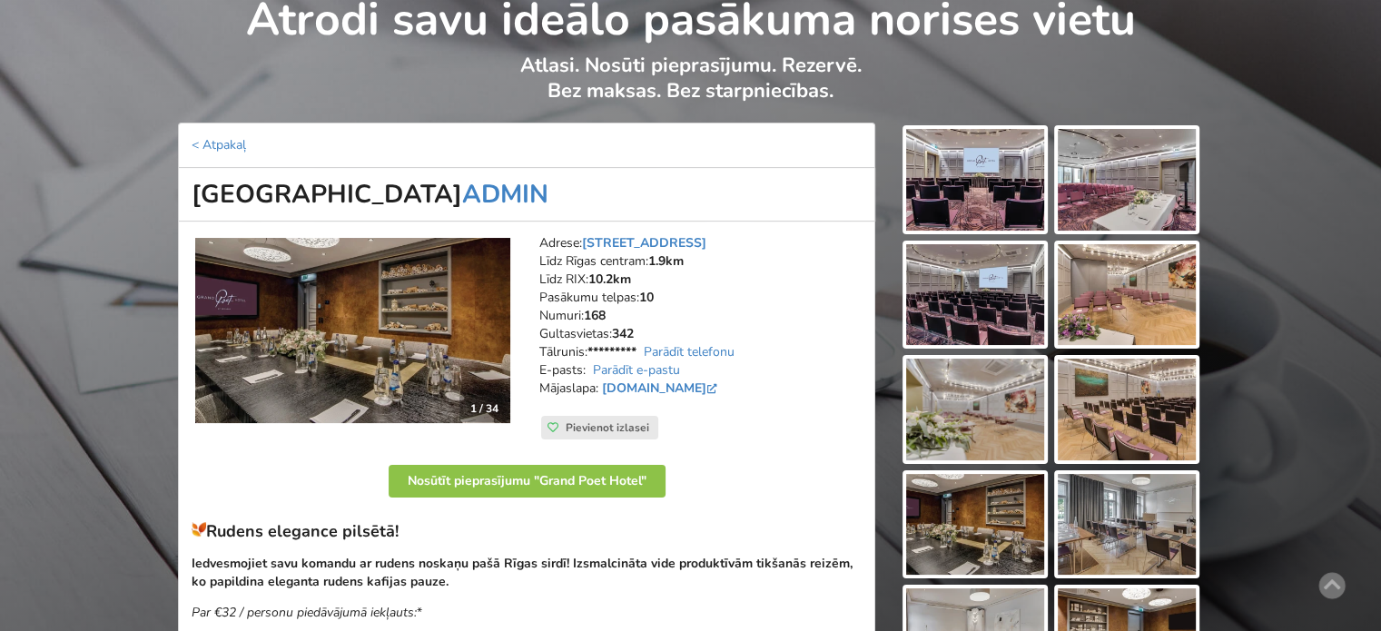
scroll to position [363, 0]
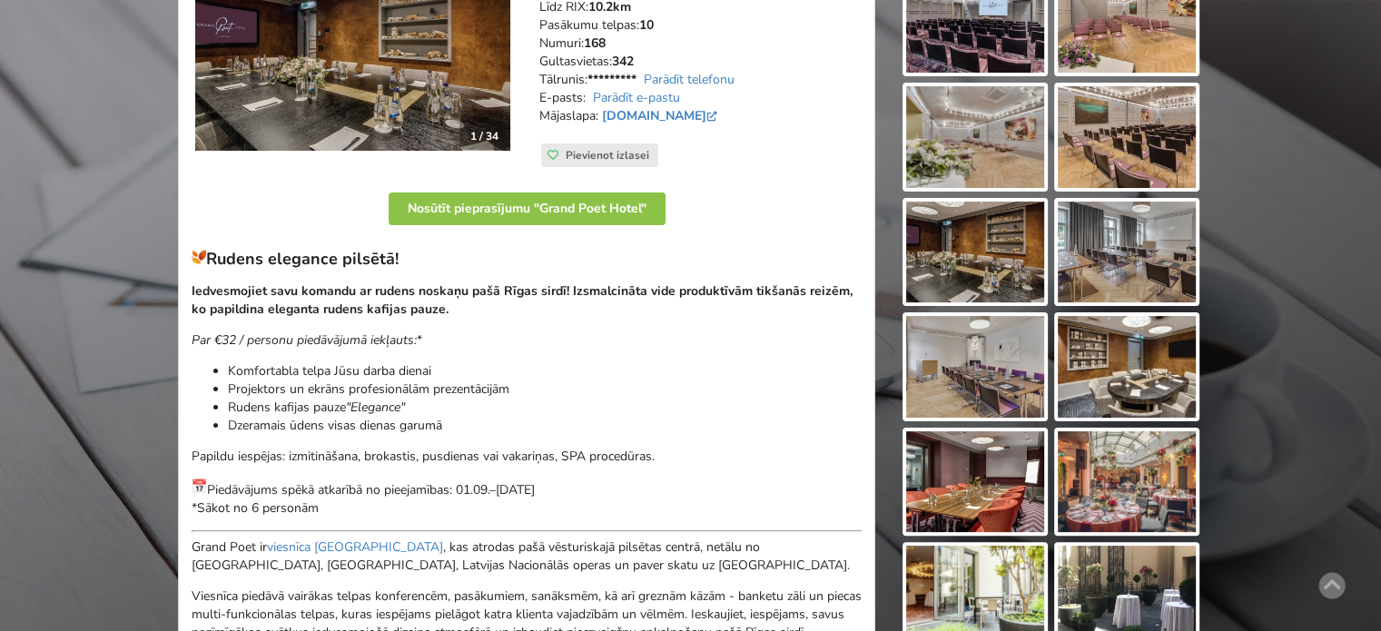
click at [1131, 372] on img at bounding box center [1127, 367] width 138 height 102
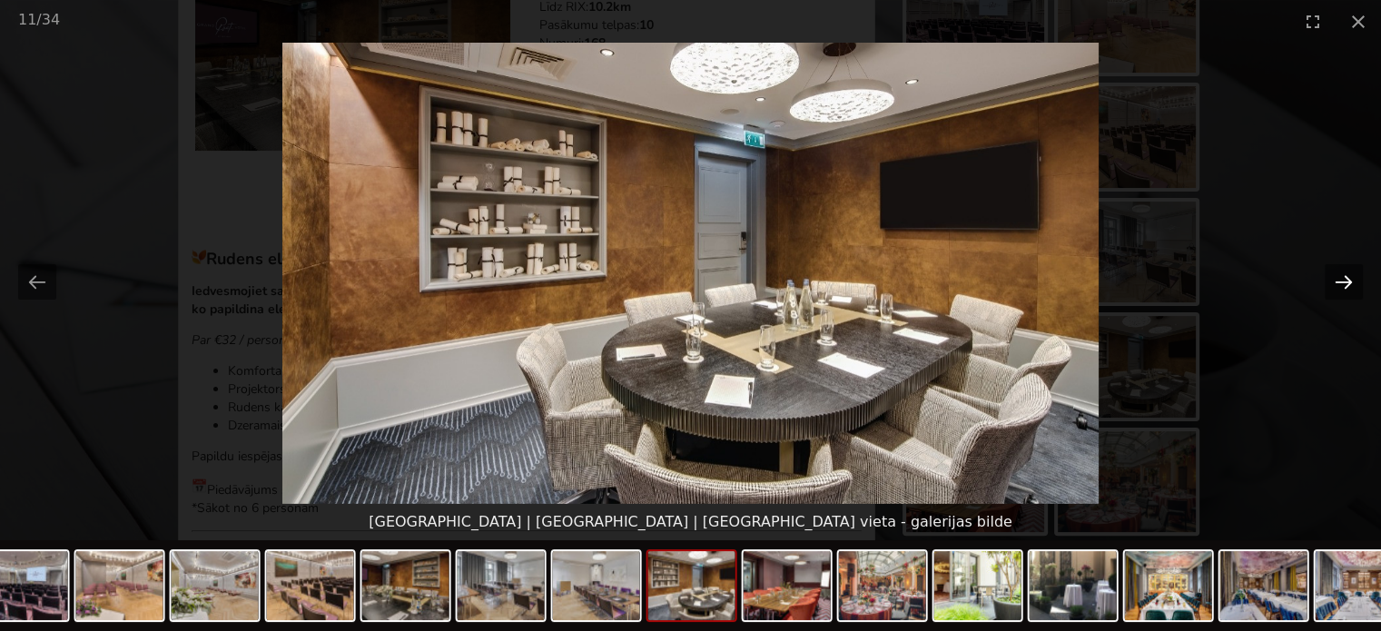
click at [1341, 279] on button "Next slide" at bounding box center [1344, 281] width 38 height 35
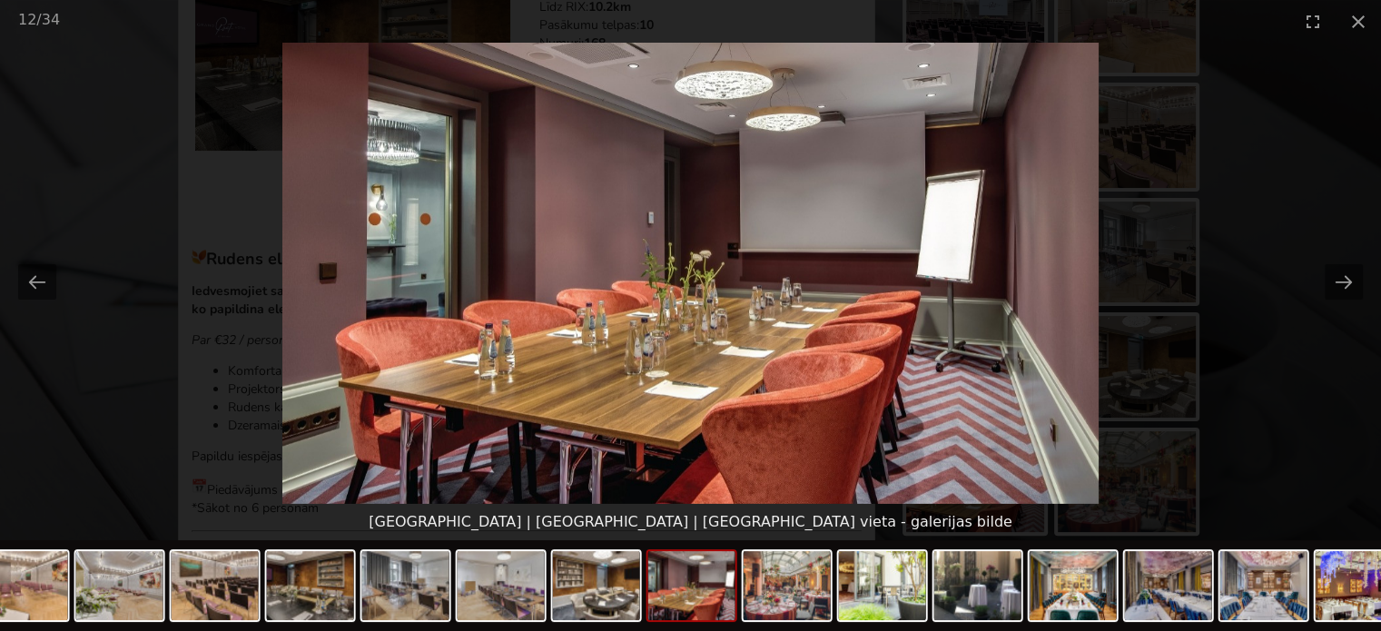
scroll to position [0, 0]
click at [1341, 362] on picture at bounding box center [690, 273] width 1381 height 461
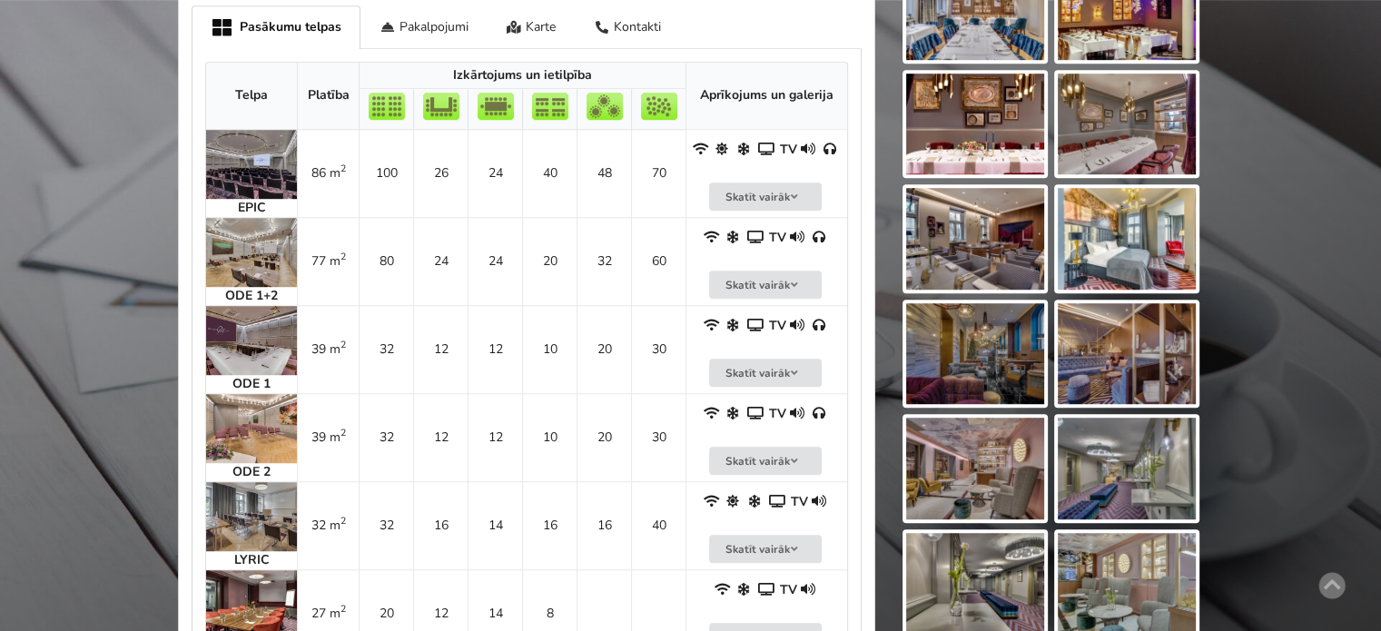
scroll to position [1362, 0]
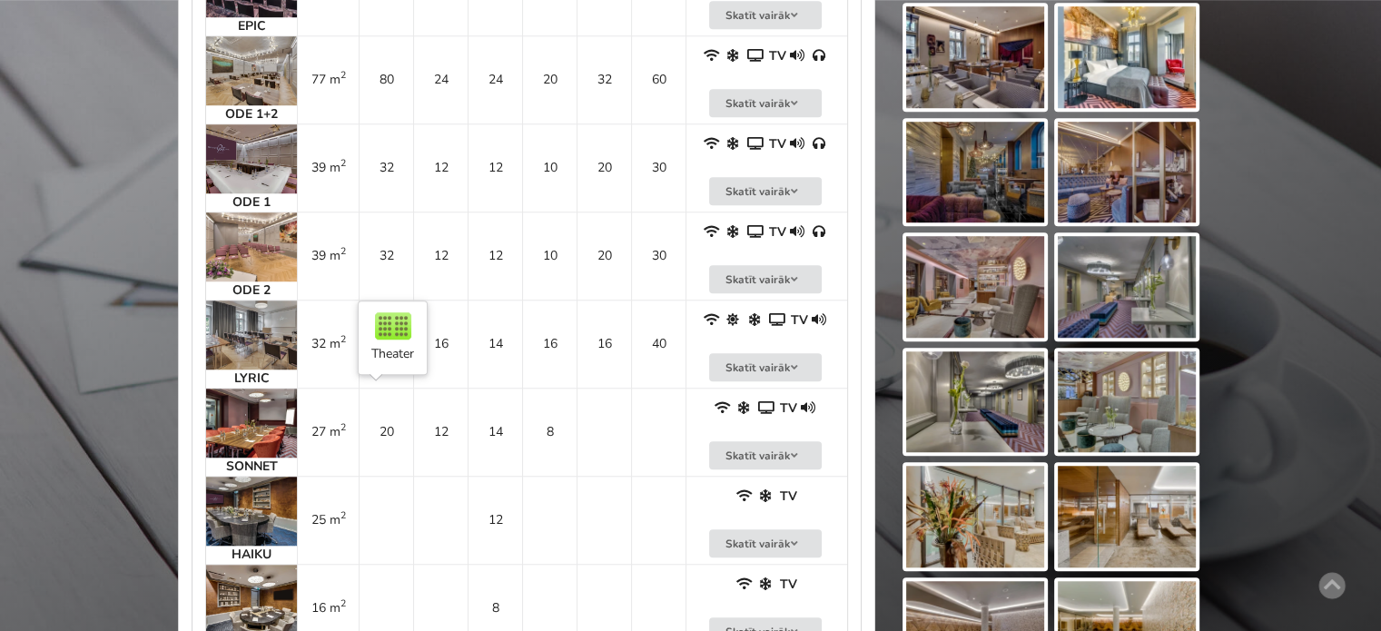
click at [364, 420] on td "20" at bounding box center [386, 432] width 54 height 88
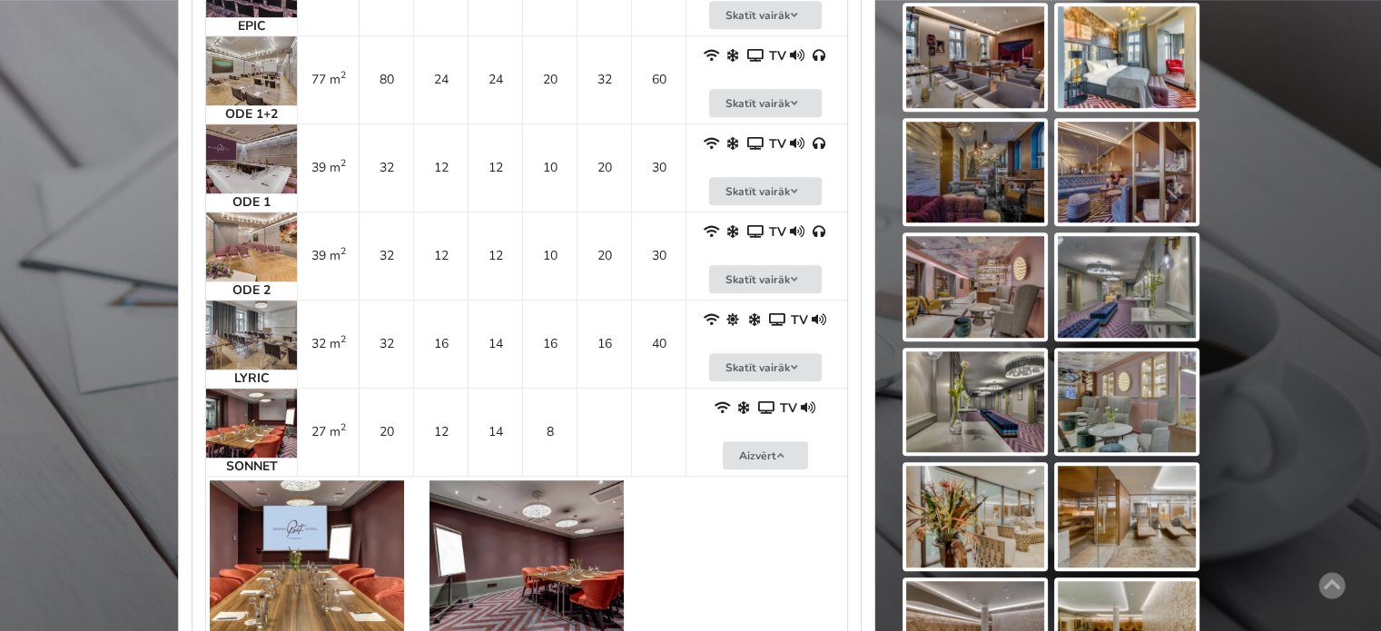
click at [257, 425] on img at bounding box center [251, 423] width 91 height 69
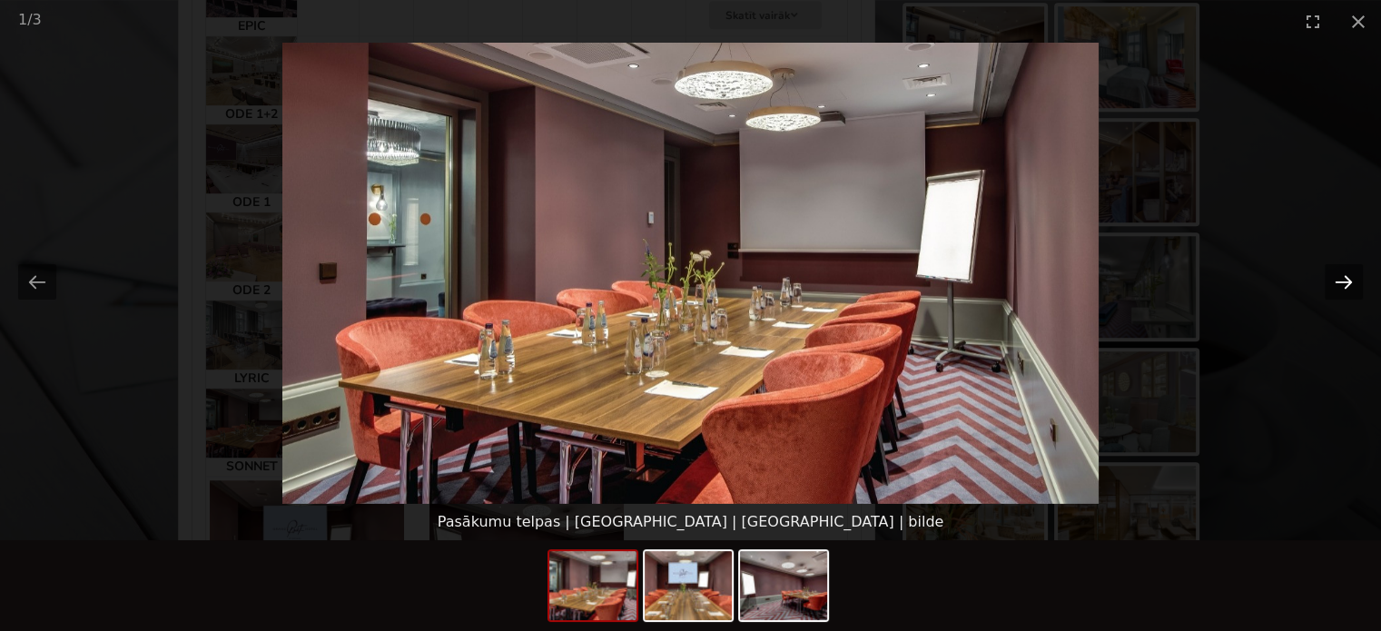
click at [1339, 289] on button "Next slide" at bounding box center [1344, 281] width 38 height 35
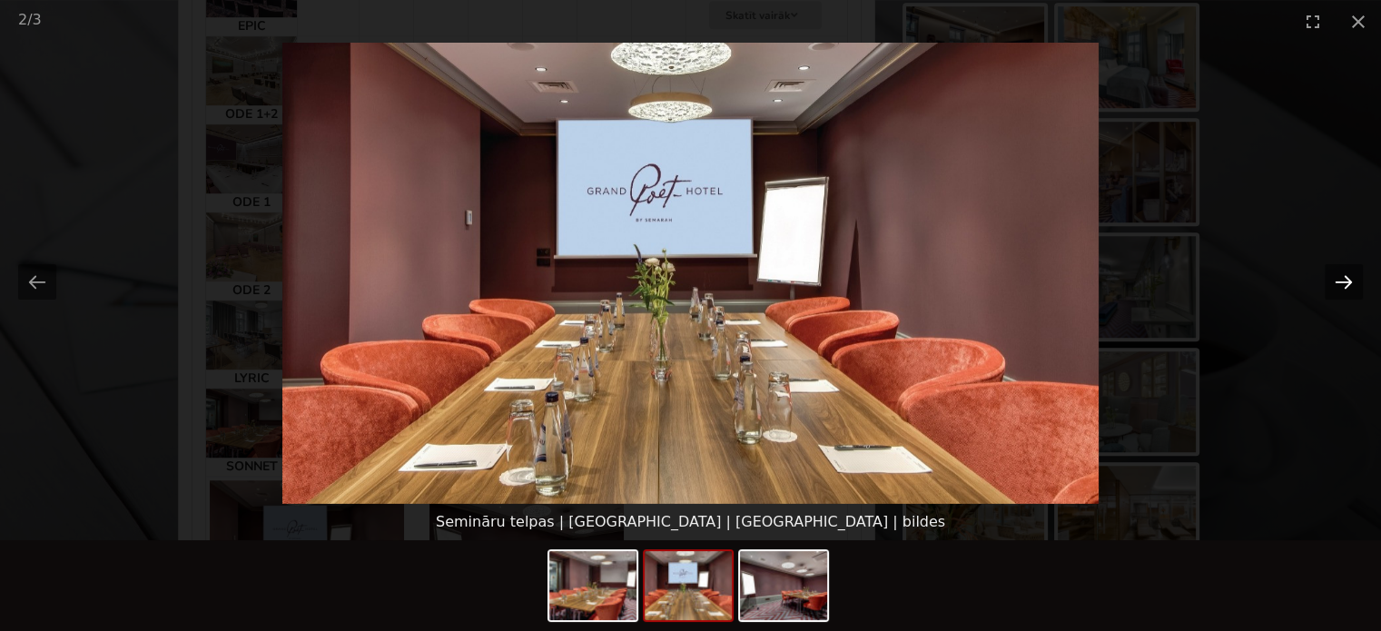
click at [1339, 289] on button "Next slide" at bounding box center [1344, 281] width 38 height 35
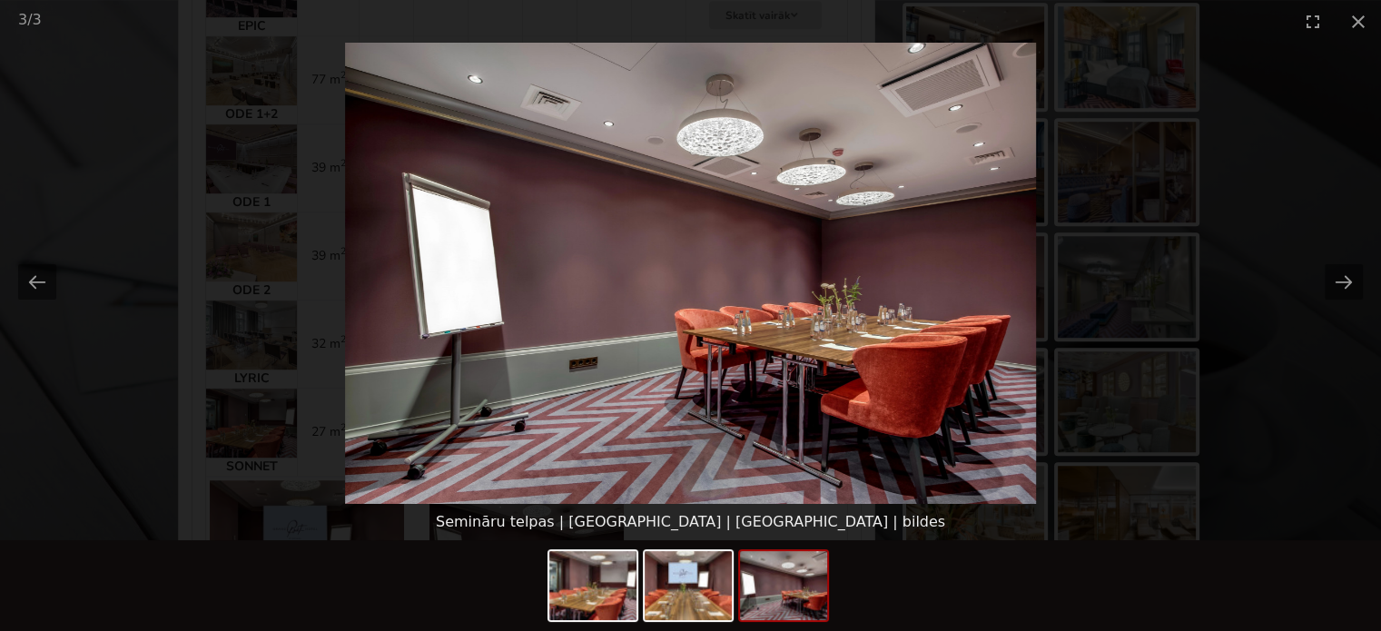
click at [1326, 441] on picture at bounding box center [690, 273] width 1381 height 461
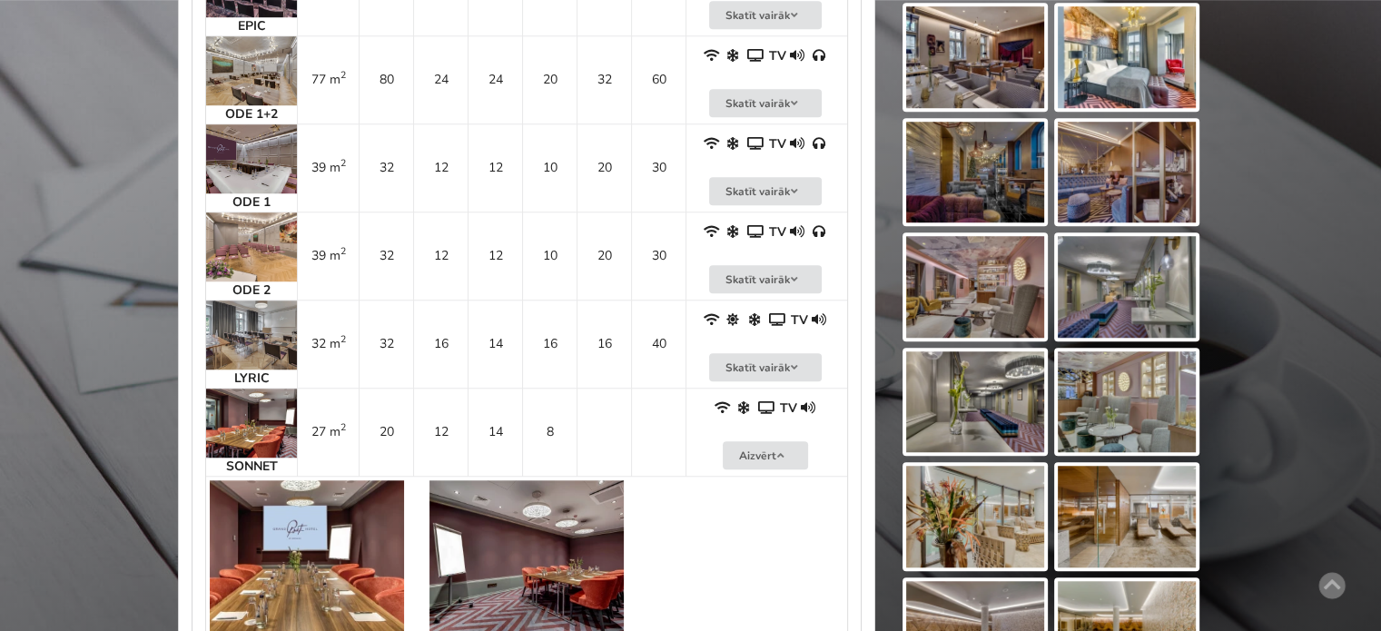
click at [291, 435] on img at bounding box center [251, 423] width 91 height 69
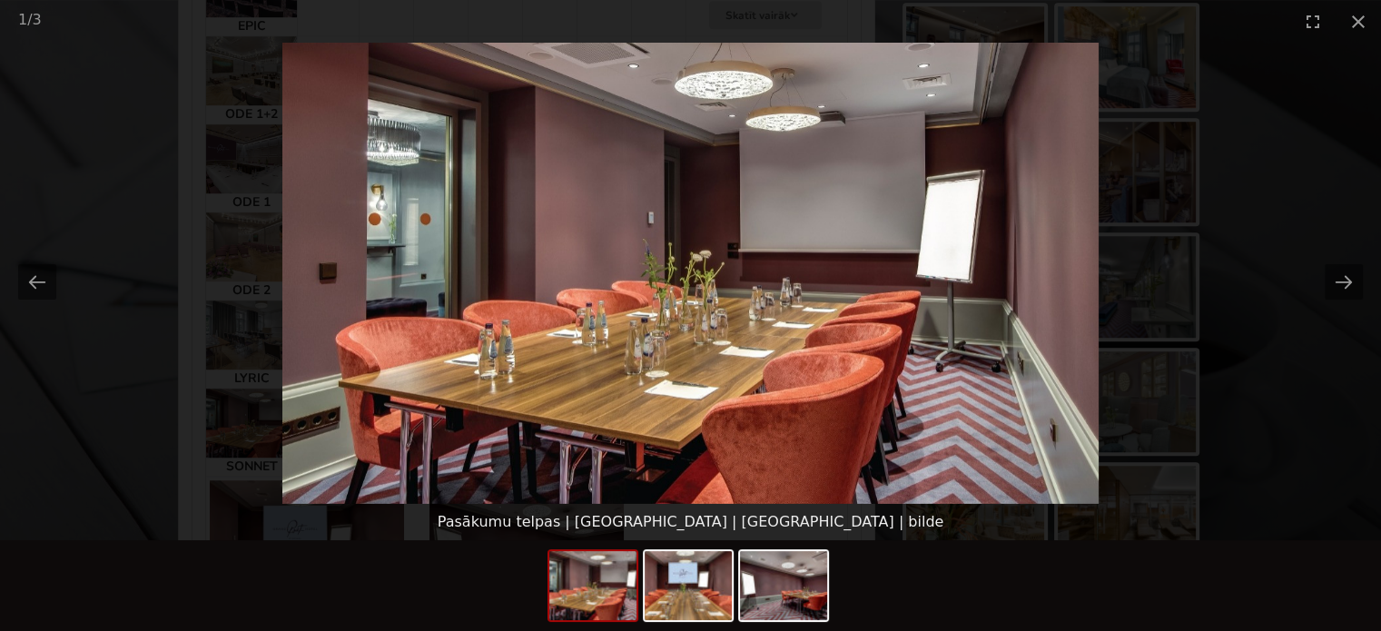
click at [1352, 474] on picture at bounding box center [690, 273] width 1381 height 461
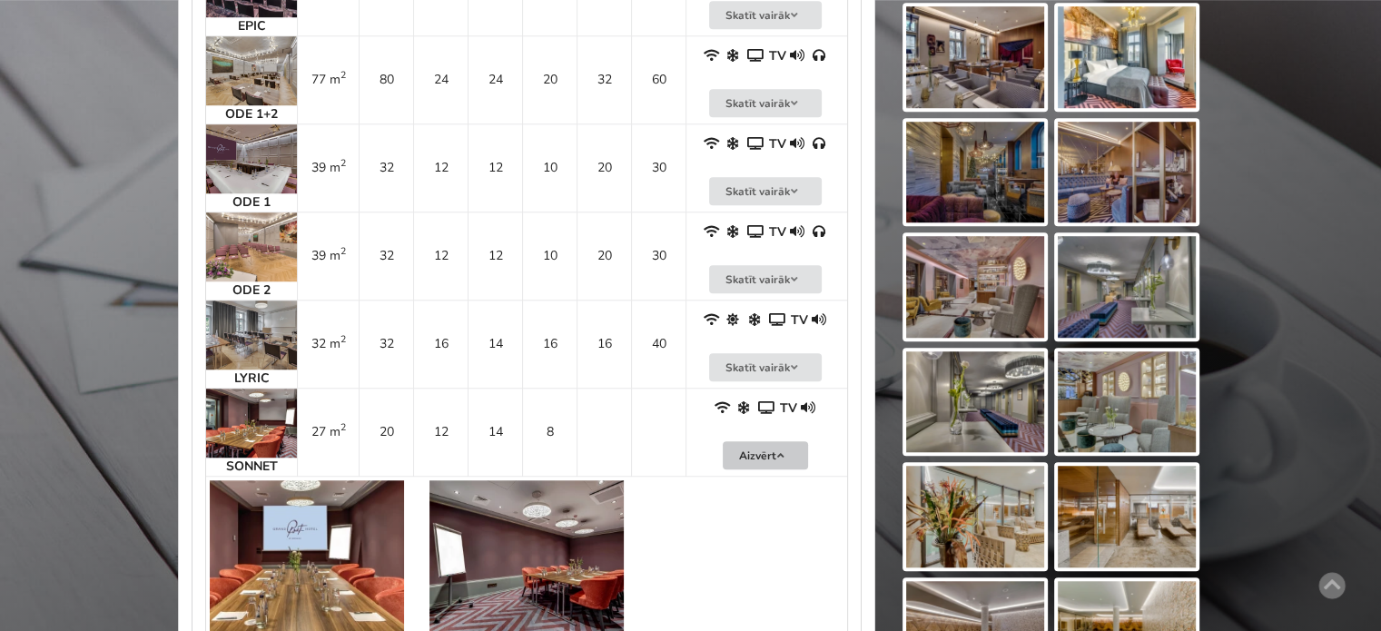
click at [785, 450] on icon at bounding box center [781, 455] width 13 height 11
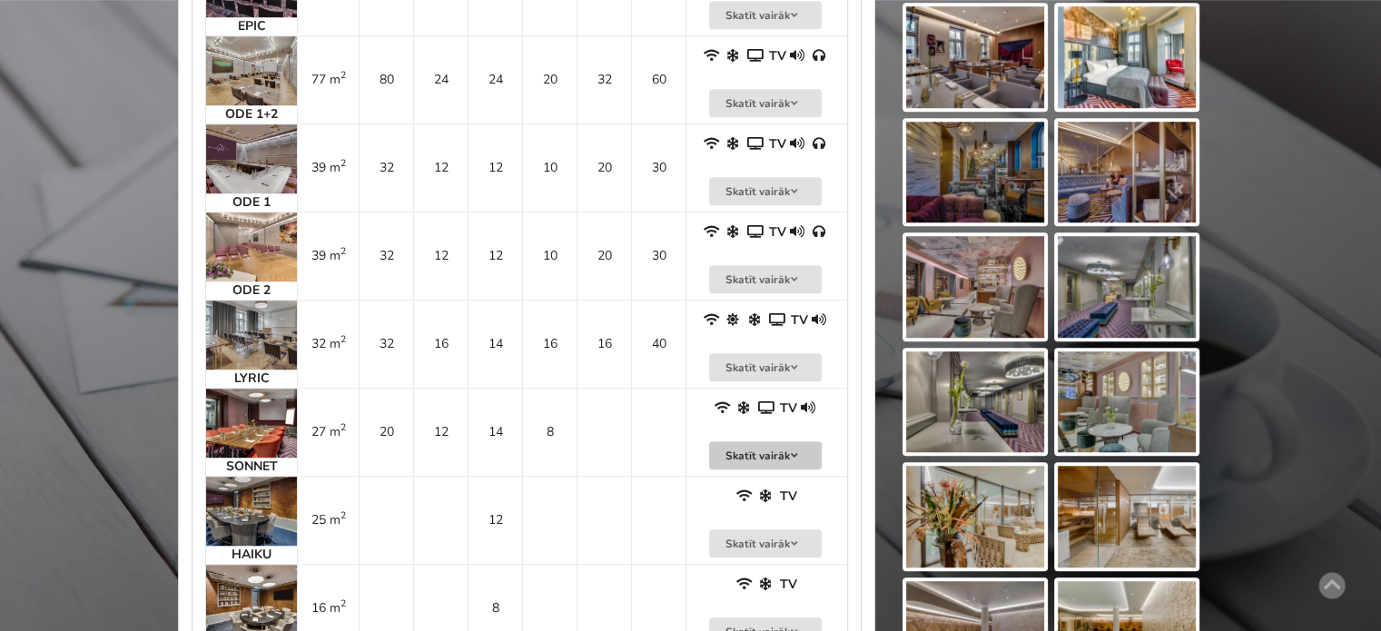
scroll to position [1453, 0]
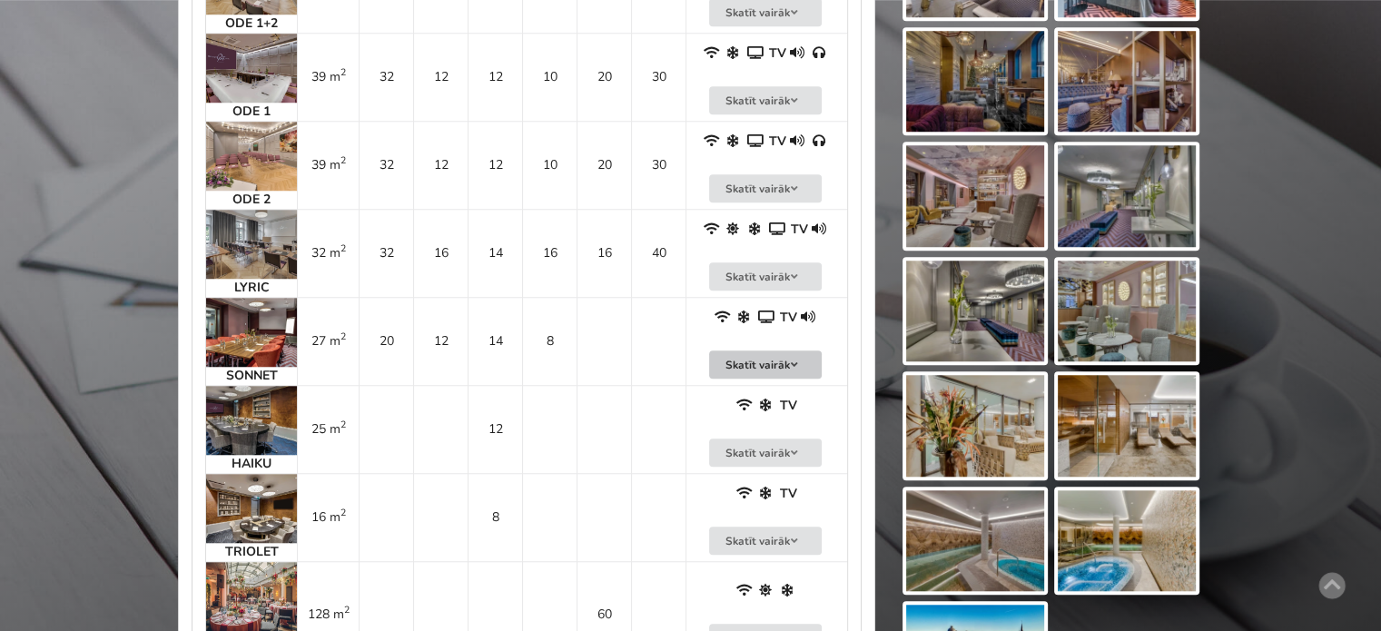
click at [269, 409] on img at bounding box center [251, 420] width 91 height 69
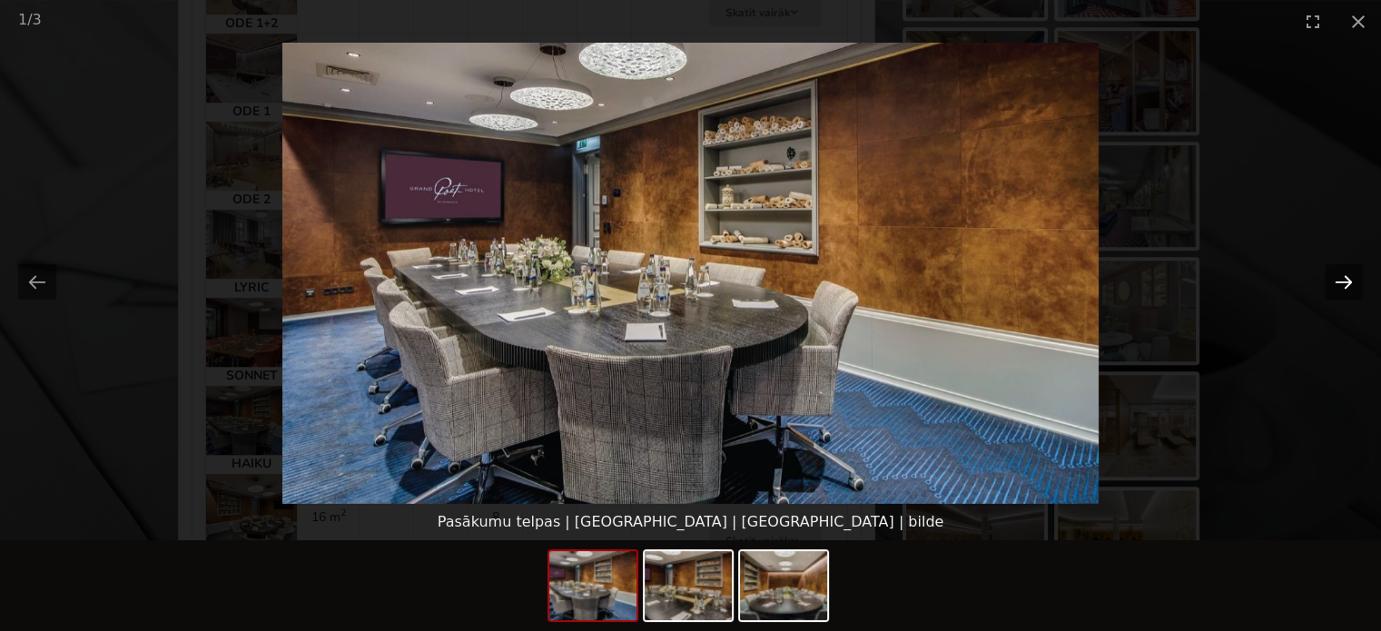
click at [1340, 285] on button "Next slide" at bounding box center [1344, 281] width 38 height 35
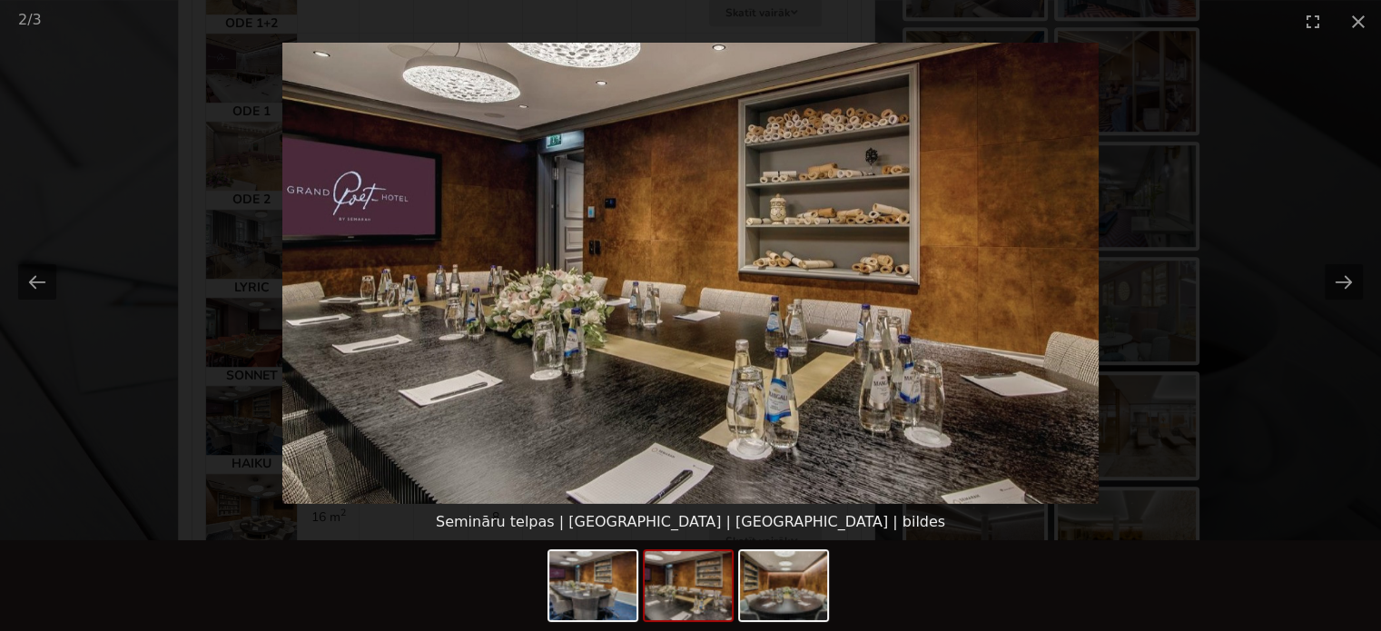
scroll to position [0, 0]
click at [1355, 278] on button "Next slide" at bounding box center [1344, 281] width 38 height 35
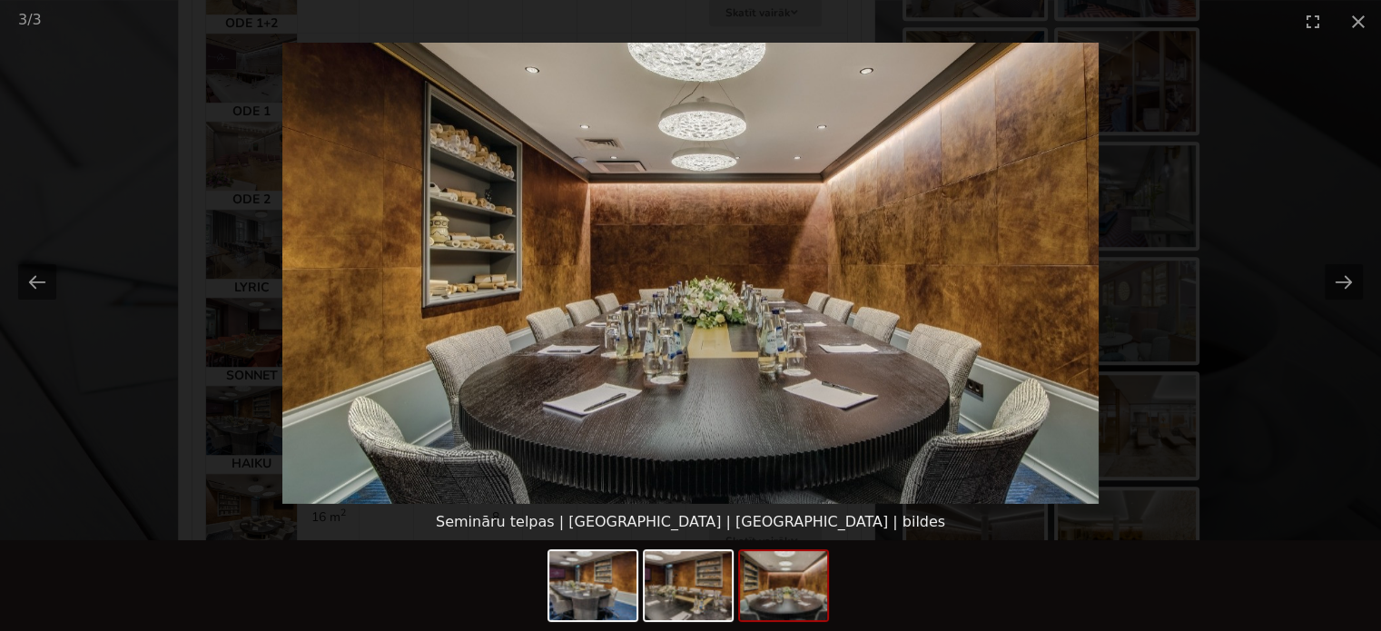
click at [1244, 388] on picture at bounding box center [690, 273] width 1381 height 461
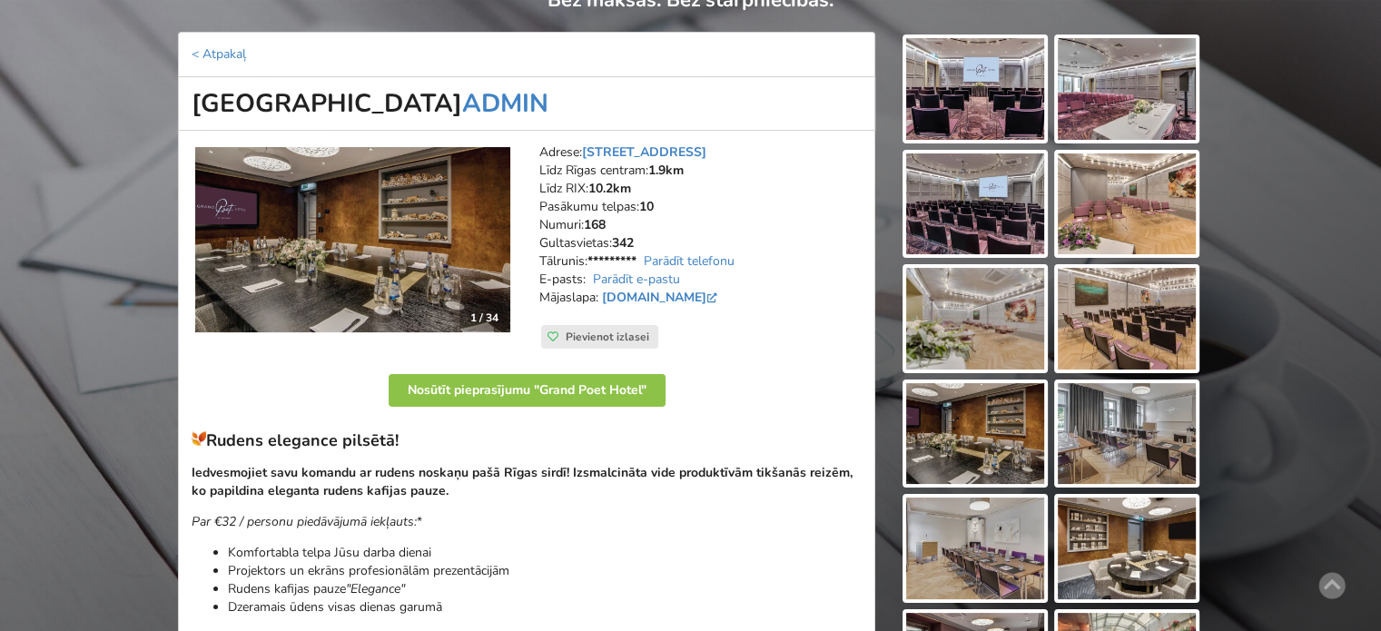
scroll to position [91, 0]
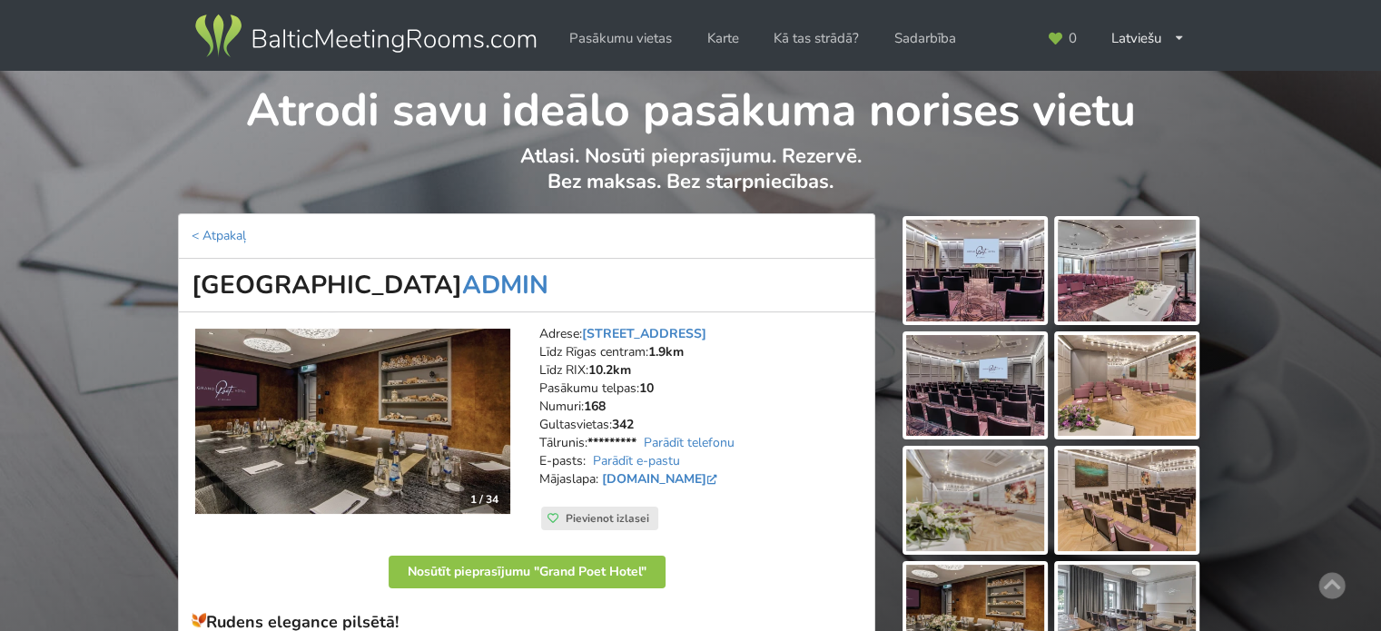
click at [367, 35] on img at bounding box center [366, 36] width 348 height 51
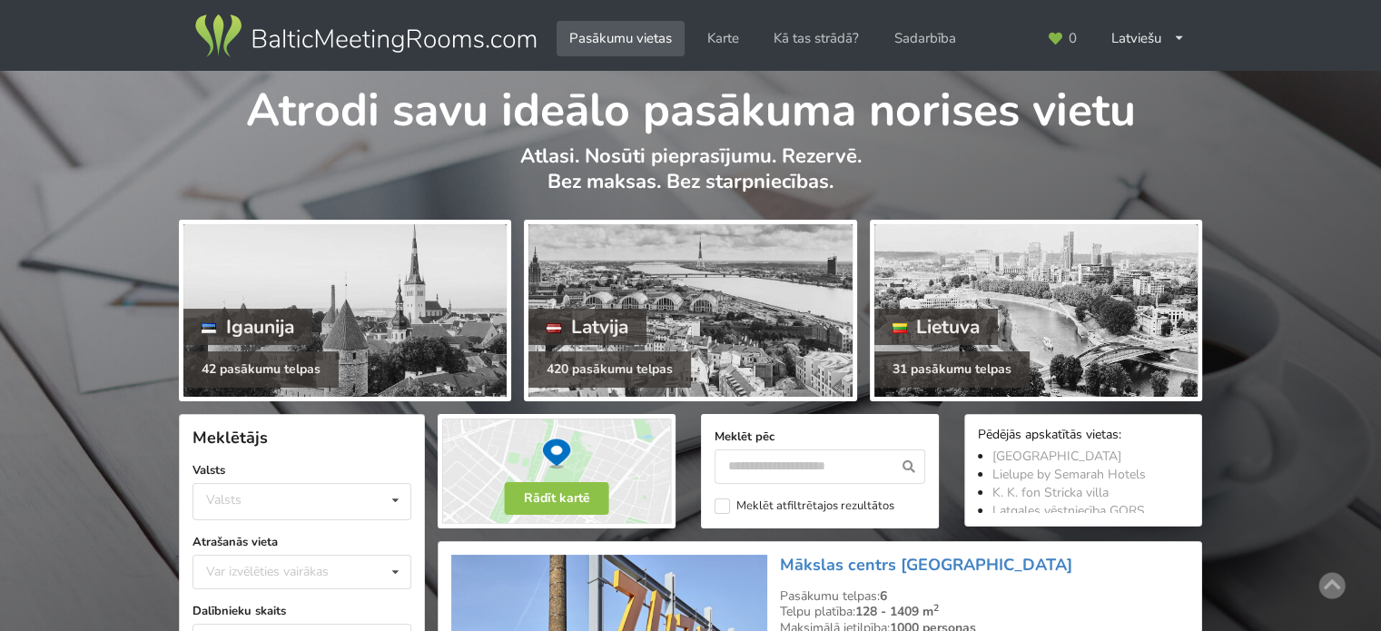
scroll to position [182, 0]
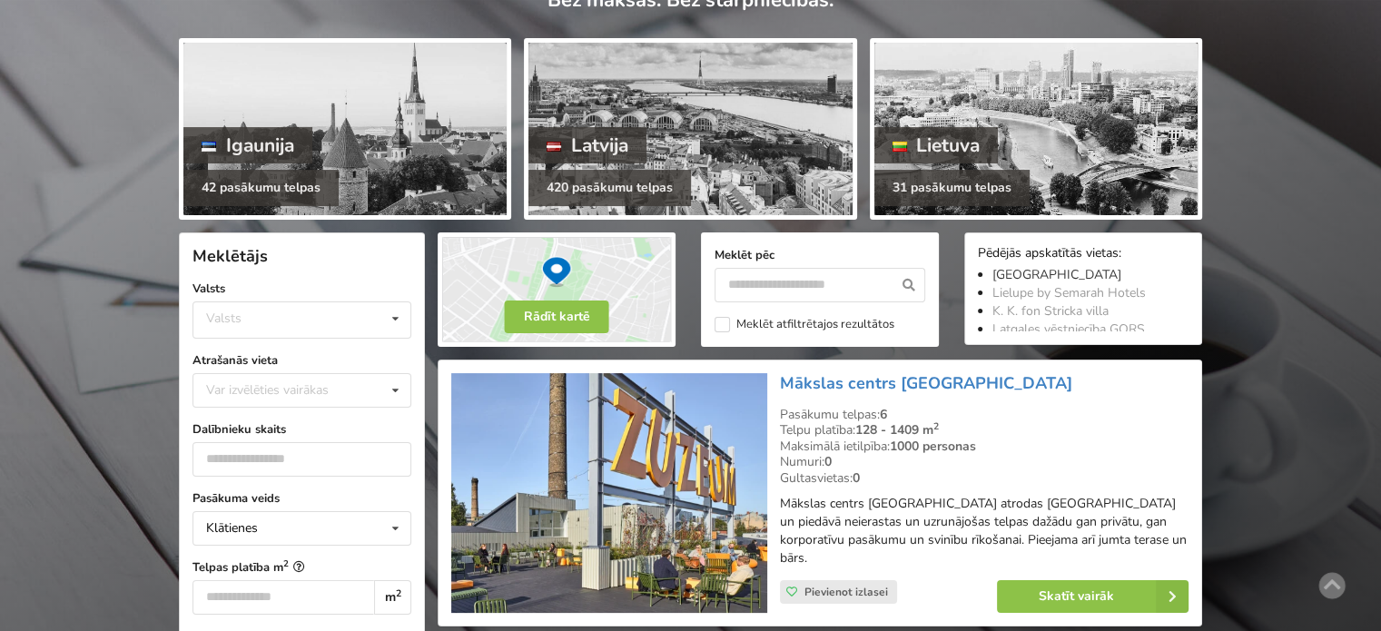
click at [1028, 275] on link "[GEOGRAPHIC_DATA]" at bounding box center [1057, 274] width 129 height 17
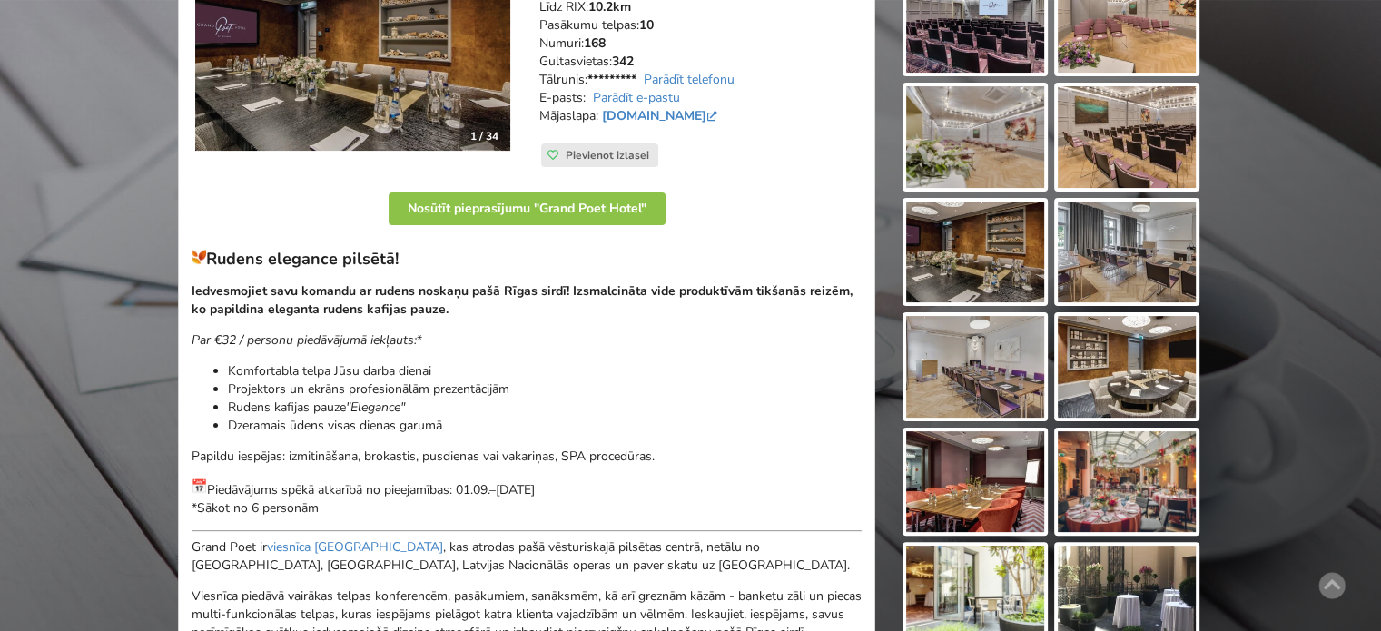
scroll to position [545, 0]
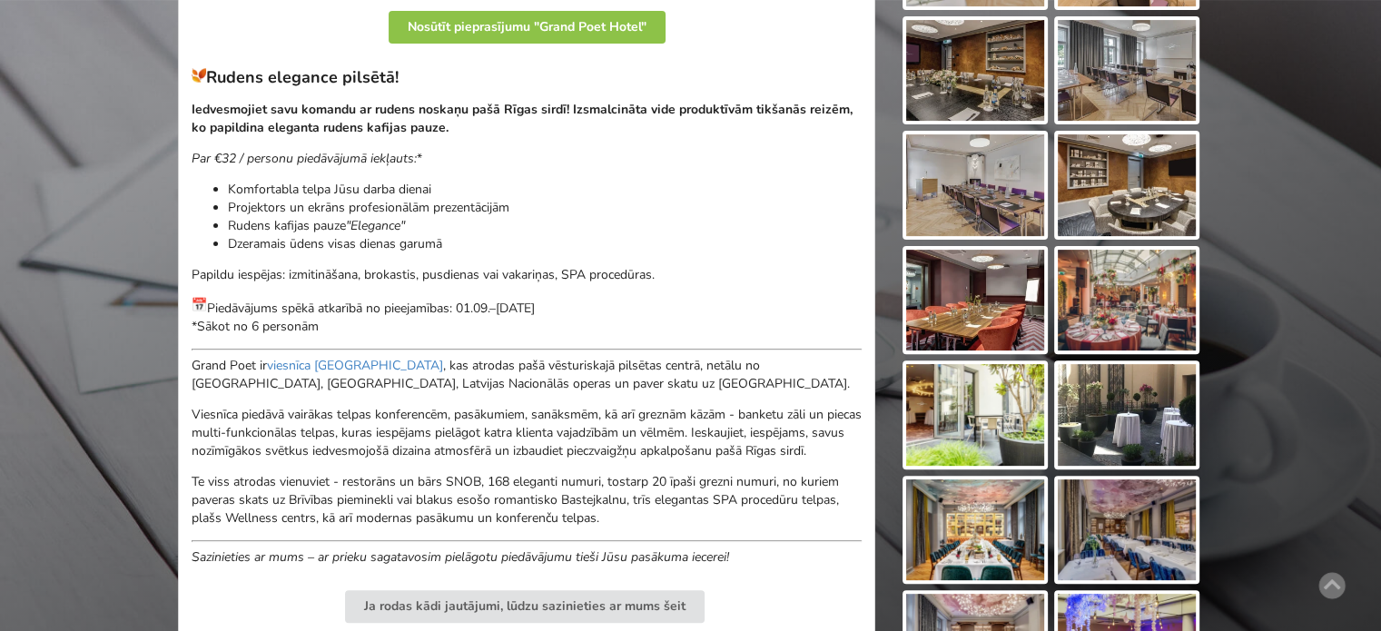
click at [1003, 291] on img at bounding box center [975, 301] width 138 height 102
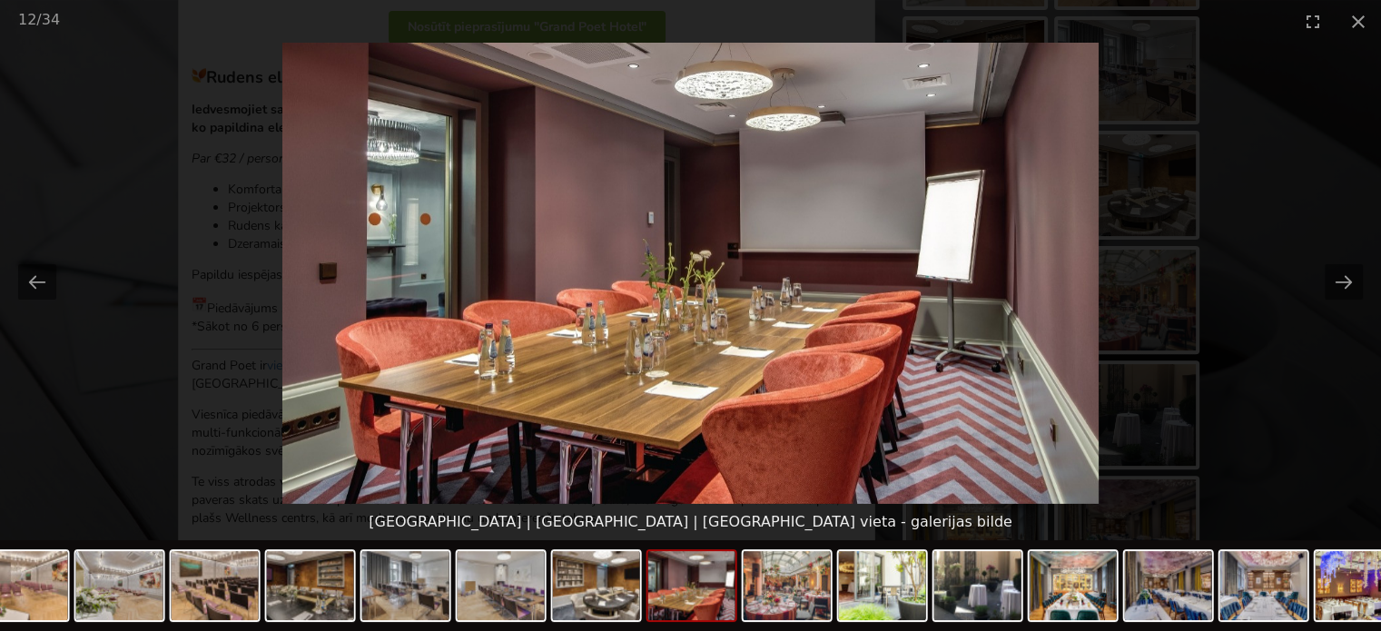
click at [1264, 391] on picture at bounding box center [690, 273] width 1381 height 461
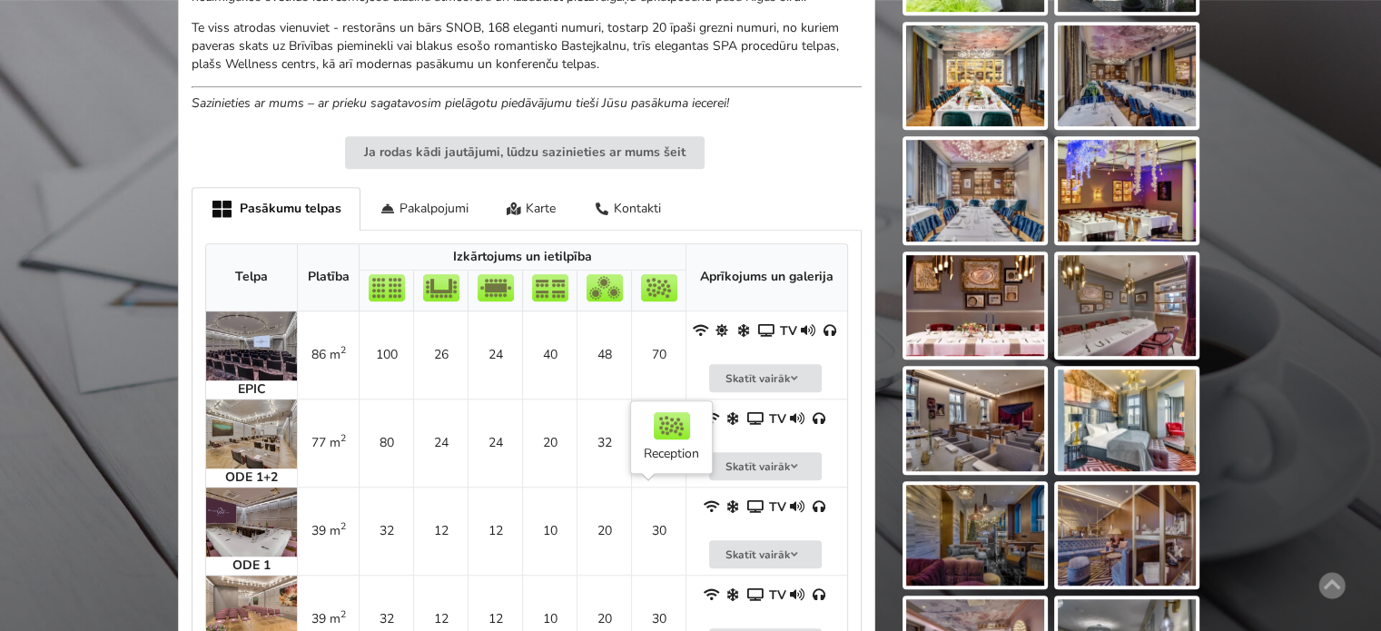
scroll to position [1453, 0]
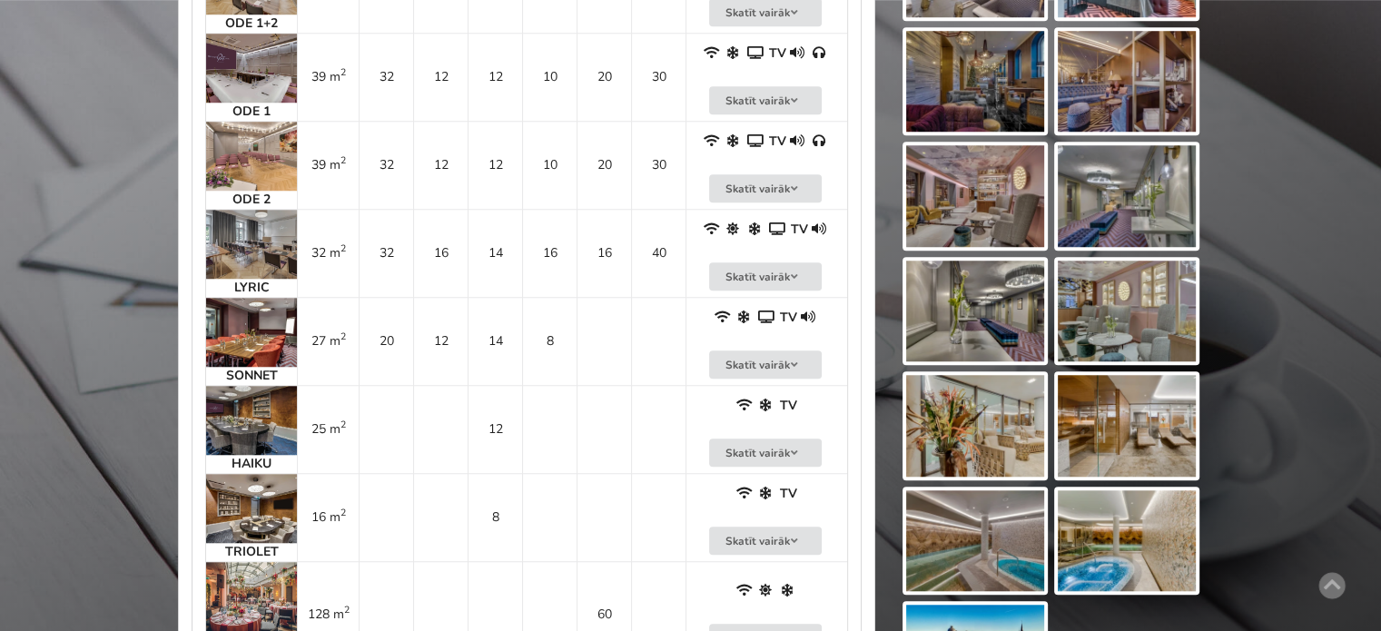
click at [235, 332] on img at bounding box center [251, 332] width 91 height 69
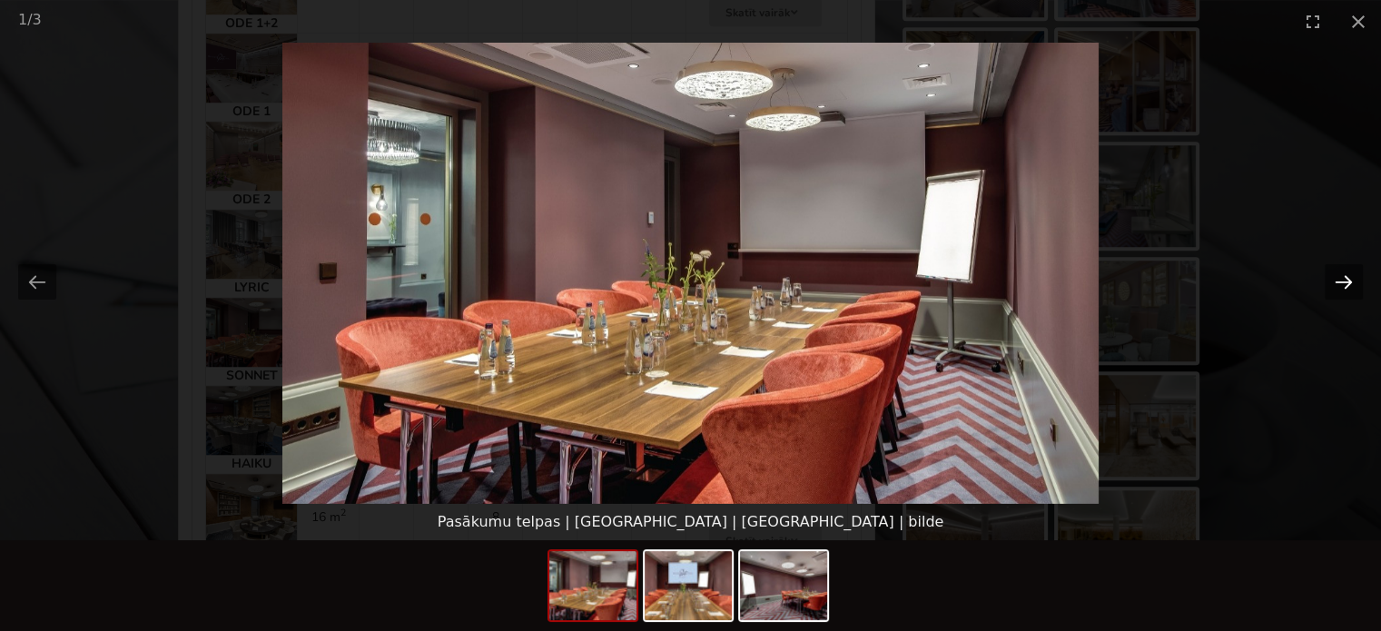
click at [1351, 279] on button "Next slide" at bounding box center [1344, 281] width 38 height 35
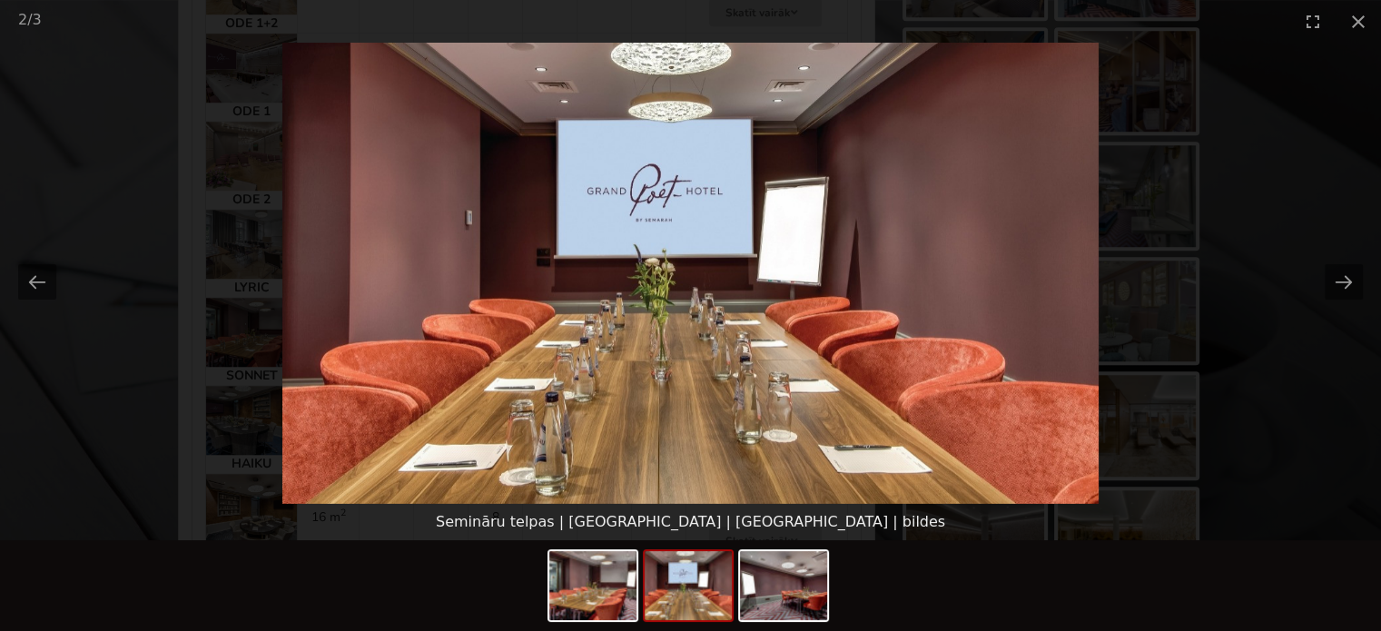
scroll to position [1090, 0]
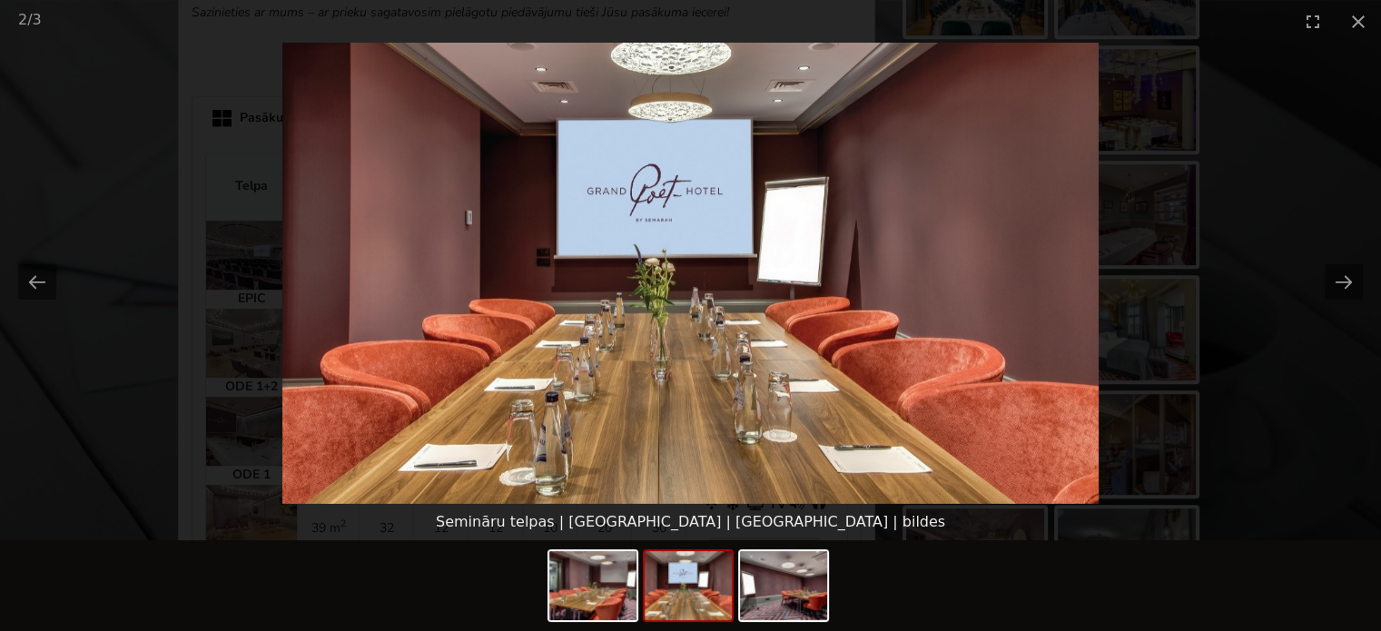
click at [1261, 341] on picture at bounding box center [690, 273] width 1381 height 461
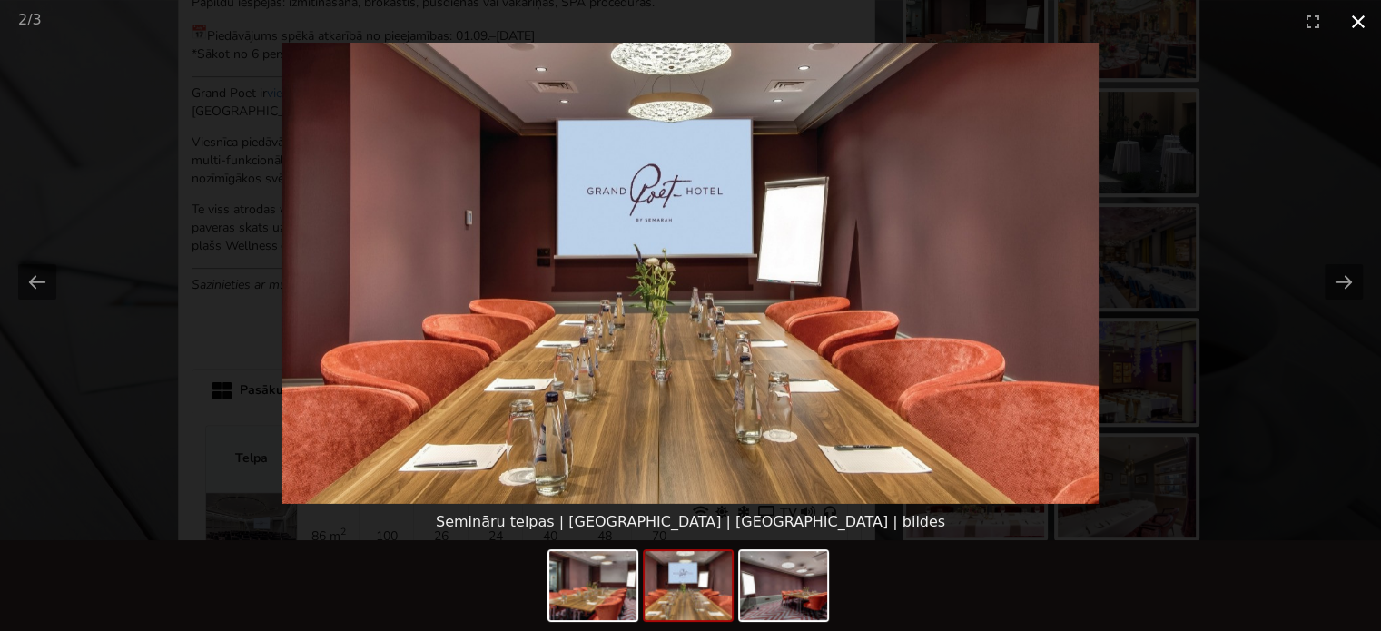
click at [1362, 9] on button "Close gallery" at bounding box center [1358, 21] width 45 height 43
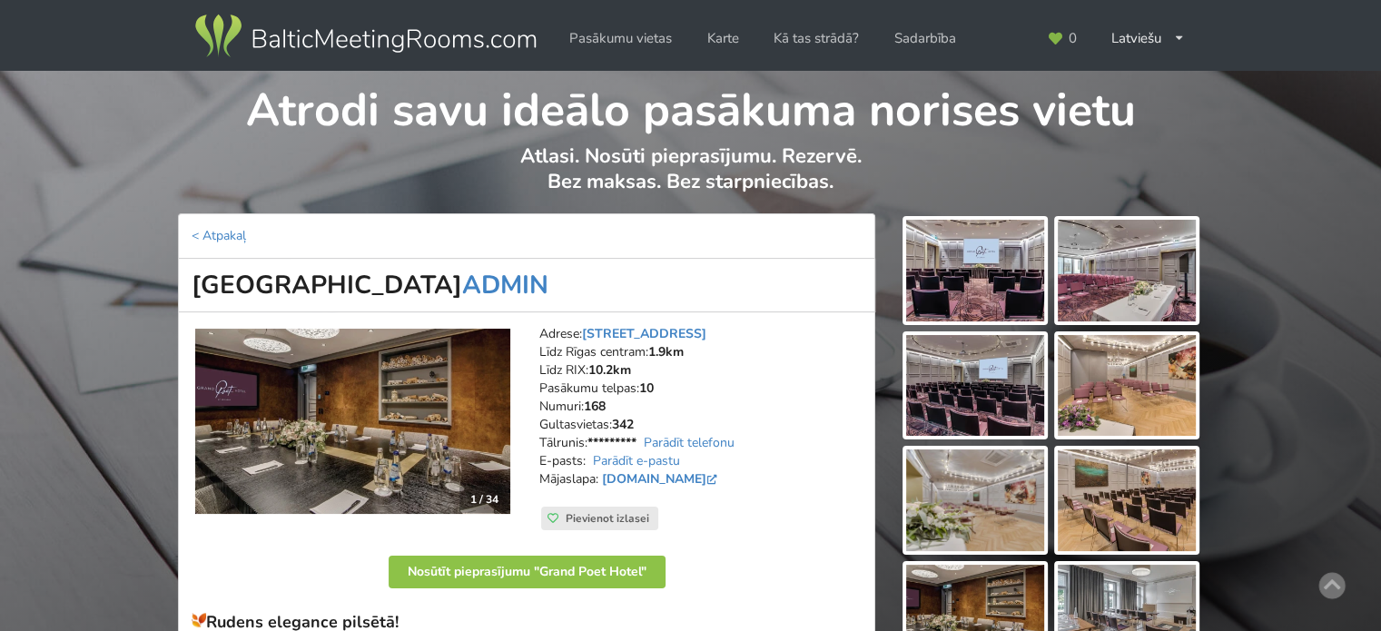
click at [342, 45] on img at bounding box center [366, 36] width 348 height 51
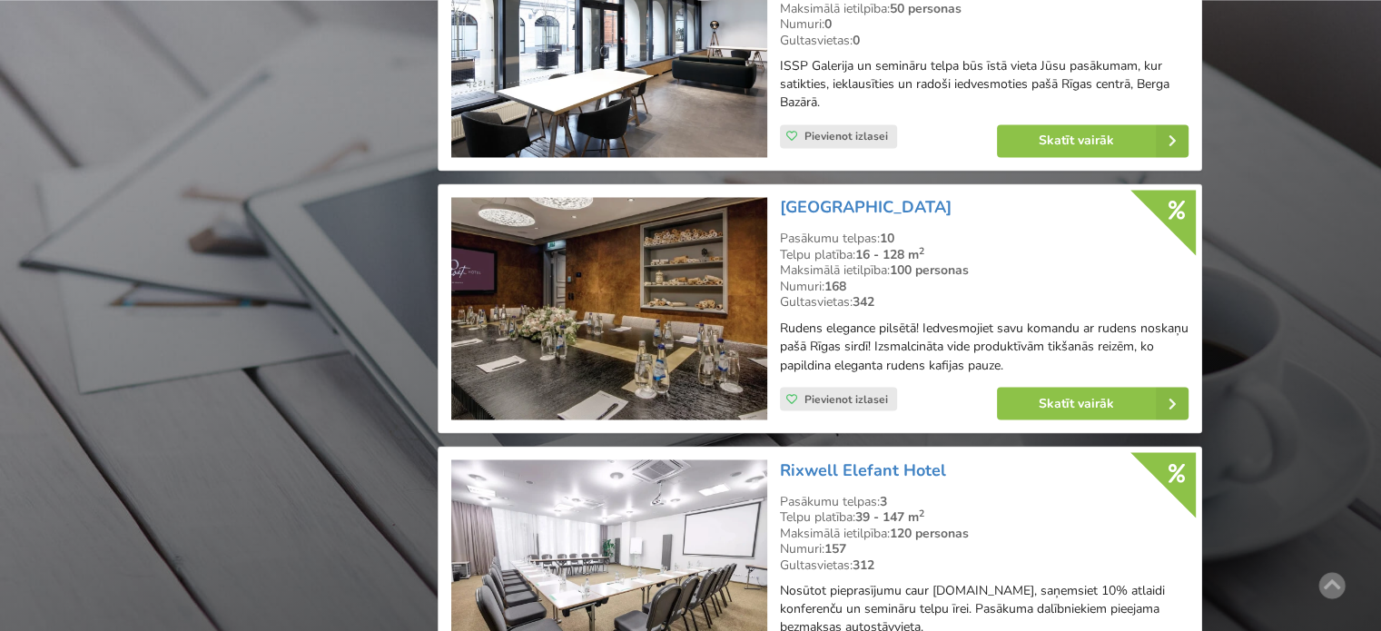
scroll to position [2997, 0]
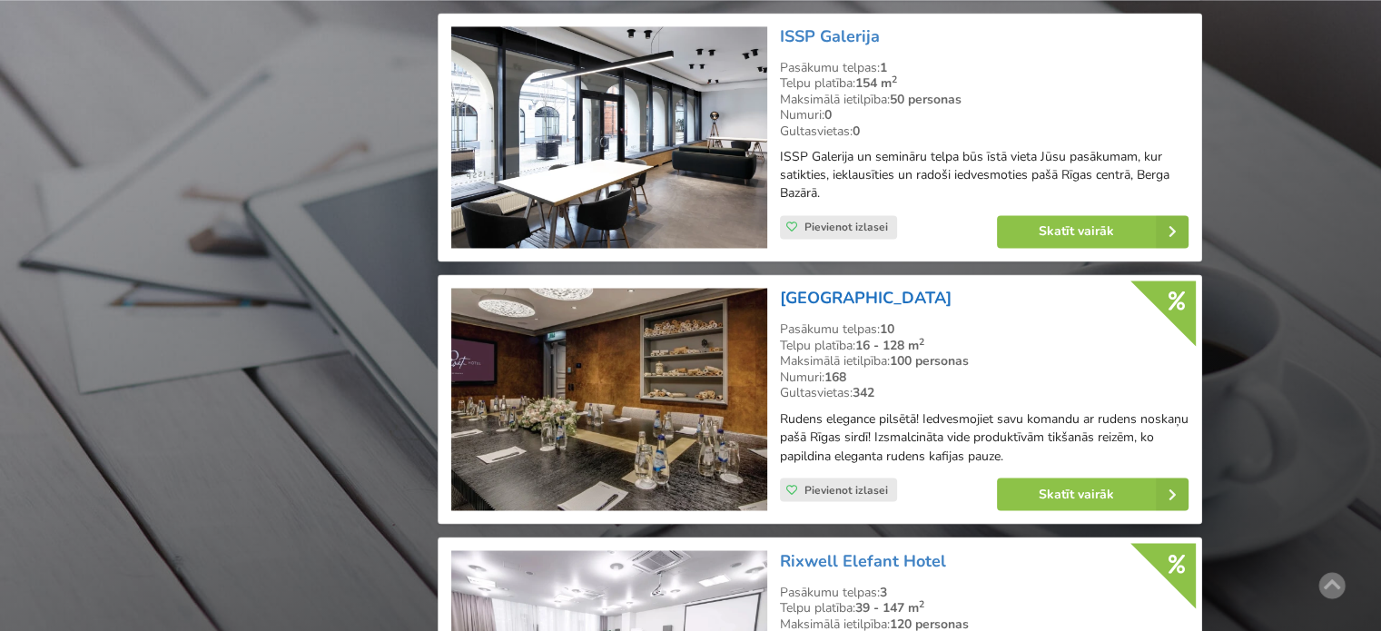
click at [873, 287] on link "[GEOGRAPHIC_DATA]" at bounding box center [866, 298] width 172 height 22
